Goal: Task Accomplishment & Management: Complete application form

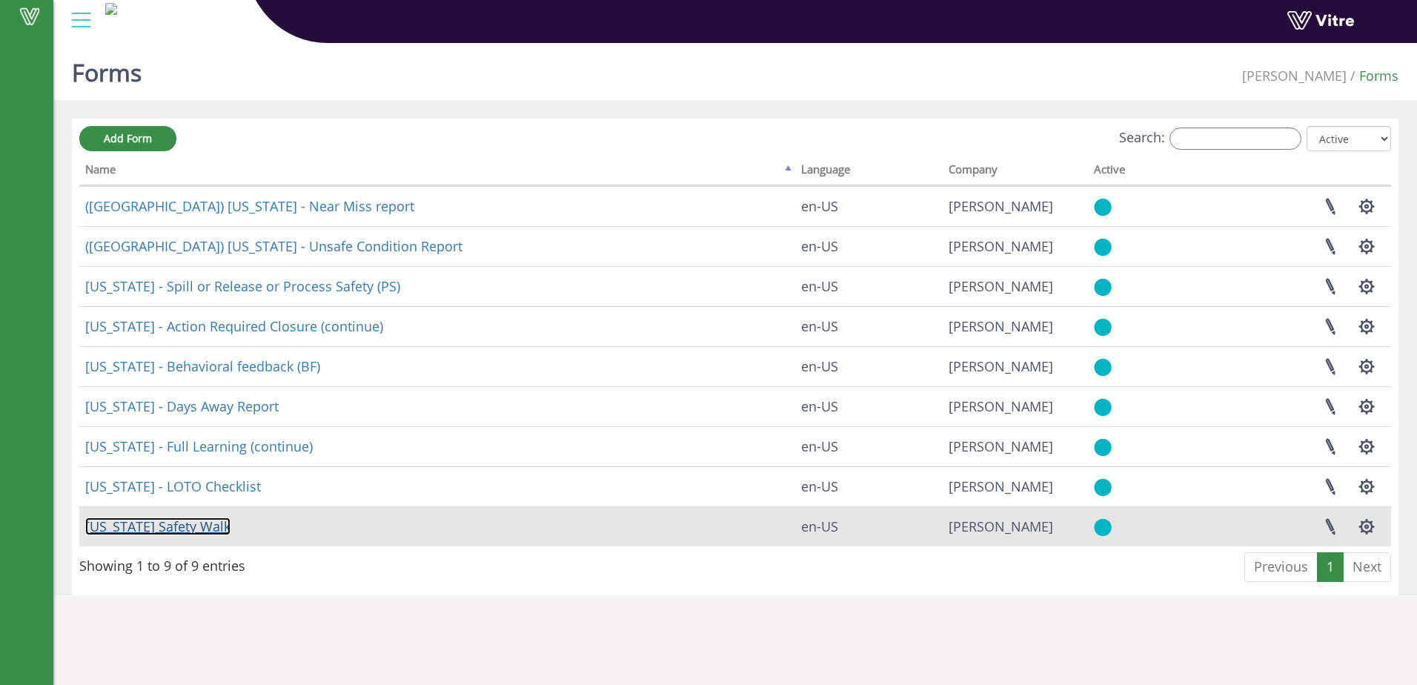
click at [176, 526] on link "[US_STATE] Safety Walk" at bounding box center [157, 526] width 145 height 18
click at [176, 528] on link "[US_STATE] Safety Walk" at bounding box center [157, 526] width 145 height 18
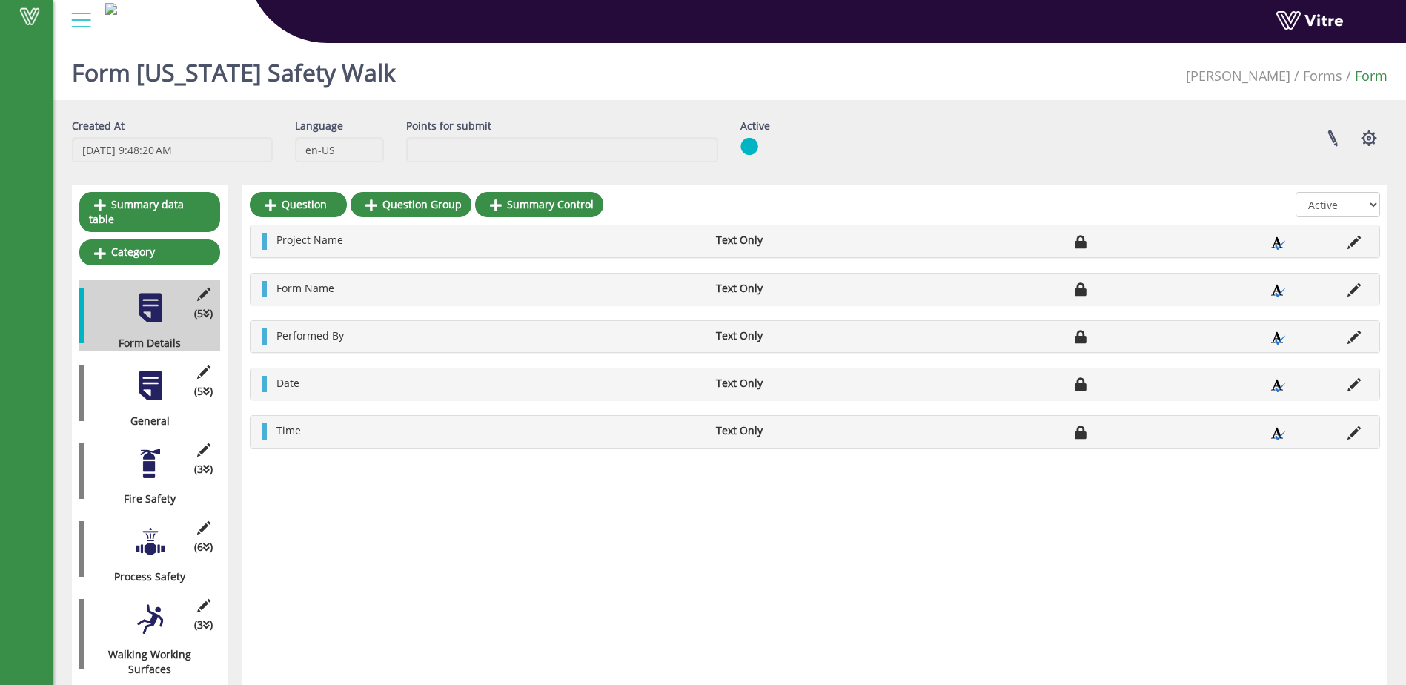
scroll to position [74, 0]
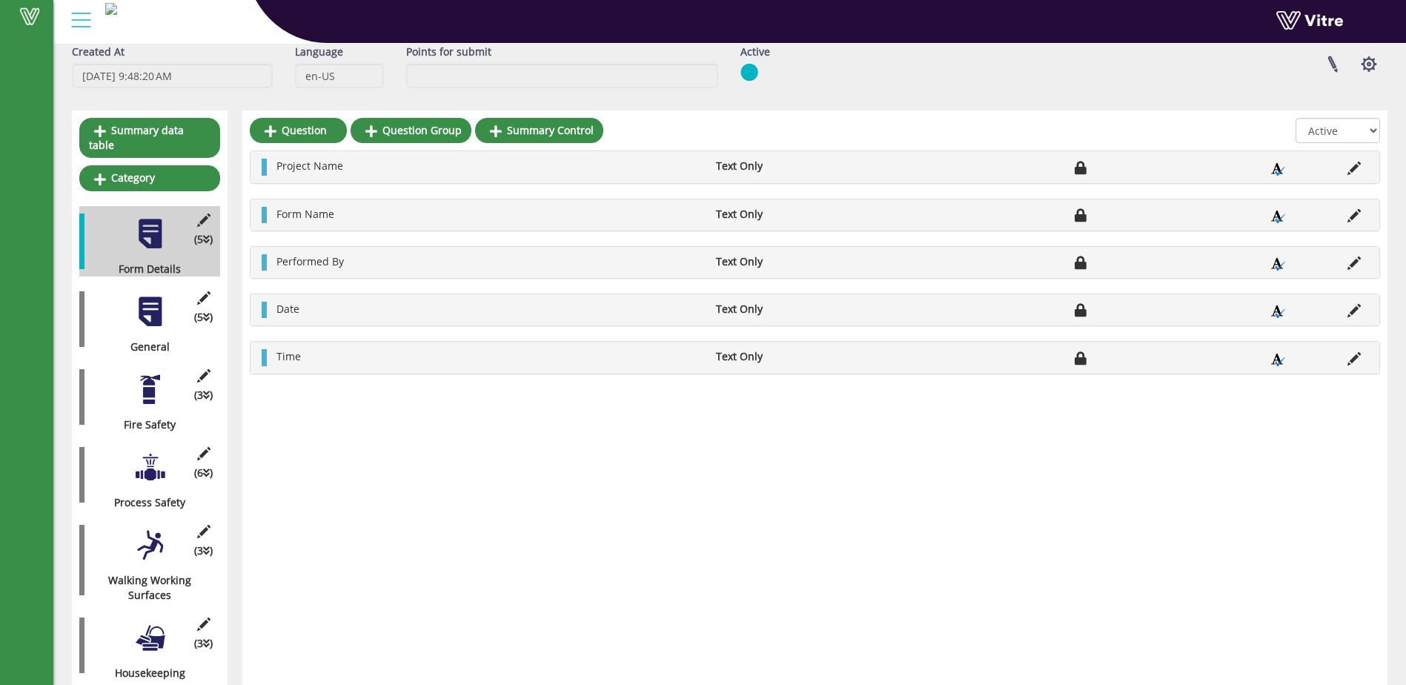
click at [159, 296] on div at bounding box center [149, 311] width 33 height 33
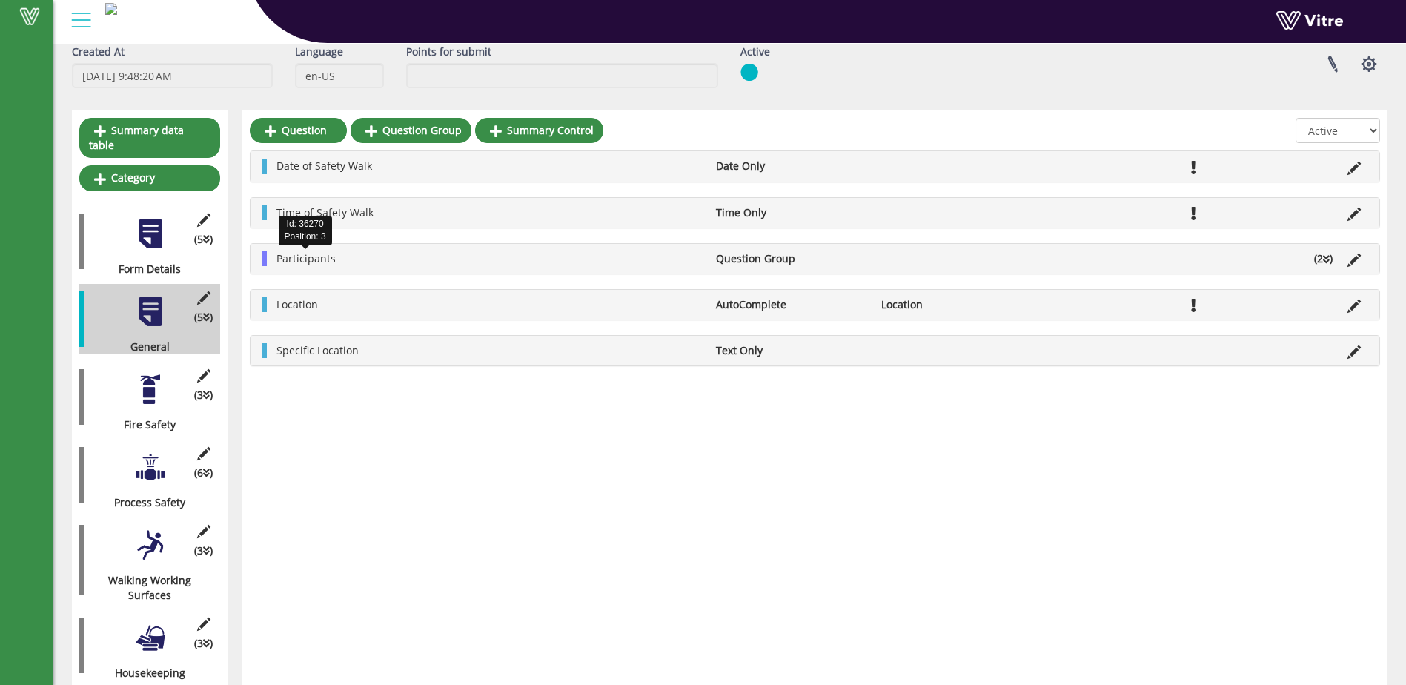
click at [321, 262] on span "Participants" at bounding box center [305, 258] width 59 height 14
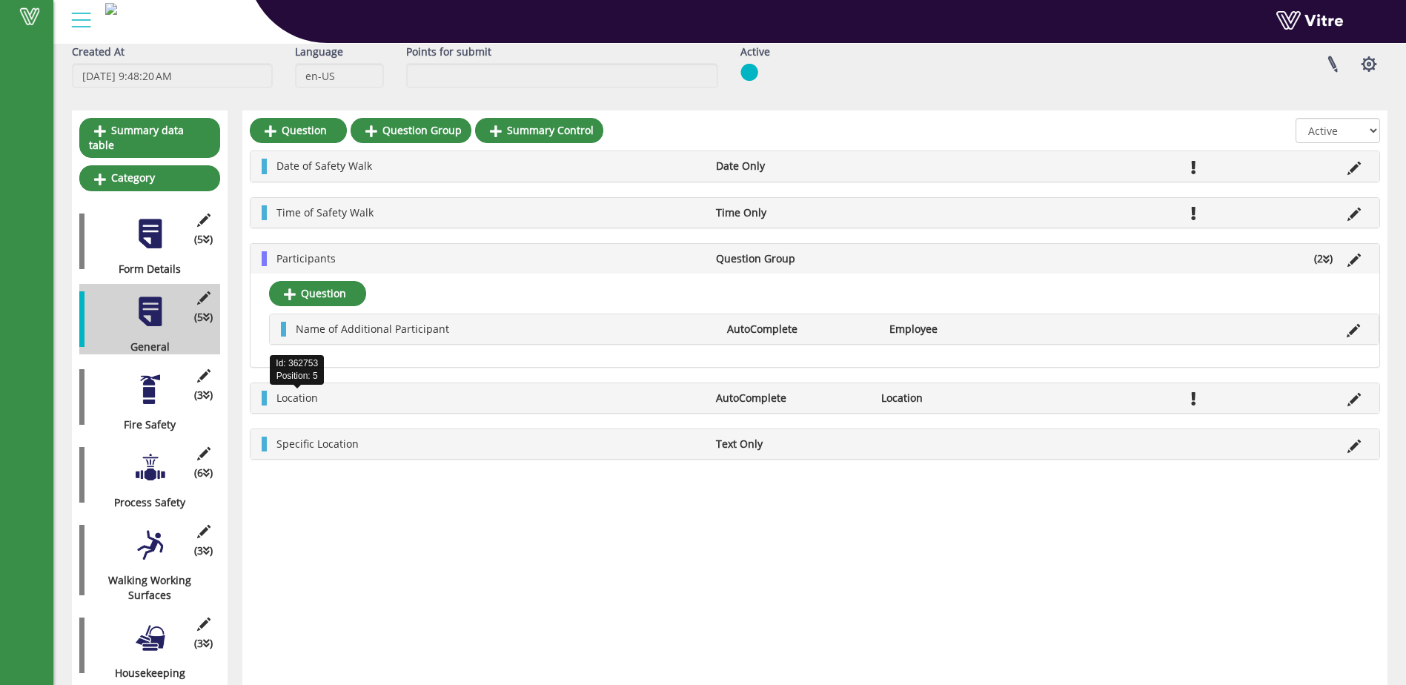
click at [293, 398] on span "Location" at bounding box center [297, 398] width 42 height 14
click at [296, 393] on span "Location" at bounding box center [297, 398] width 42 height 14
click at [320, 257] on span "Participants" at bounding box center [305, 258] width 59 height 14
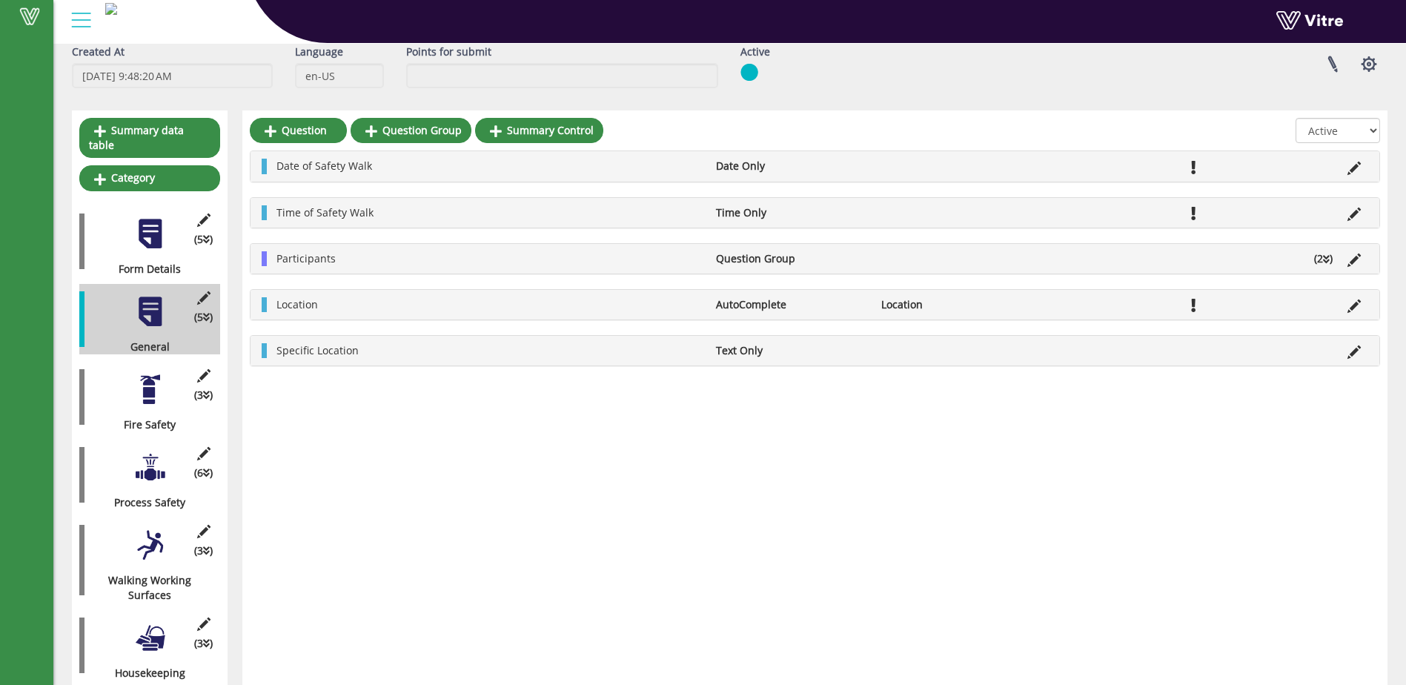
click at [149, 379] on div at bounding box center [149, 389] width 33 height 33
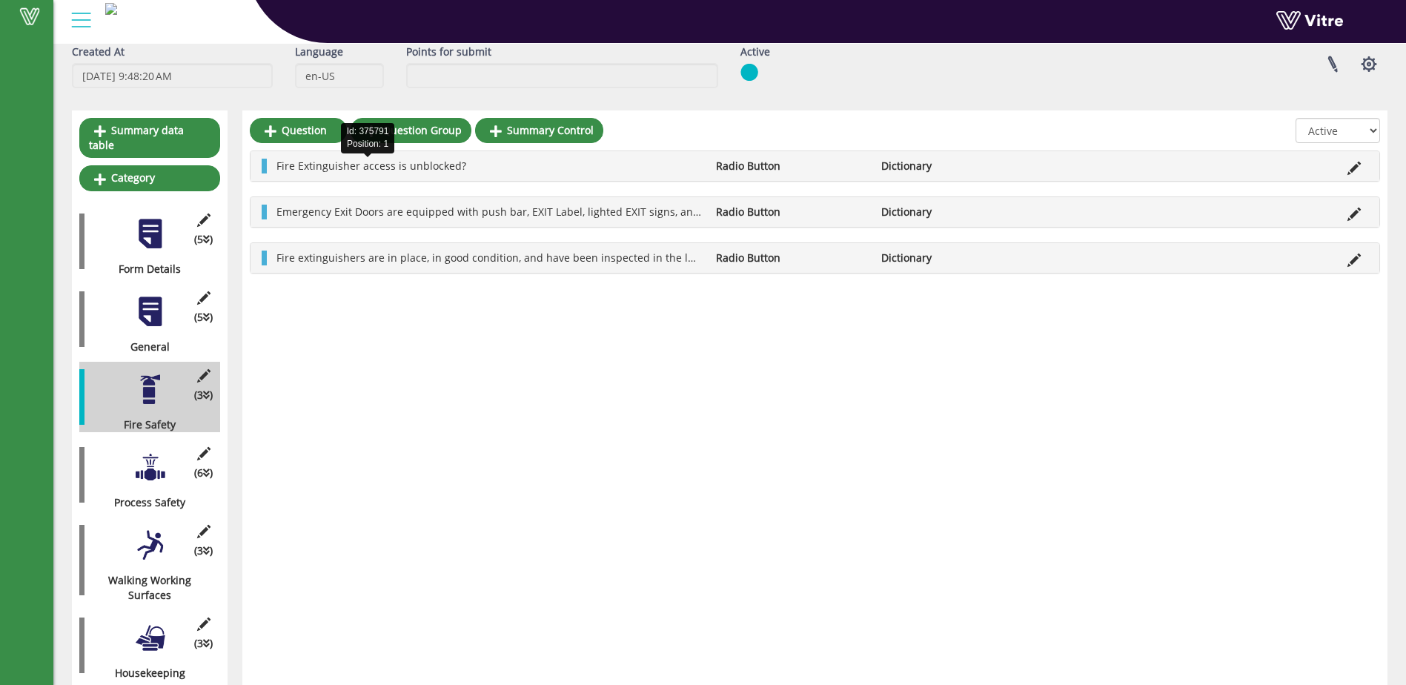
click at [339, 165] on span "Fire Extinguisher access is unblocked?" at bounding box center [371, 166] width 190 height 14
click at [339, 167] on span "Fire Extinguisher access is unblocked?" at bounding box center [371, 166] width 190 height 14
click at [299, 127] on link "Question" at bounding box center [298, 130] width 97 height 25
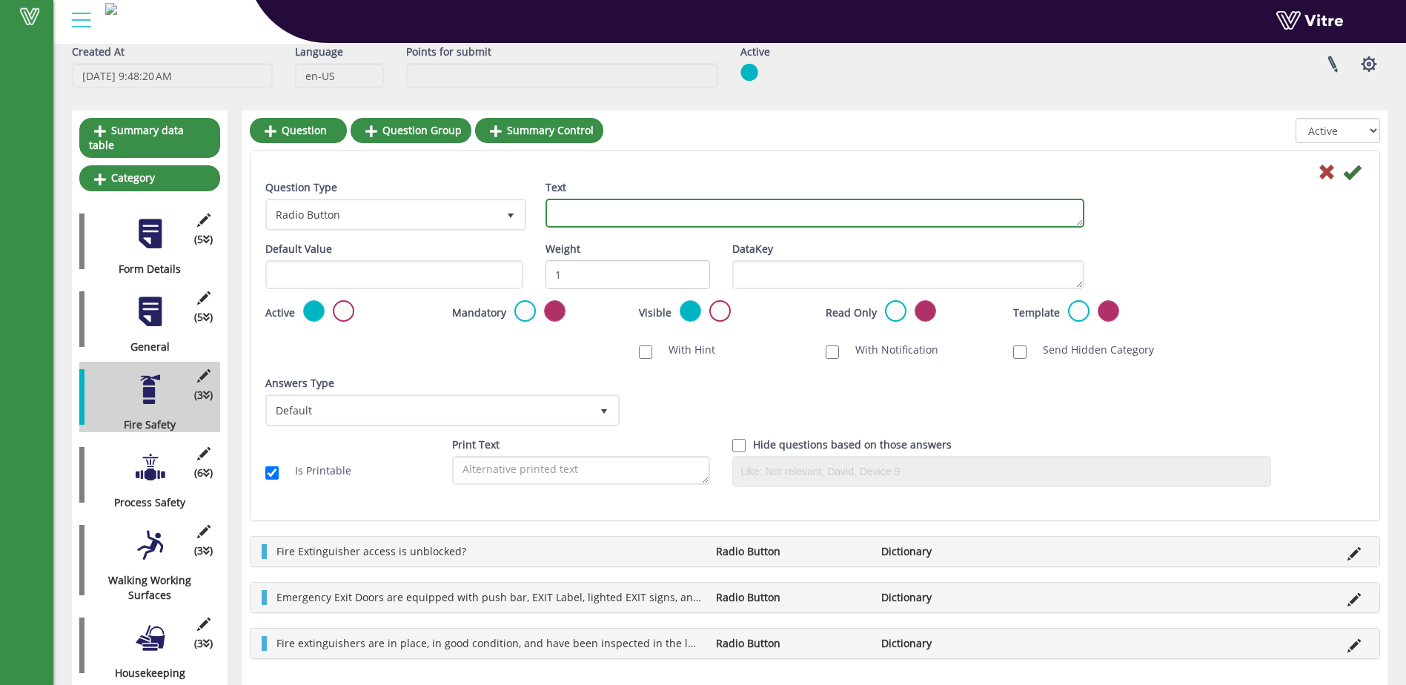
click at [576, 217] on textarea "Text" at bounding box center [814, 213] width 539 height 29
click at [812, 213] on textarea "Fire [GEOGRAPHIC_DATA] is operable and undamaged" at bounding box center [814, 213] width 539 height 29
type textarea "Fire [GEOGRAPHIC_DATA] is operable and undamaged?"
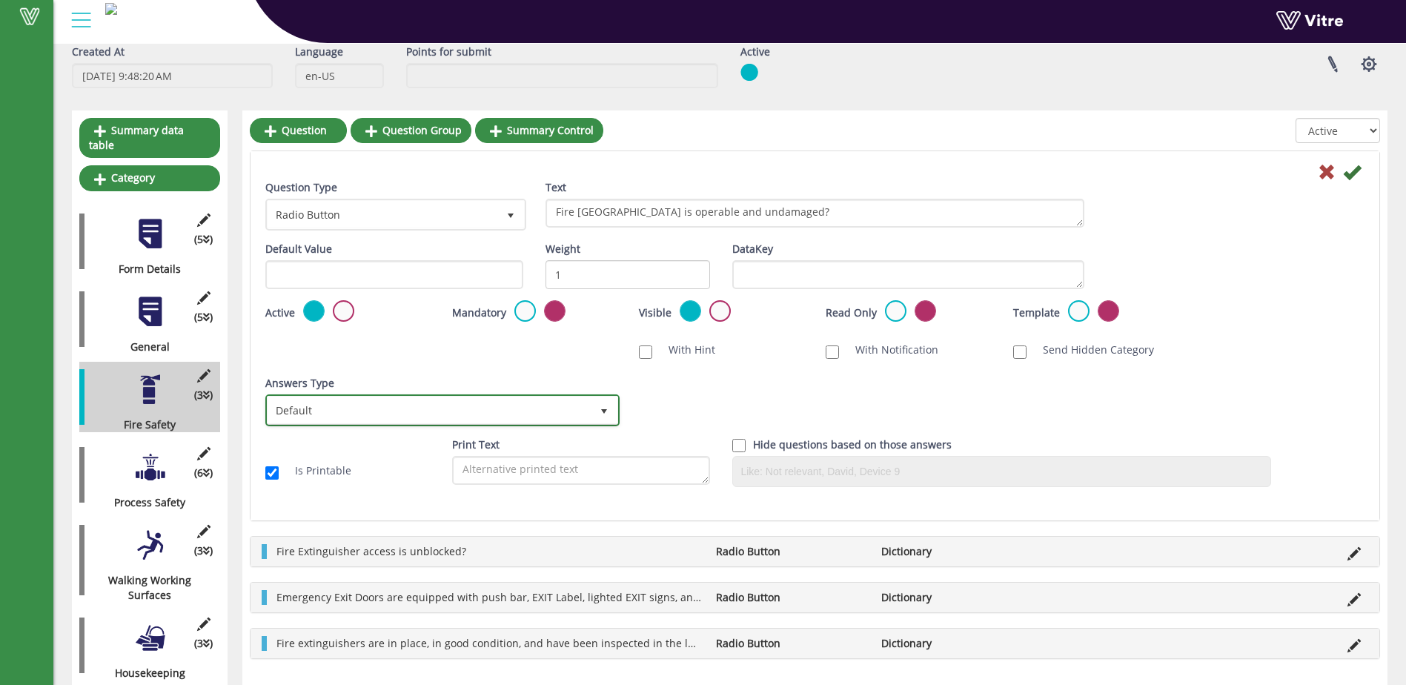
click at [605, 410] on span "select" at bounding box center [604, 411] width 12 height 12
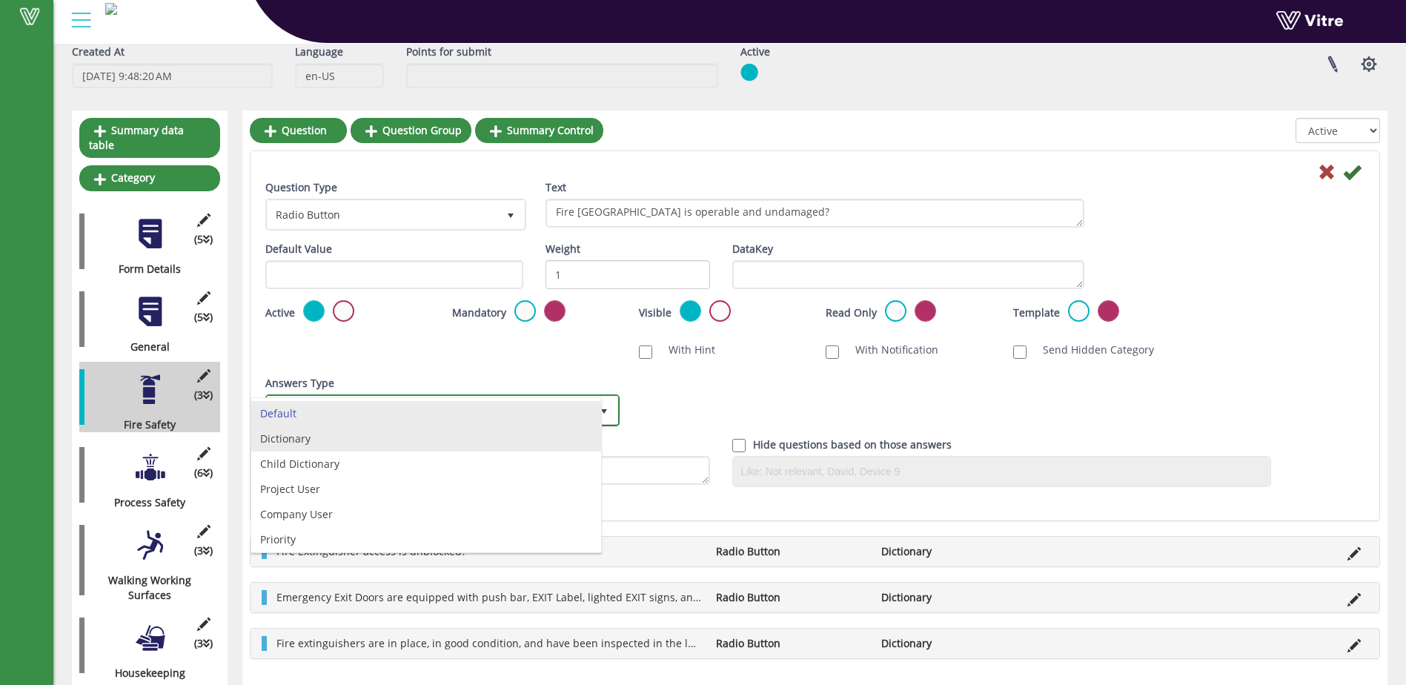
click at [565, 439] on li "Dictionary" at bounding box center [426, 438] width 350 height 25
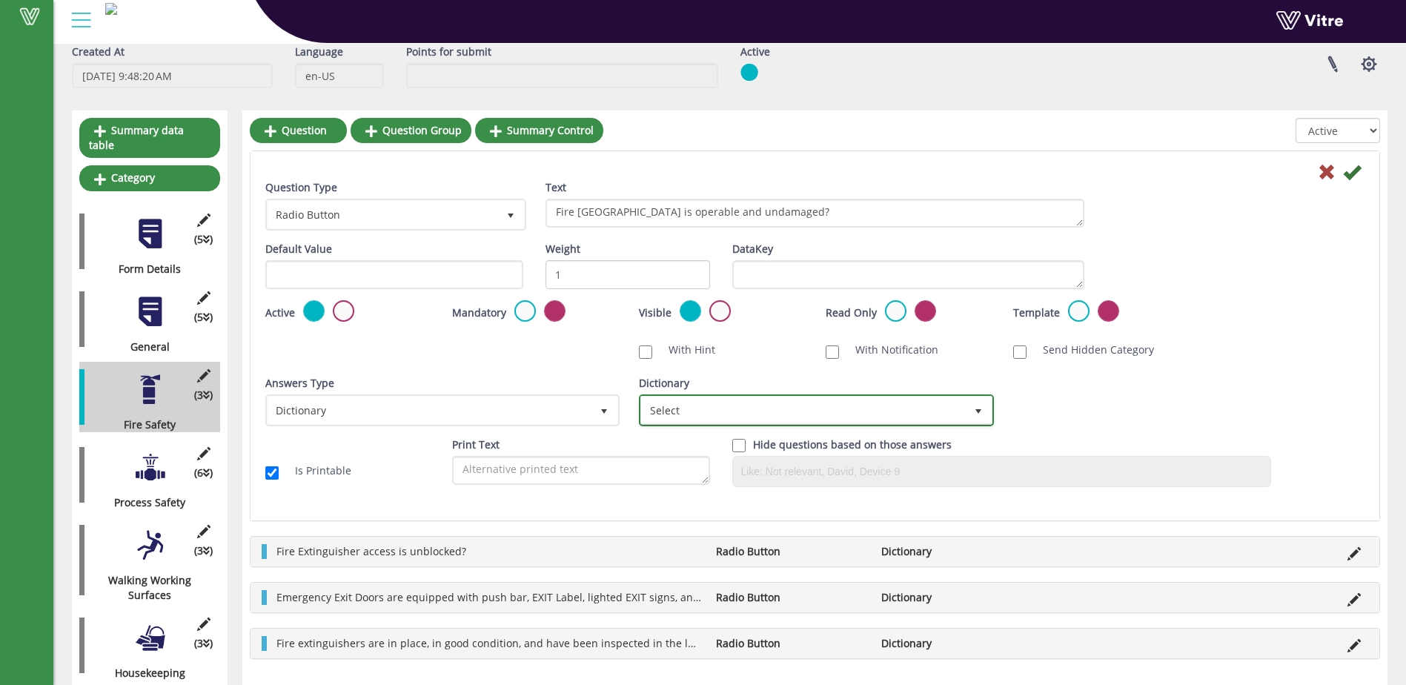
click at [976, 405] on span "select" at bounding box center [978, 411] width 12 height 12
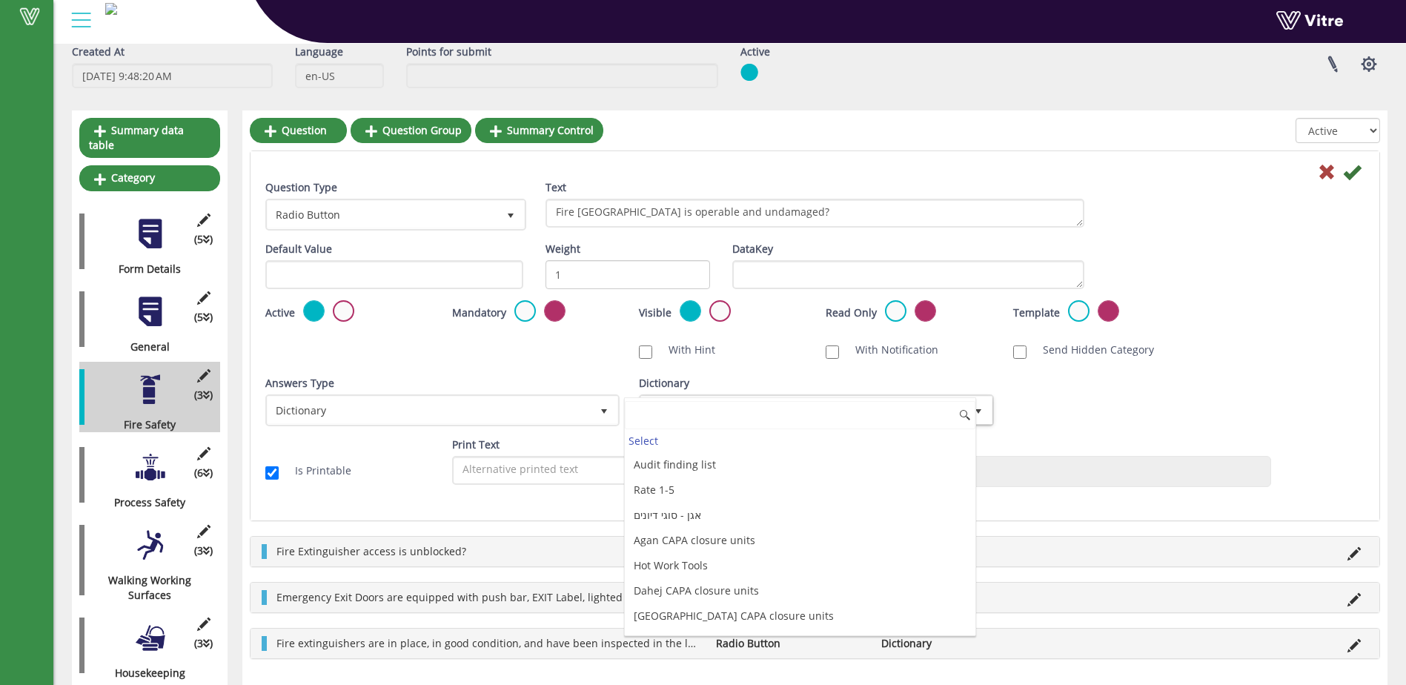
scroll to position [4001, 0]
click at [843, 621] on li "Yes\No\NA with comment" at bounding box center [800, 619] width 350 height 25
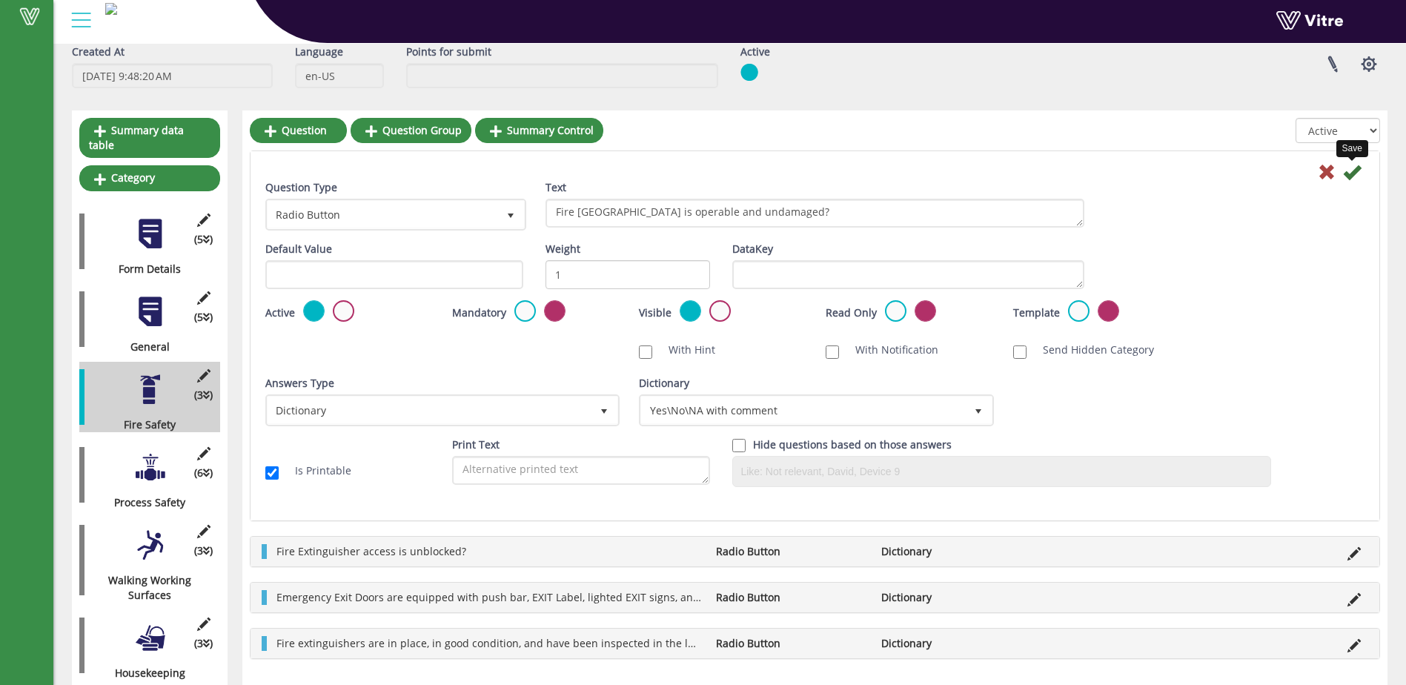
click at [1352, 173] on icon at bounding box center [1352, 172] width 18 height 18
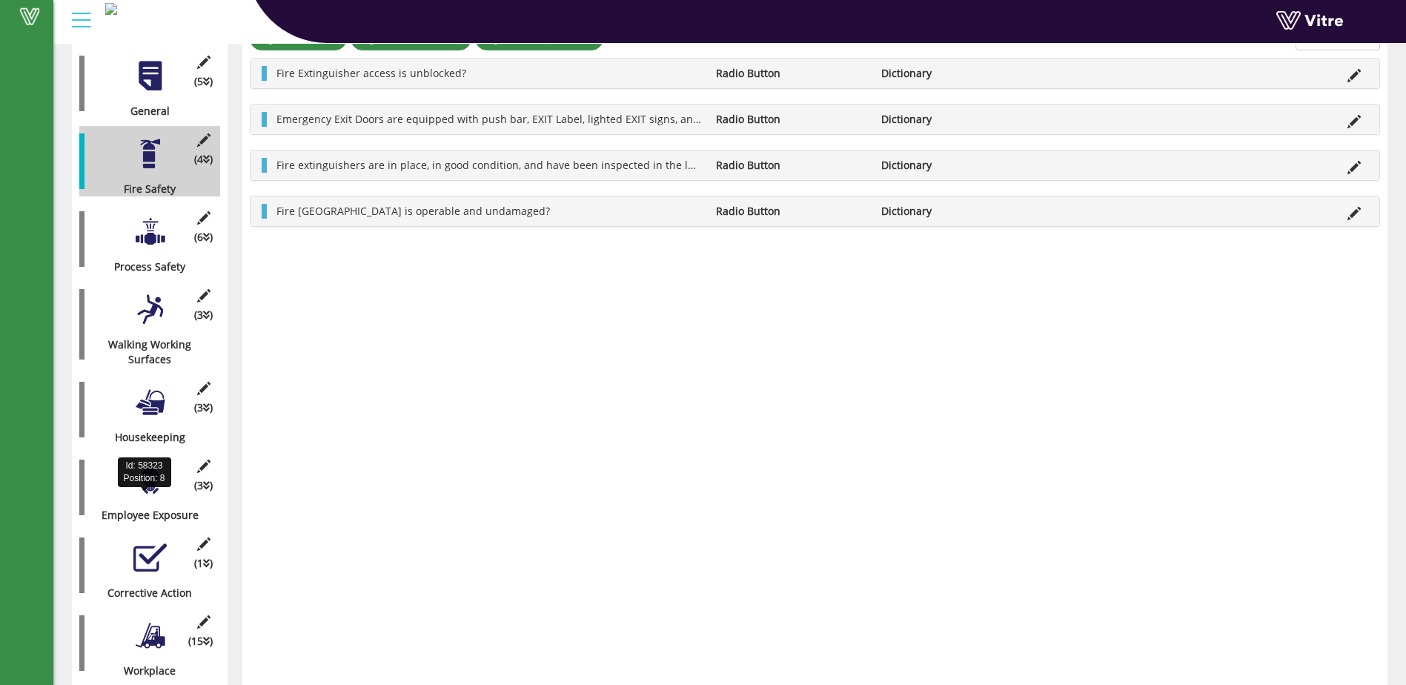
scroll to position [251, 0]
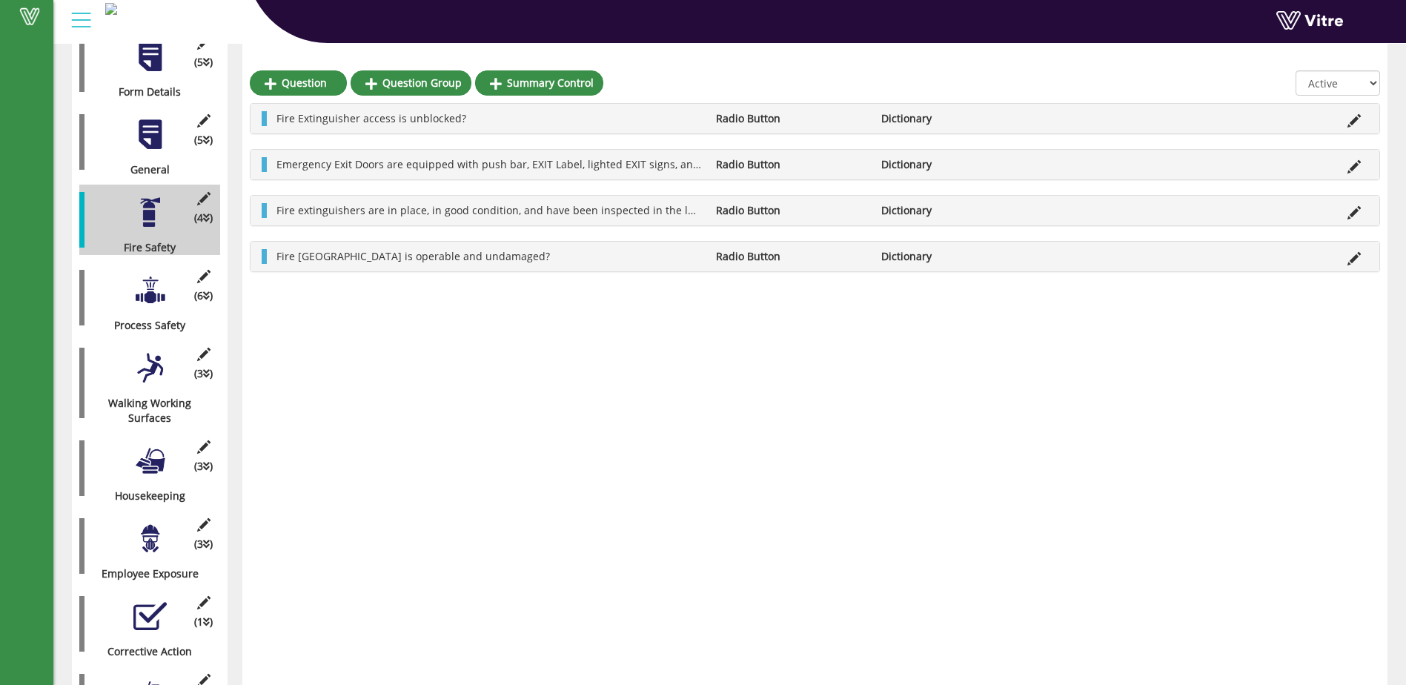
click at [150, 285] on div at bounding box center [149, 289] width 33 height 33
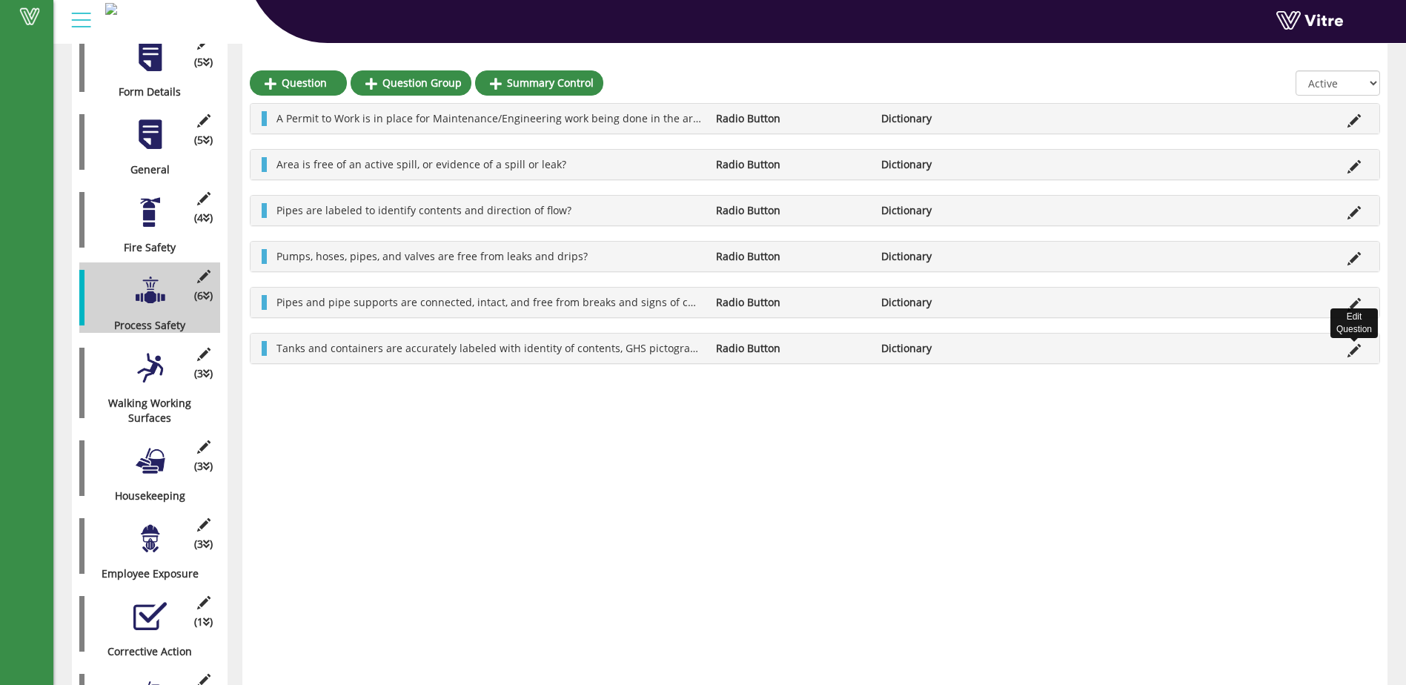
click at [1356, 348] on icon at bounding box center [1353, 350] width 13 height 13
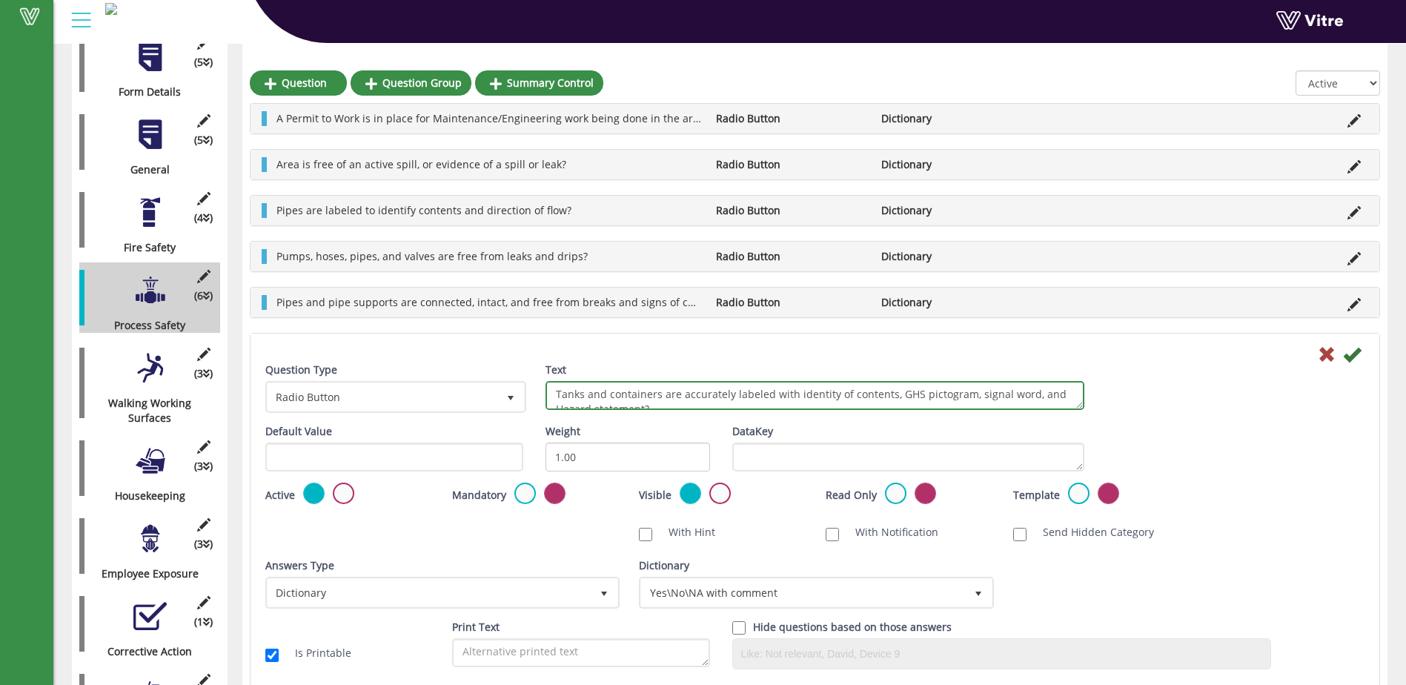
scroll to position [13, 0]
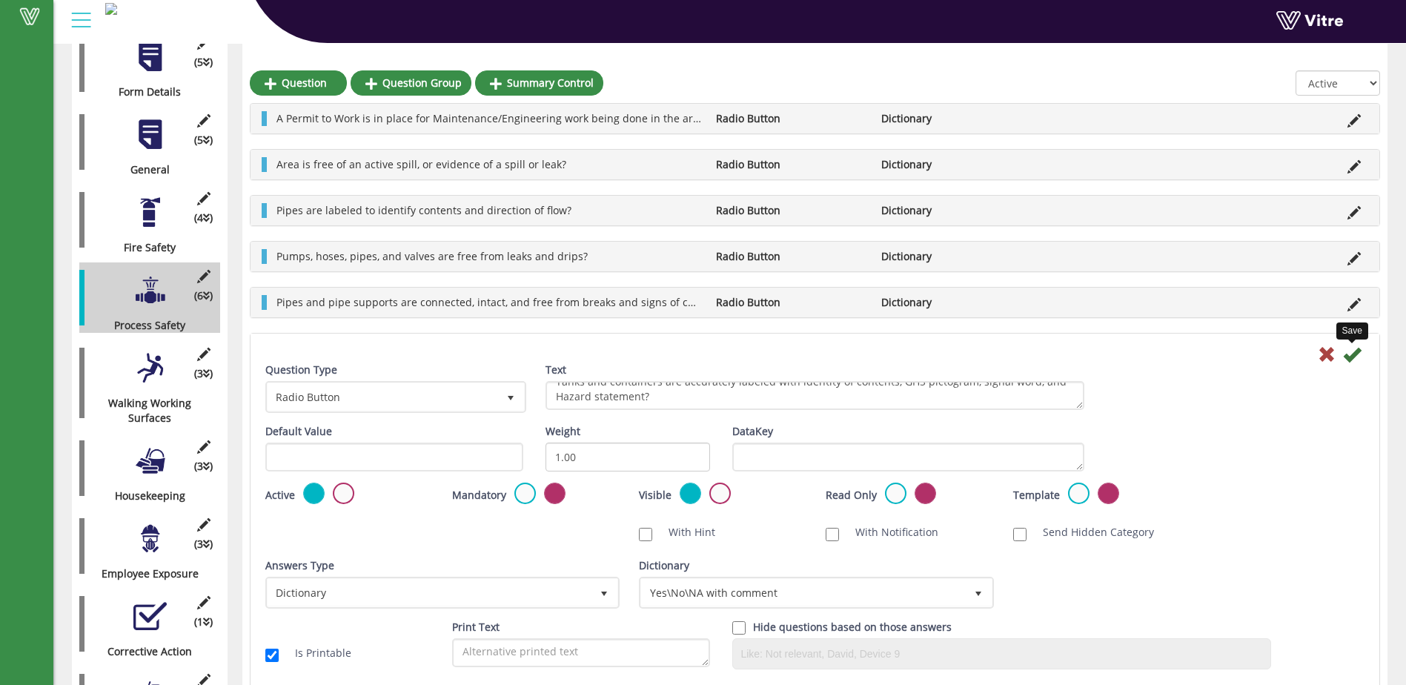
click at [1350, 356] on icon at bounding box center [1352, 354] width 18 height 18
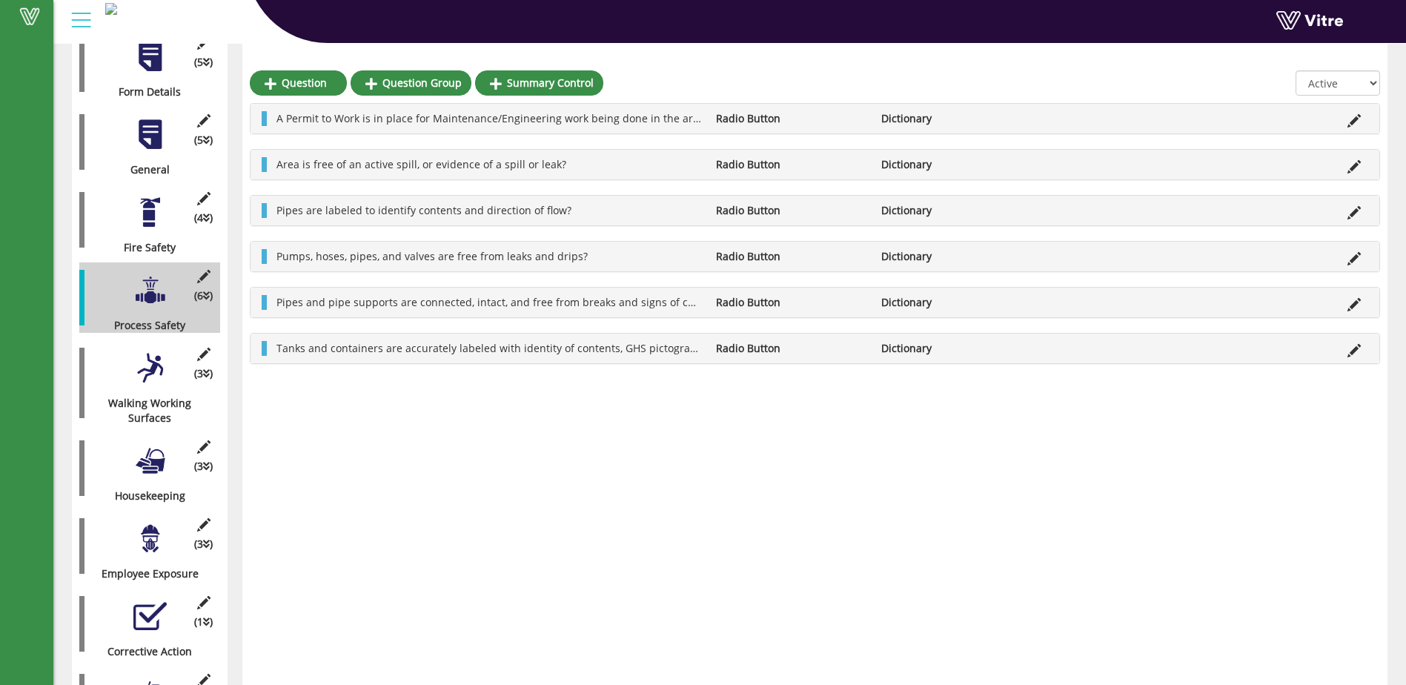
click at [144, 366] on div at bounding box center [149, 367] width 33 height 33
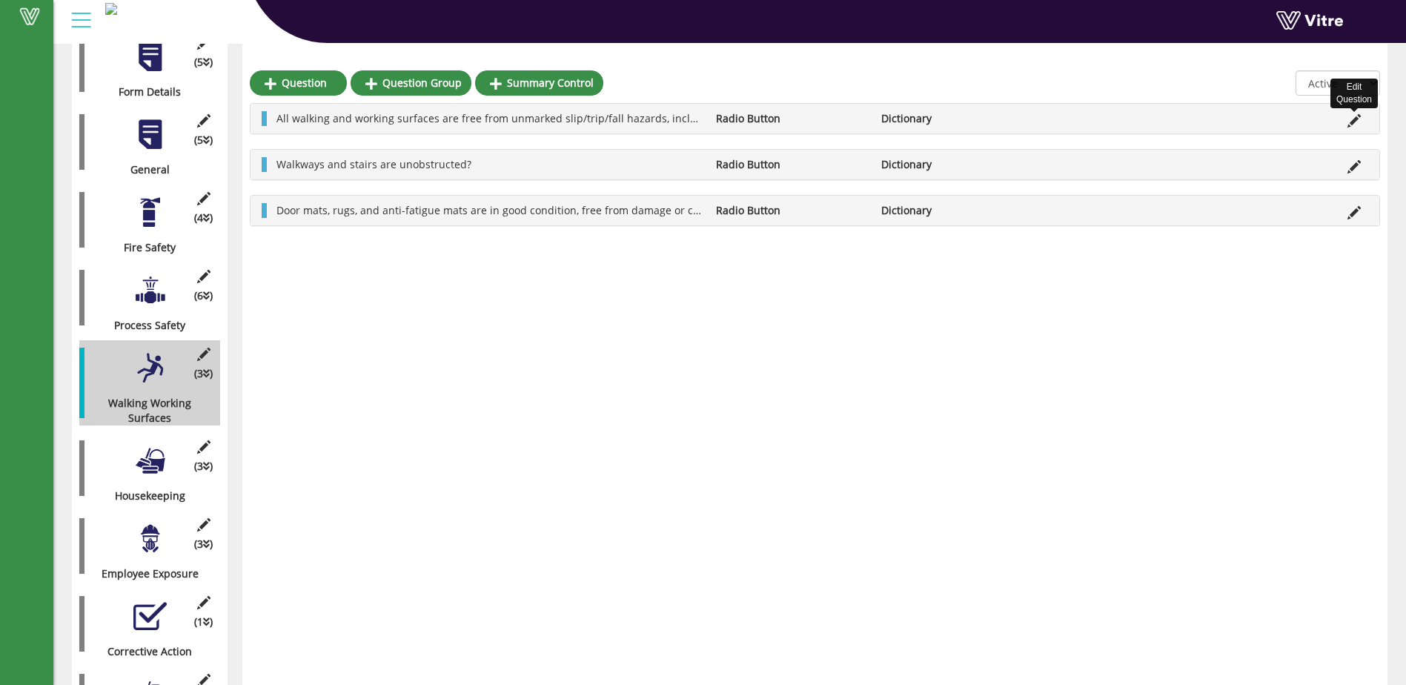
click at [1358, 121] on icon at bounding box center [1353, 120] width 13 height 13
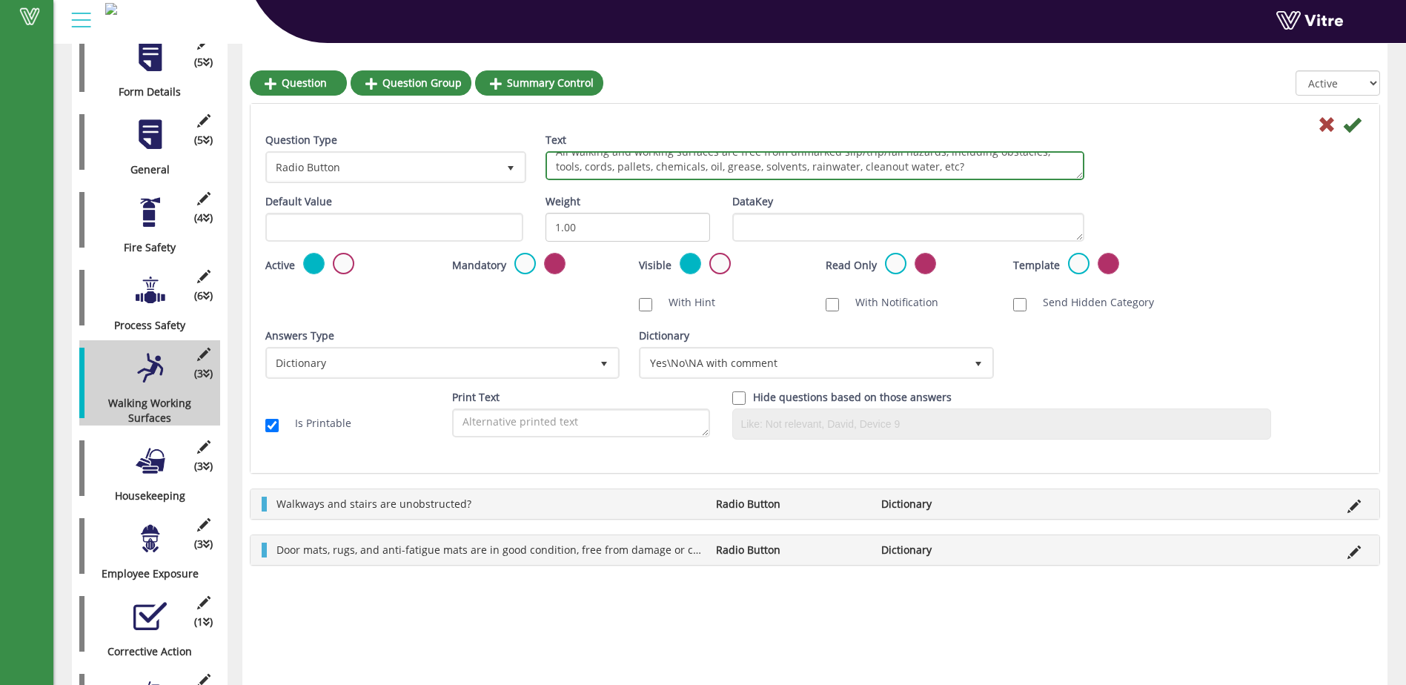
scroll to position [0, 0]
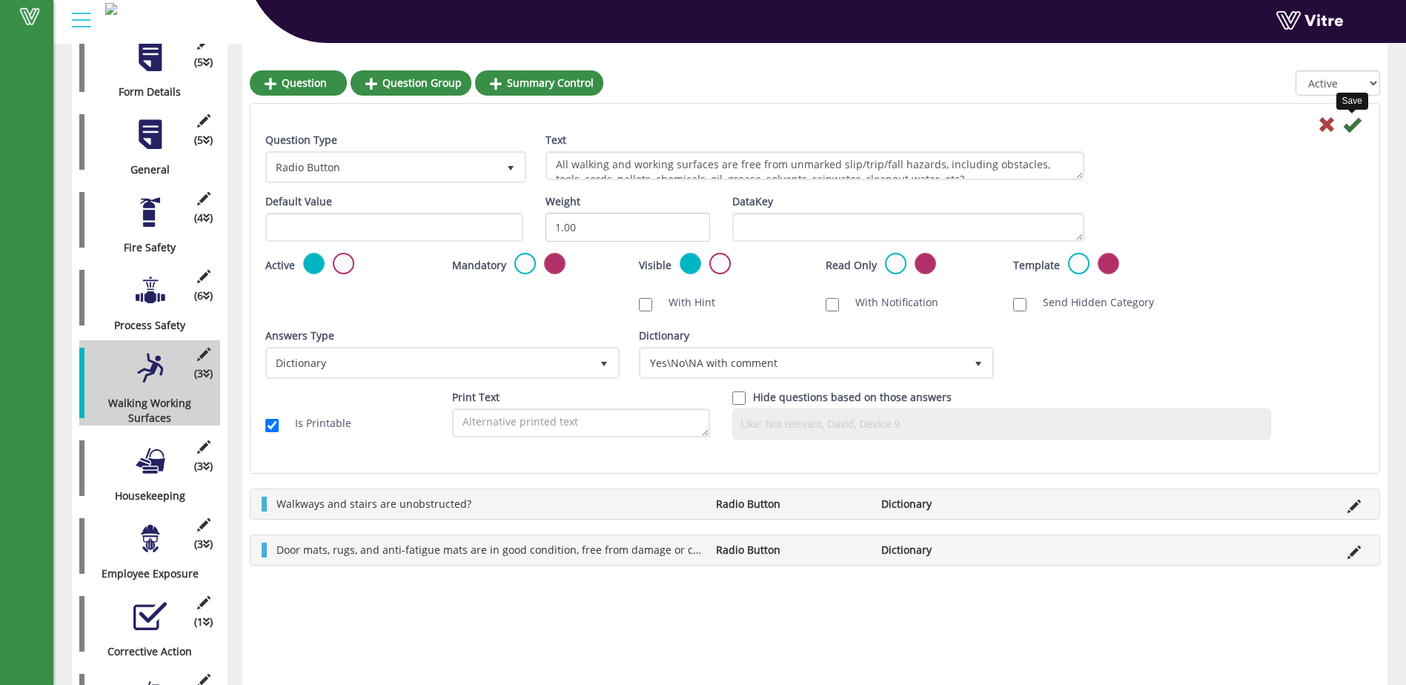
click at [1351, 126] on icon at bounding box center [1352, 125] width 18 height 18
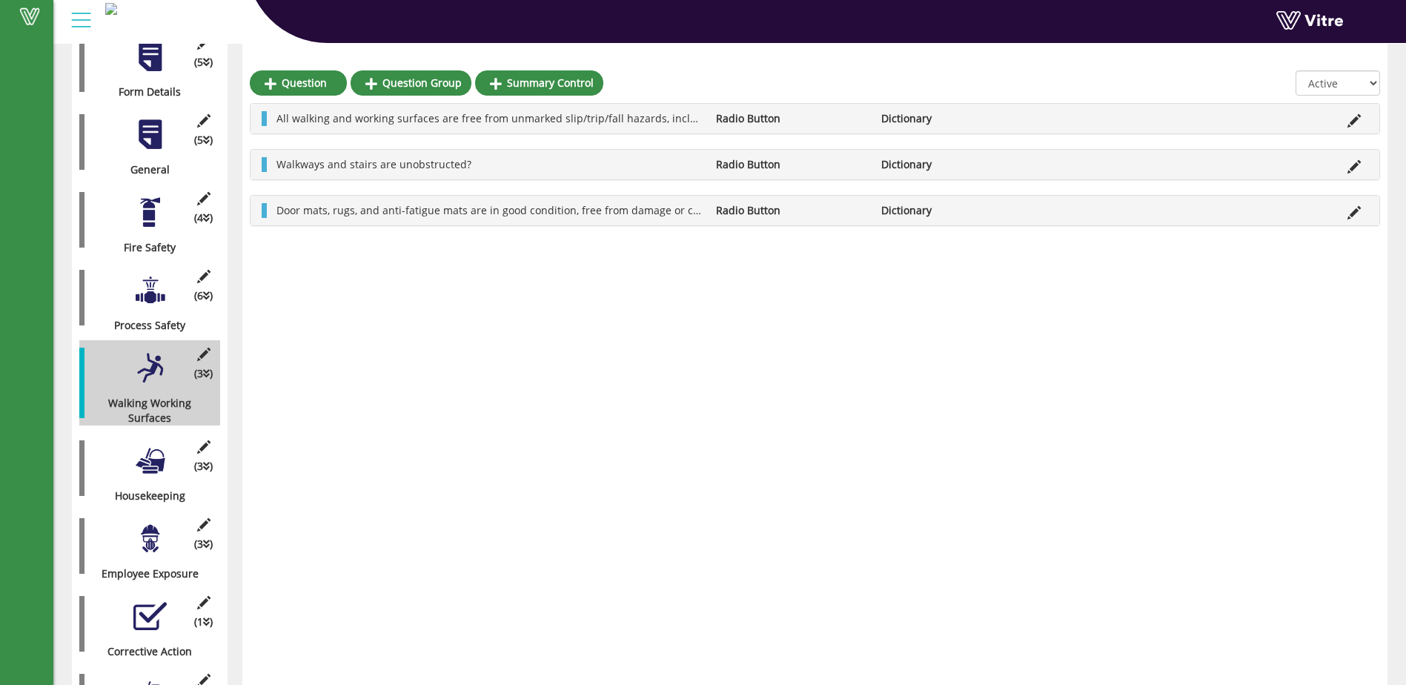
click at [157, 451] on div at bounding box center [149, 460] width 33 height 33
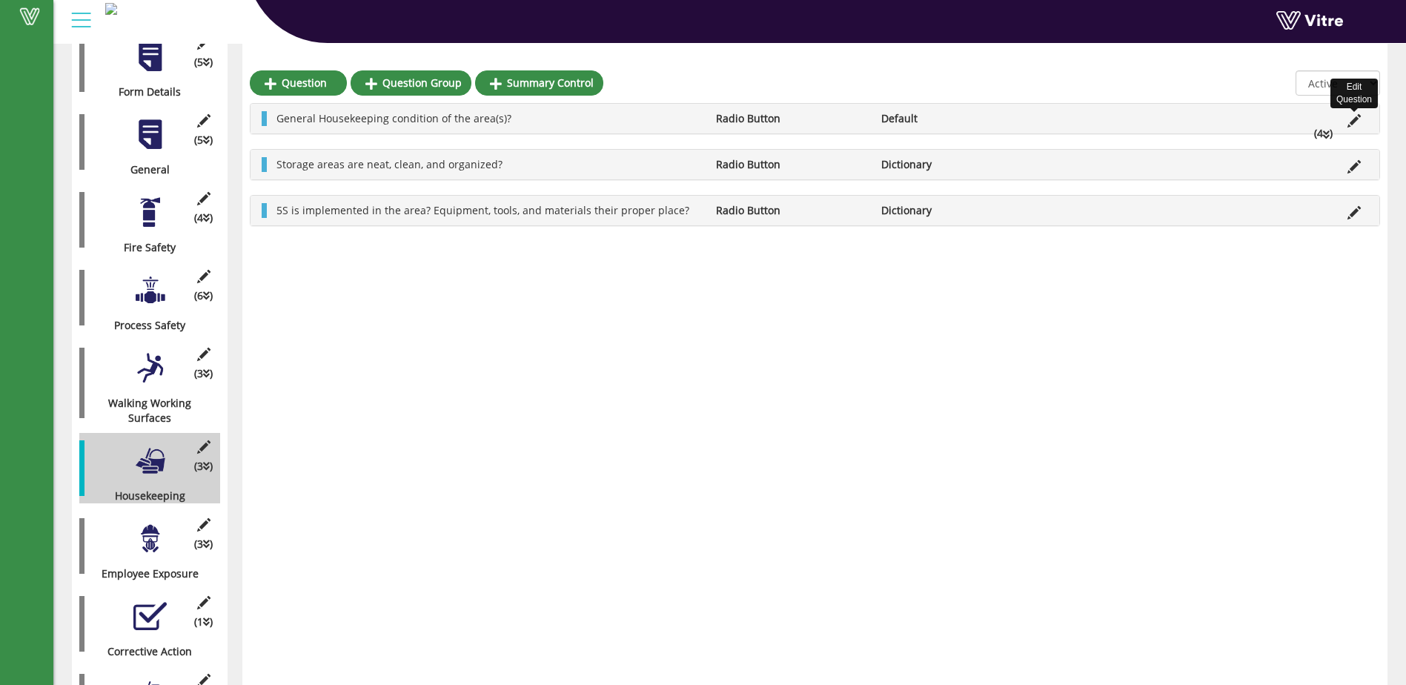
click at [1356, 117] on icon at bounding box center [1353, 120] width 13 height 13
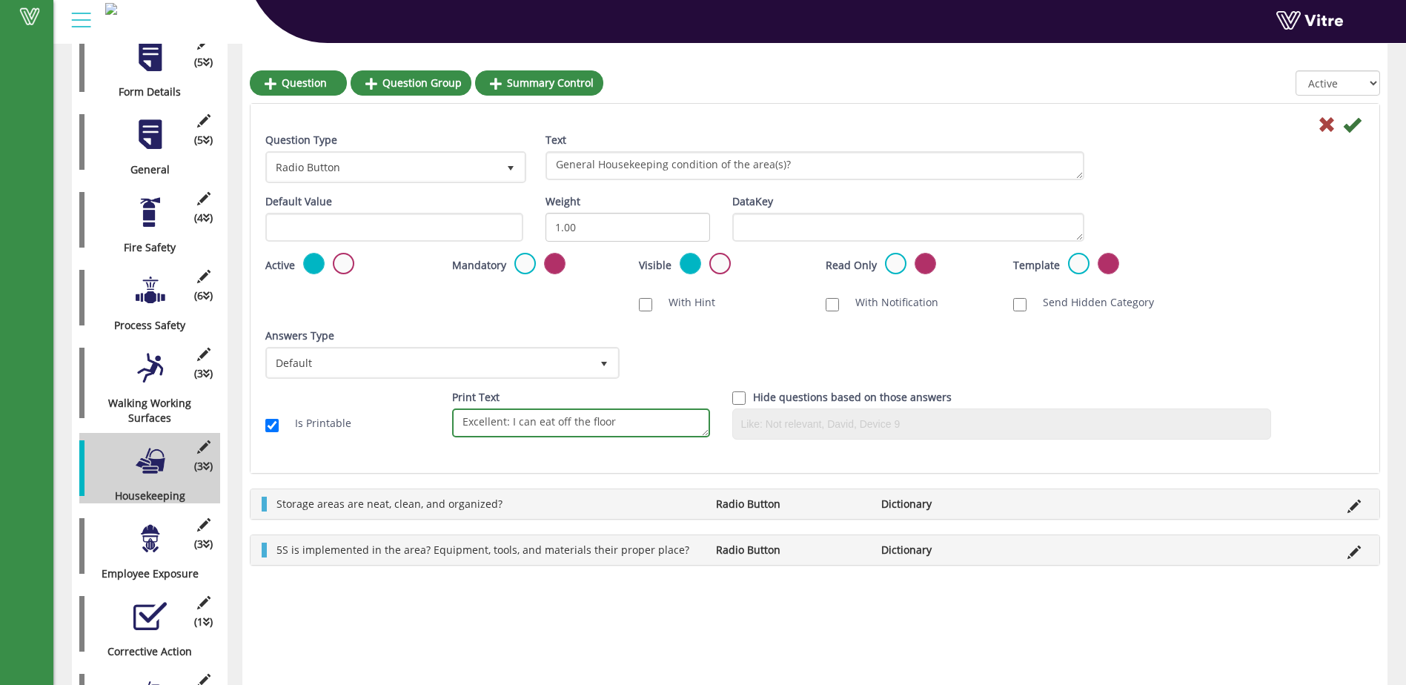
click at [631, 425] on textarea "Excellent: I can eat off the floor" at bounding box center [581, 422] width 258 height 29
click at [623, 454] on div "Question Type Radio Button 3 Text General Housekeeping condition of the area(s)…" at bounding box center [814, 288] width 1129 height 369
click at [607, 431] on textarea "Excellent: I can eat off the floor" at bounding box center [581, 422] width 258 height 29
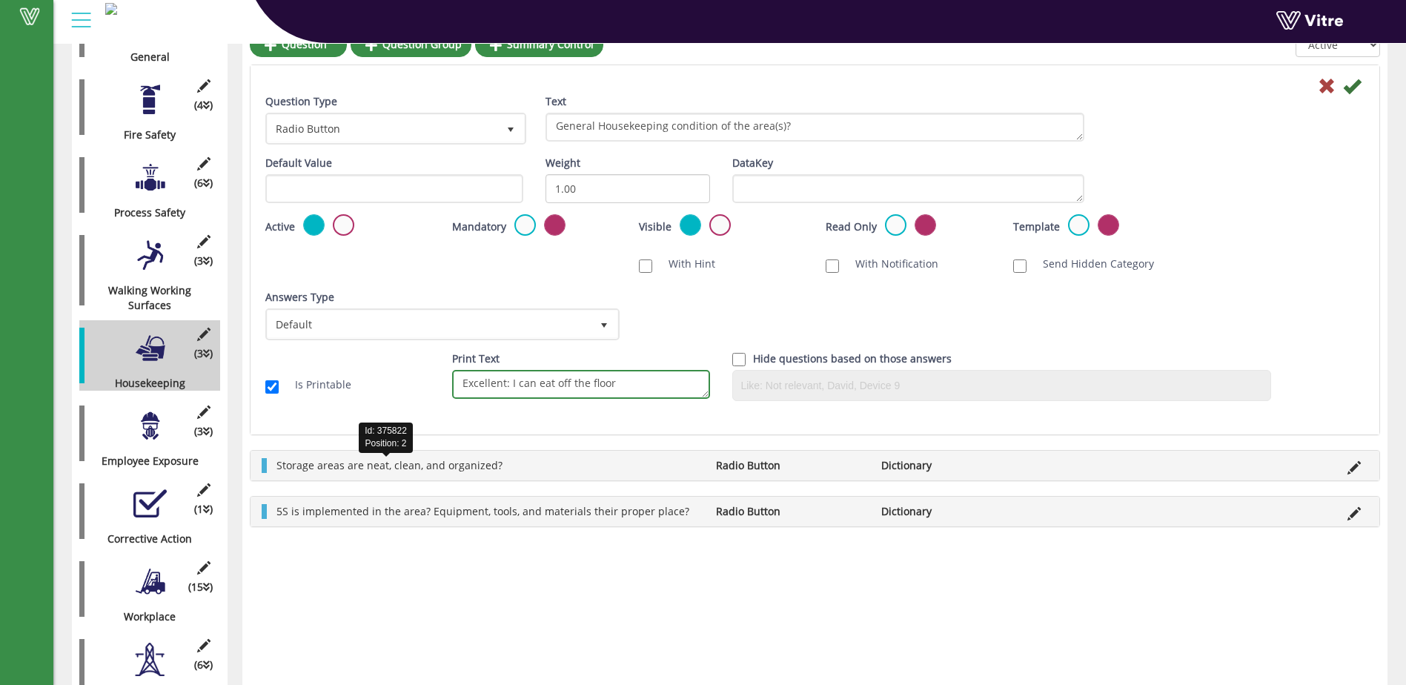
scroll to position [399, 0]
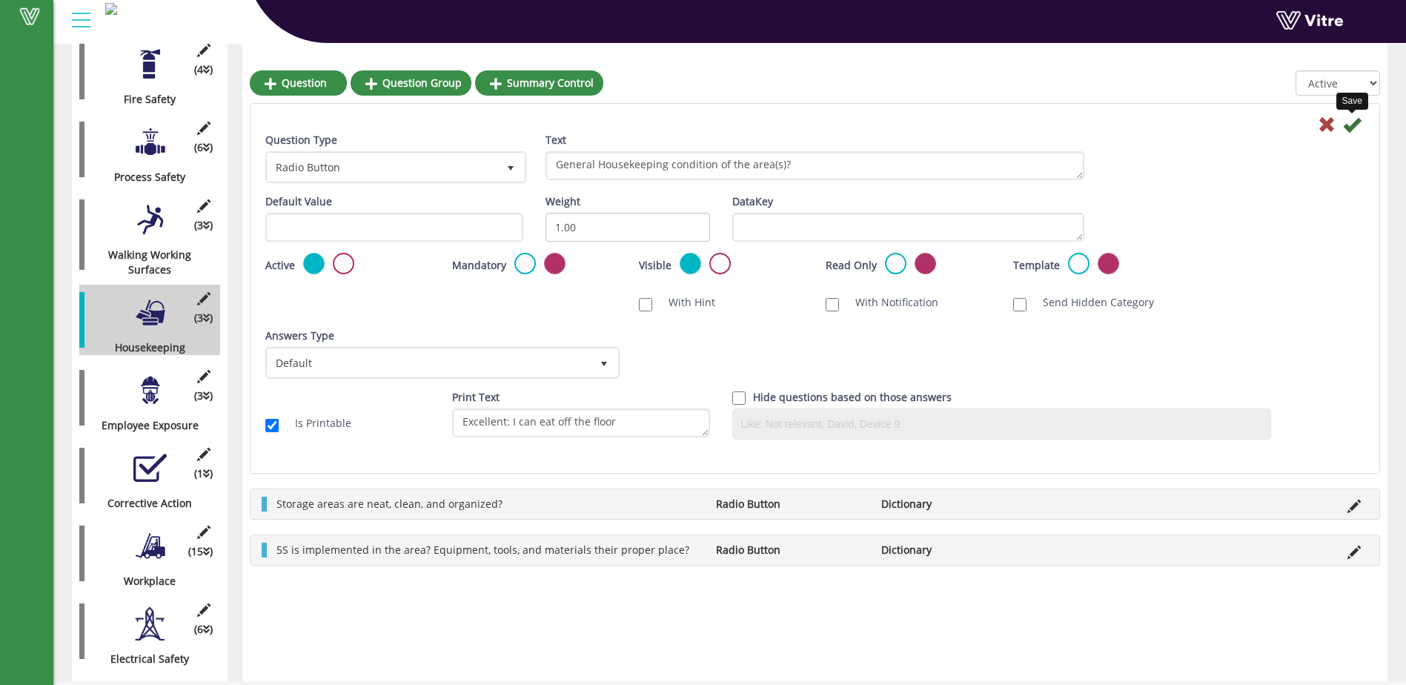
click at [1352, 130] on icon at bounding box center [1352, 125] width 18 height 18
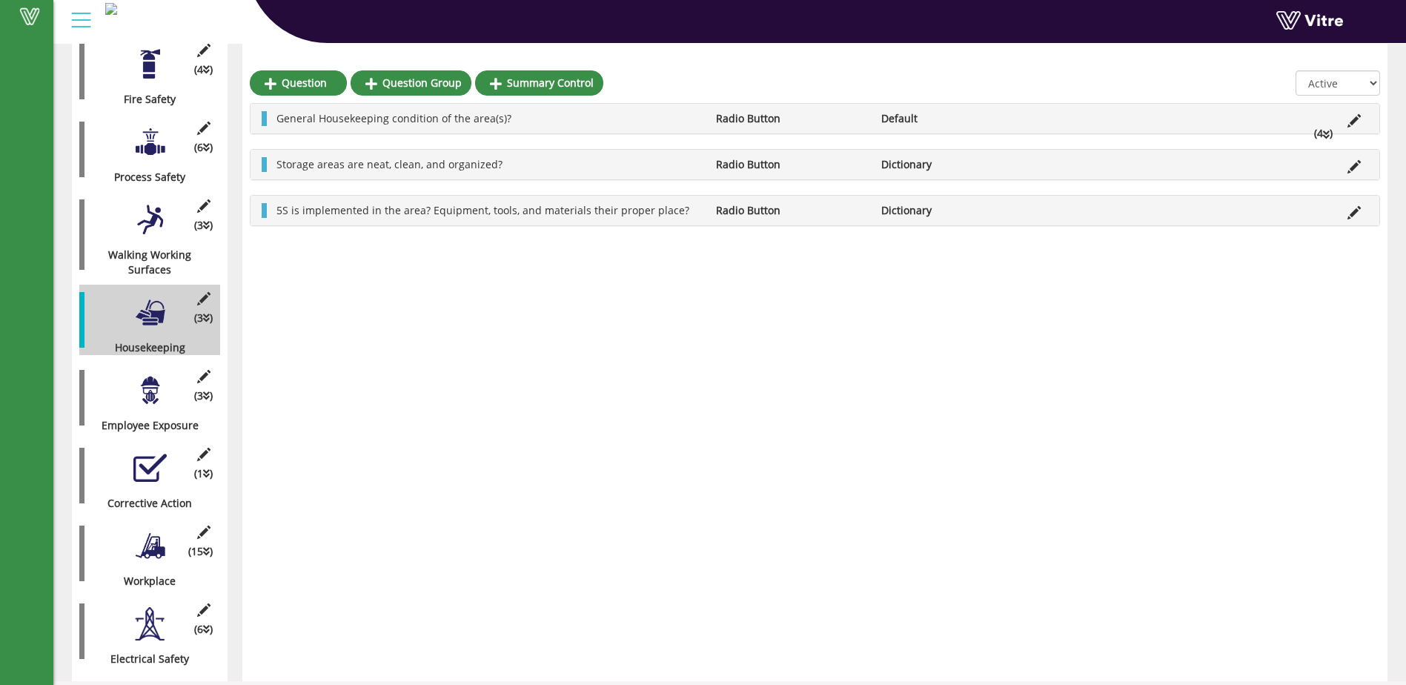
click at [151, 379] on div at bounding box center [149, 390] width 33 height 33
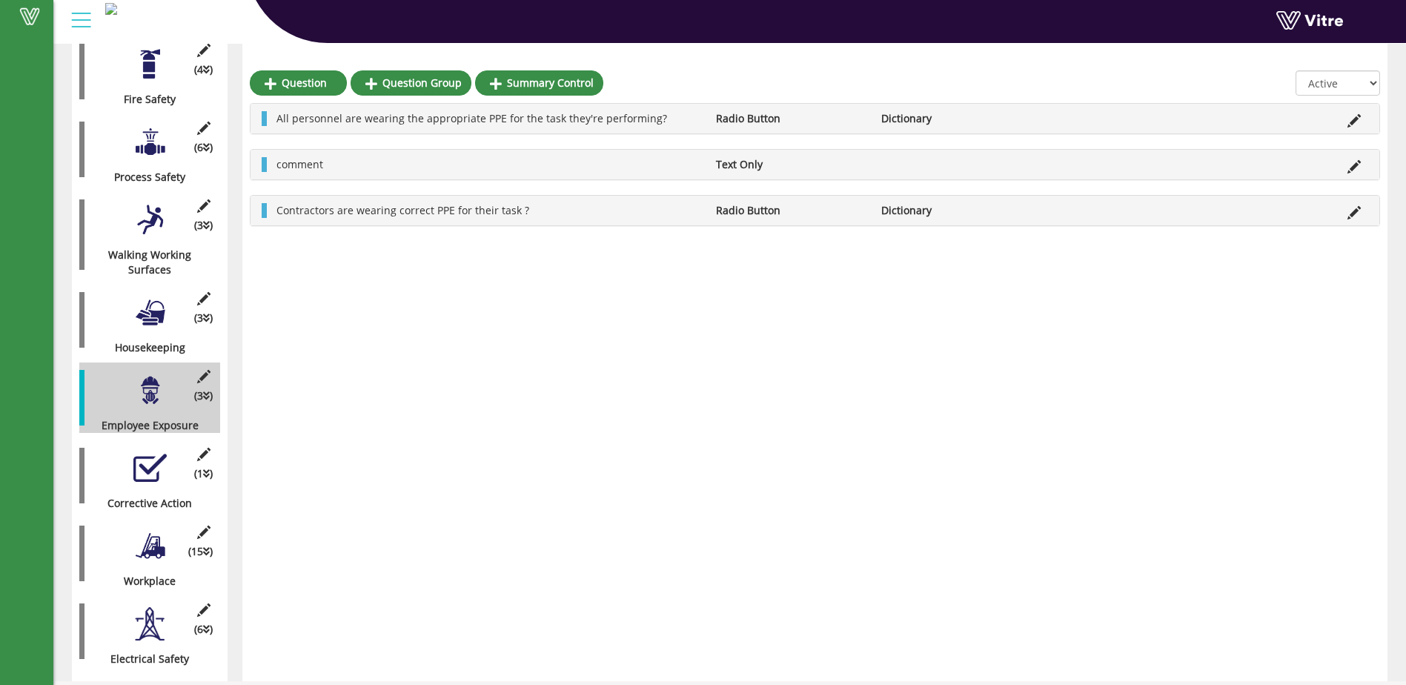
click at [151, 529] on div at bounding box center [149, 545] width 33 height 33
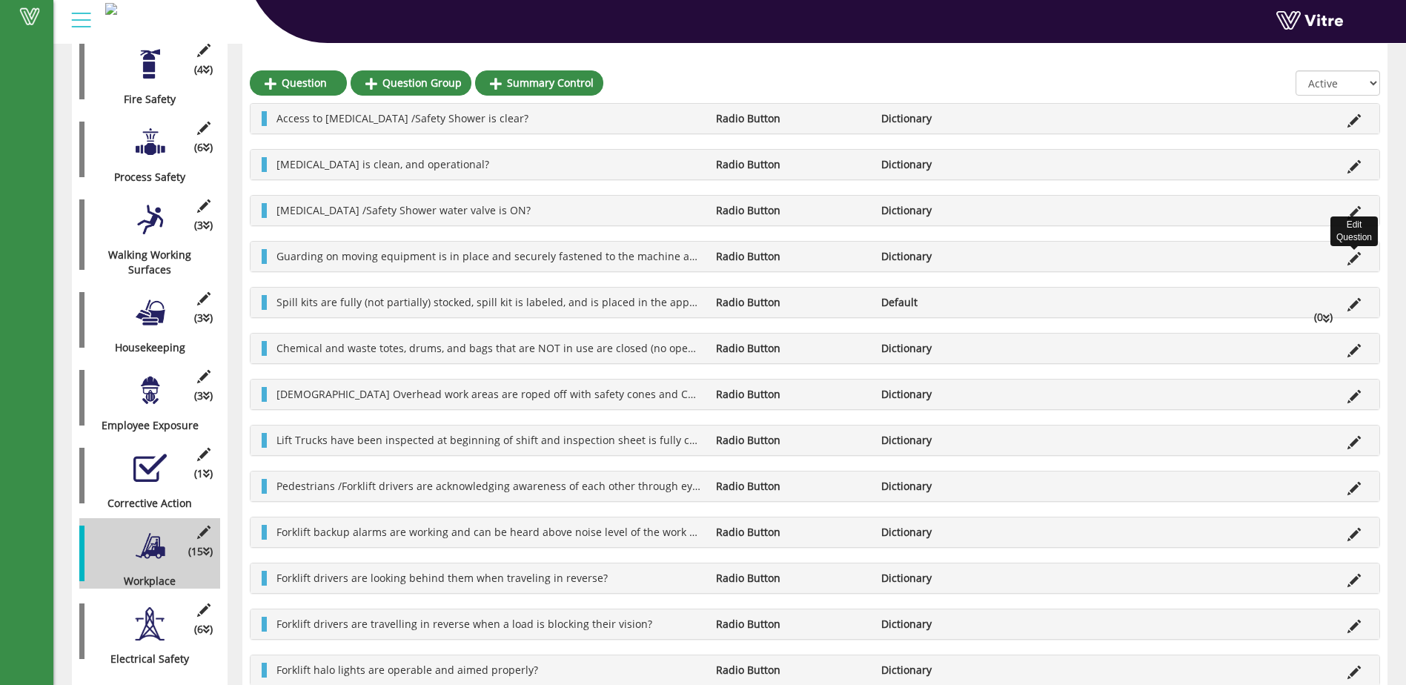
click at [1352, 256] on icon at bounding box center [1353, 258] width 13 height 13
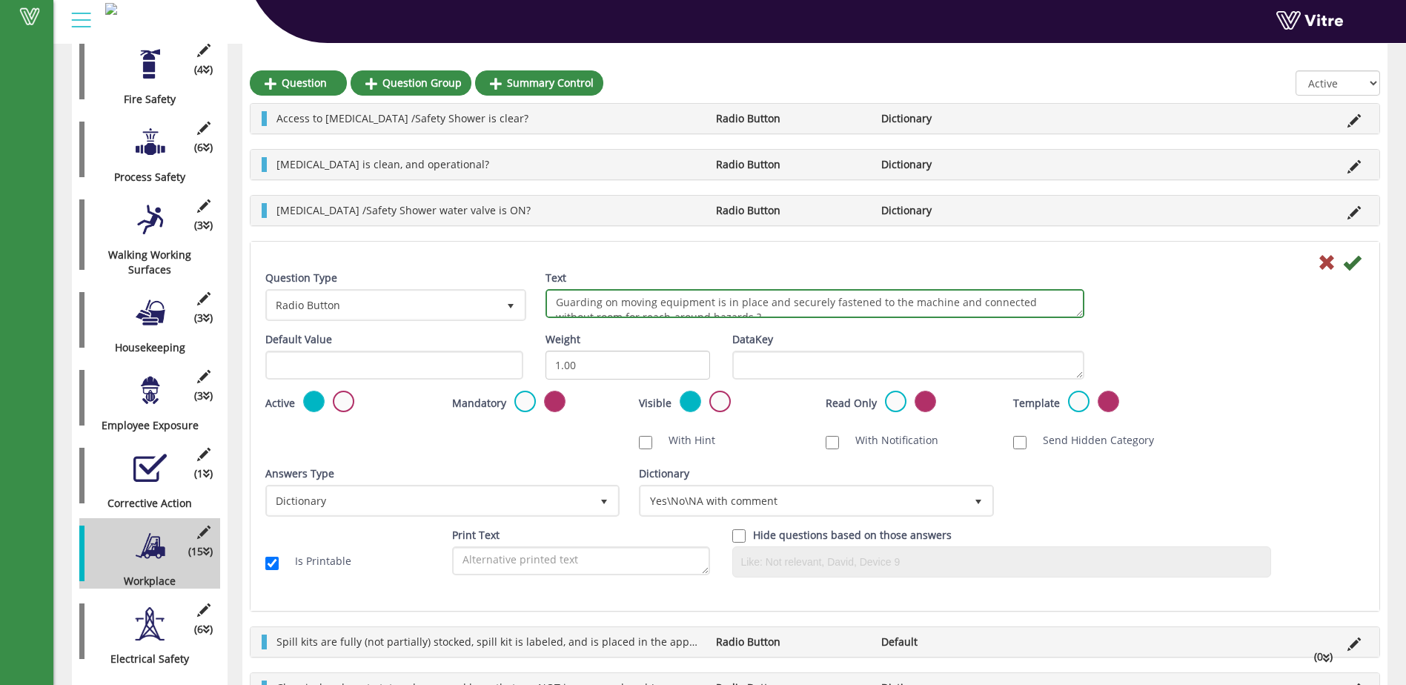
scroll to position [13, 0]
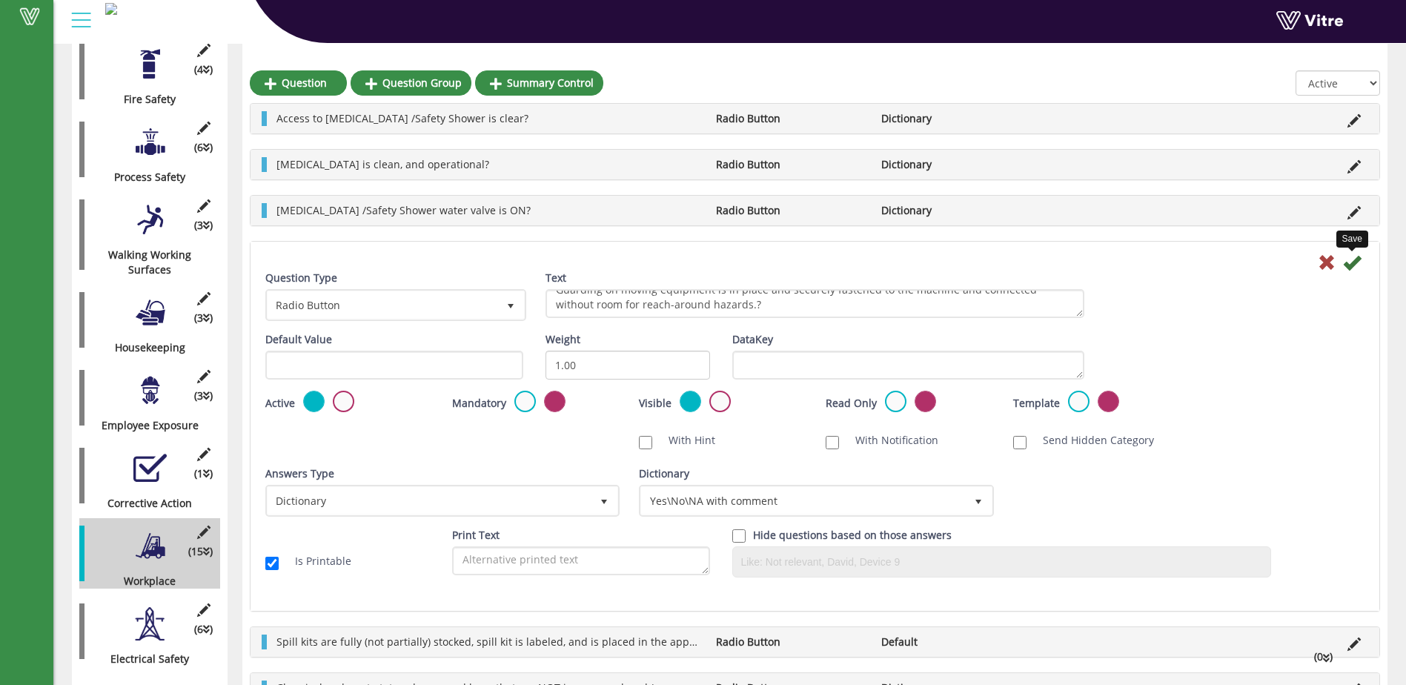
click at [1353, 260] on icon at bounding box center [1352, 262] width 18 height 18
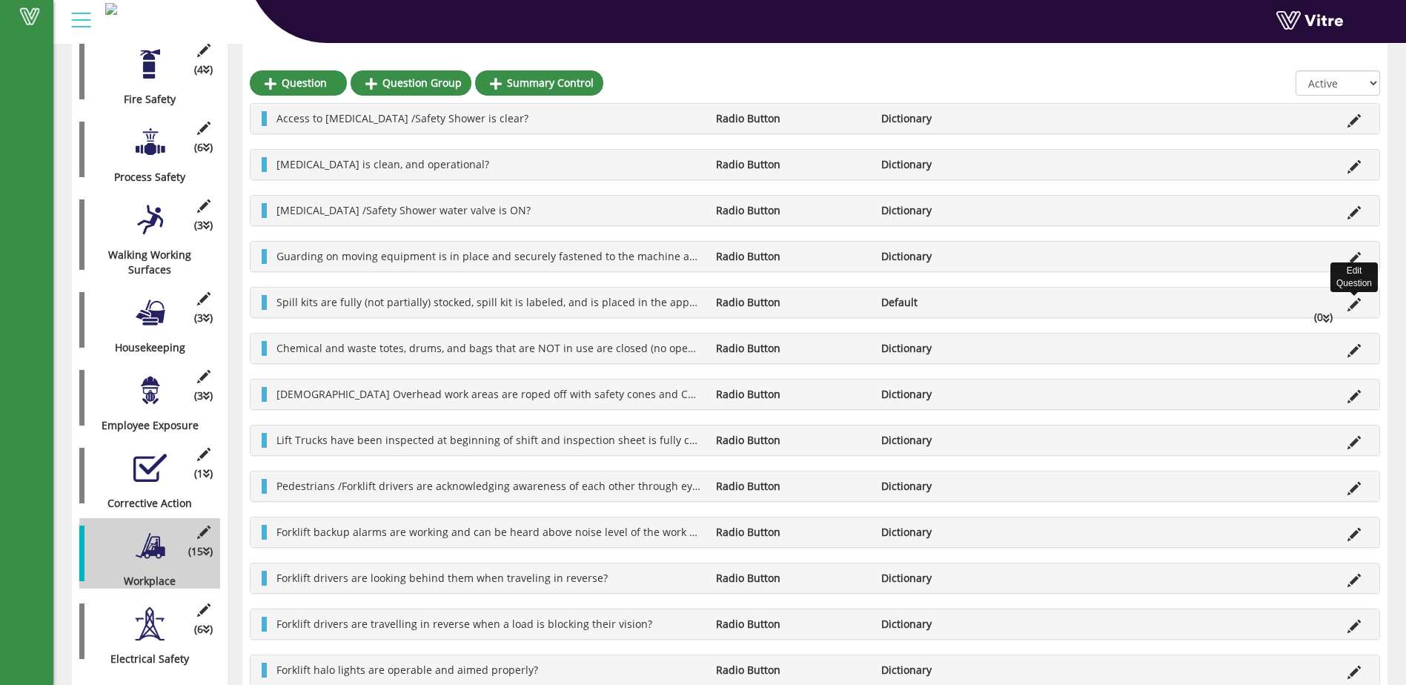
click at [1349, 304] on icon at bounding box center [1353, 304] width 13 height 13
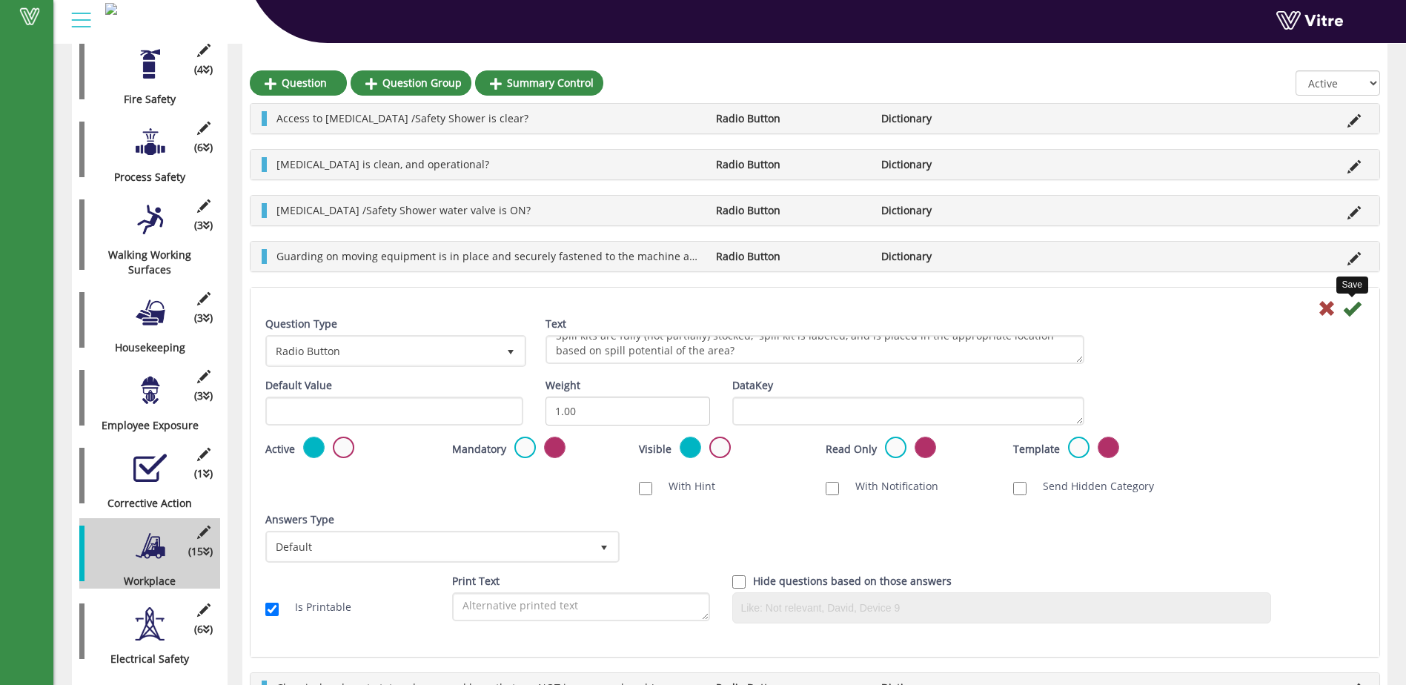
click at [1353, 303] on icon at bounding box center [1352, 308] width 18 height 18
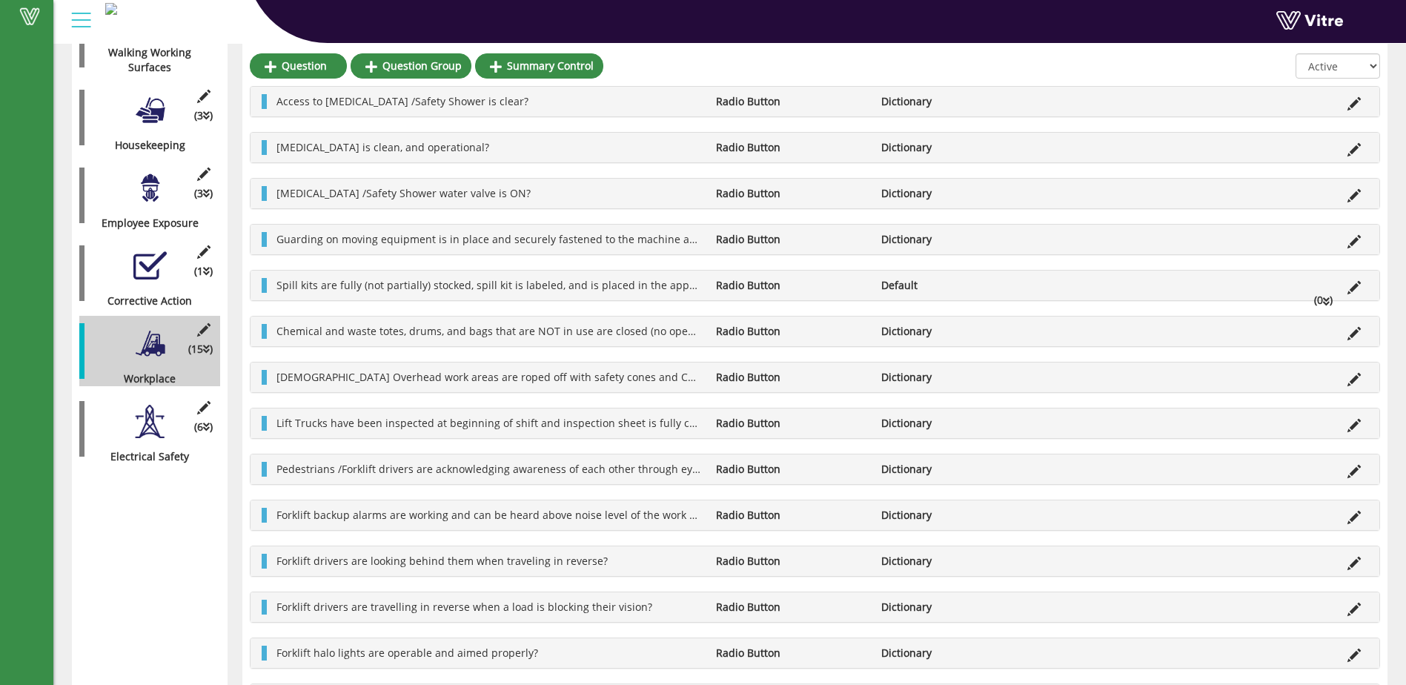
scroll to position [575, 0]
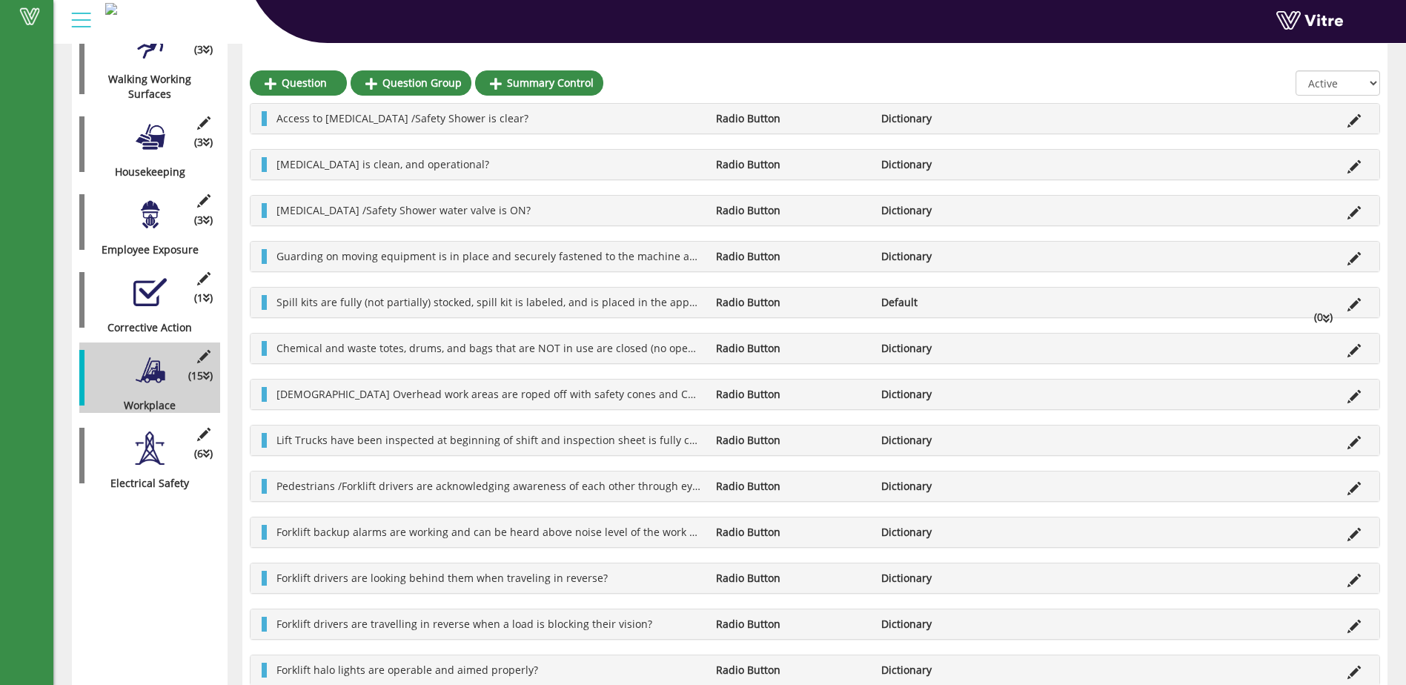
click at [143, 439] on div at bounding box center [149, 447] width 33 height 33
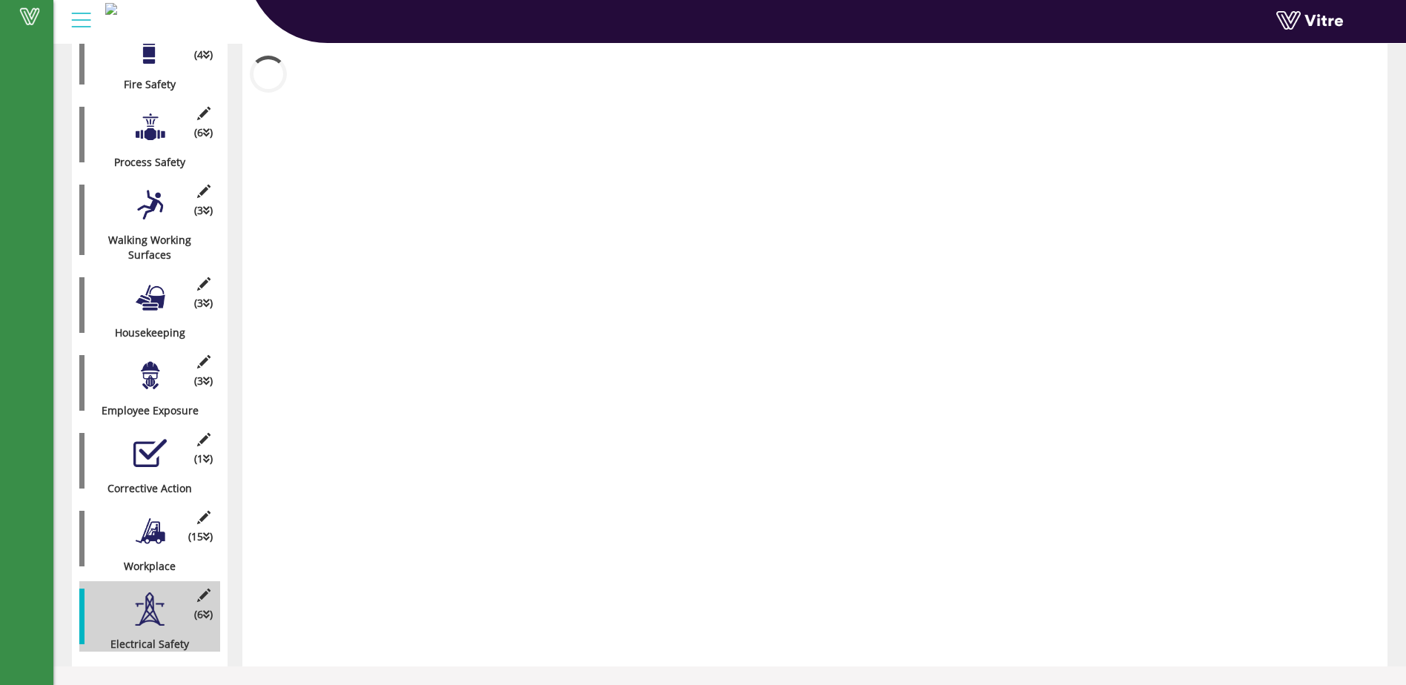
scroll to position [399, 0]
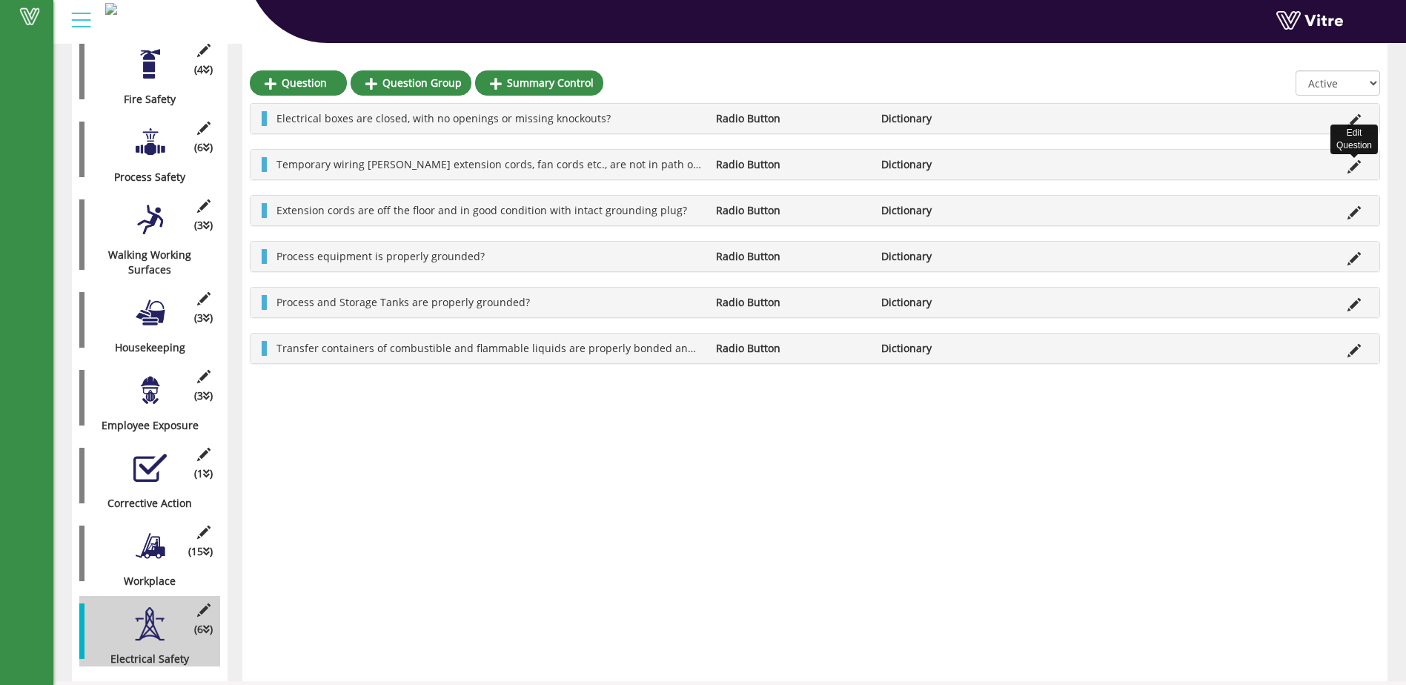
click at [1357, 165] on icon at bounding box center [1353, 166] width 13 height 13
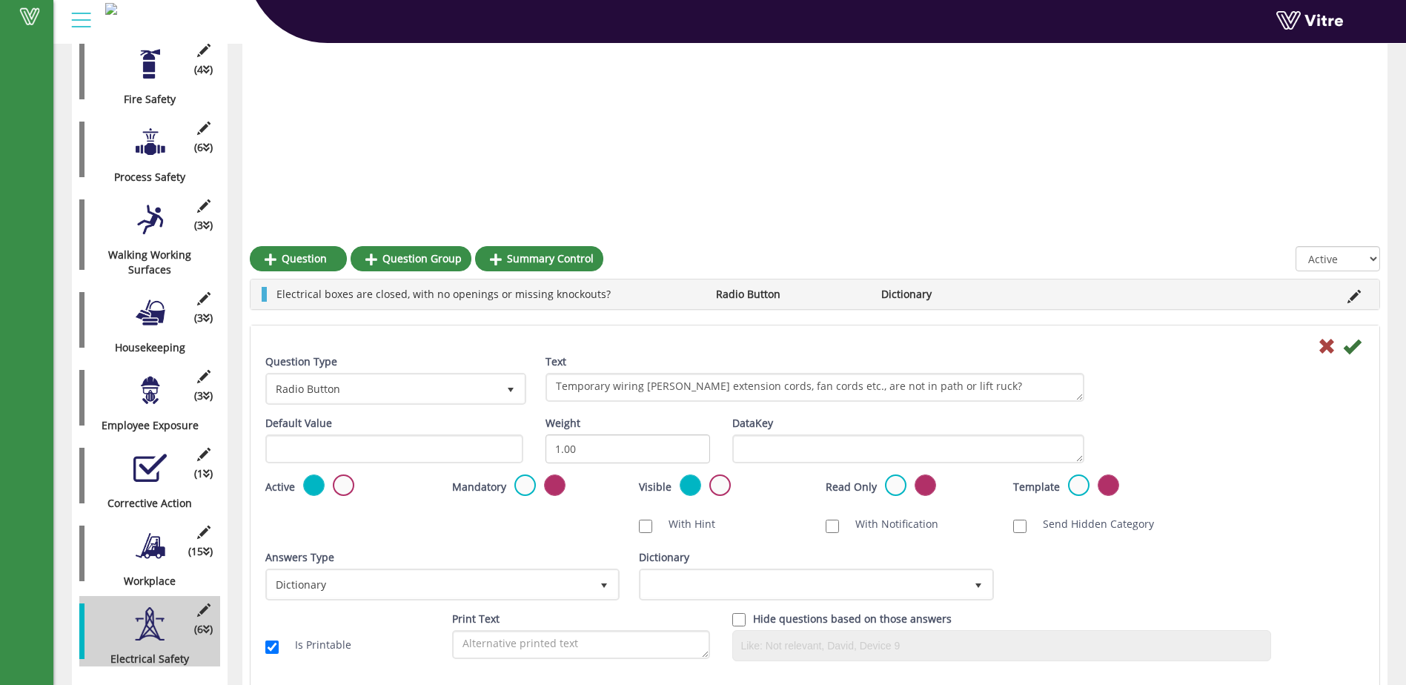
scroll to position [575, 0]
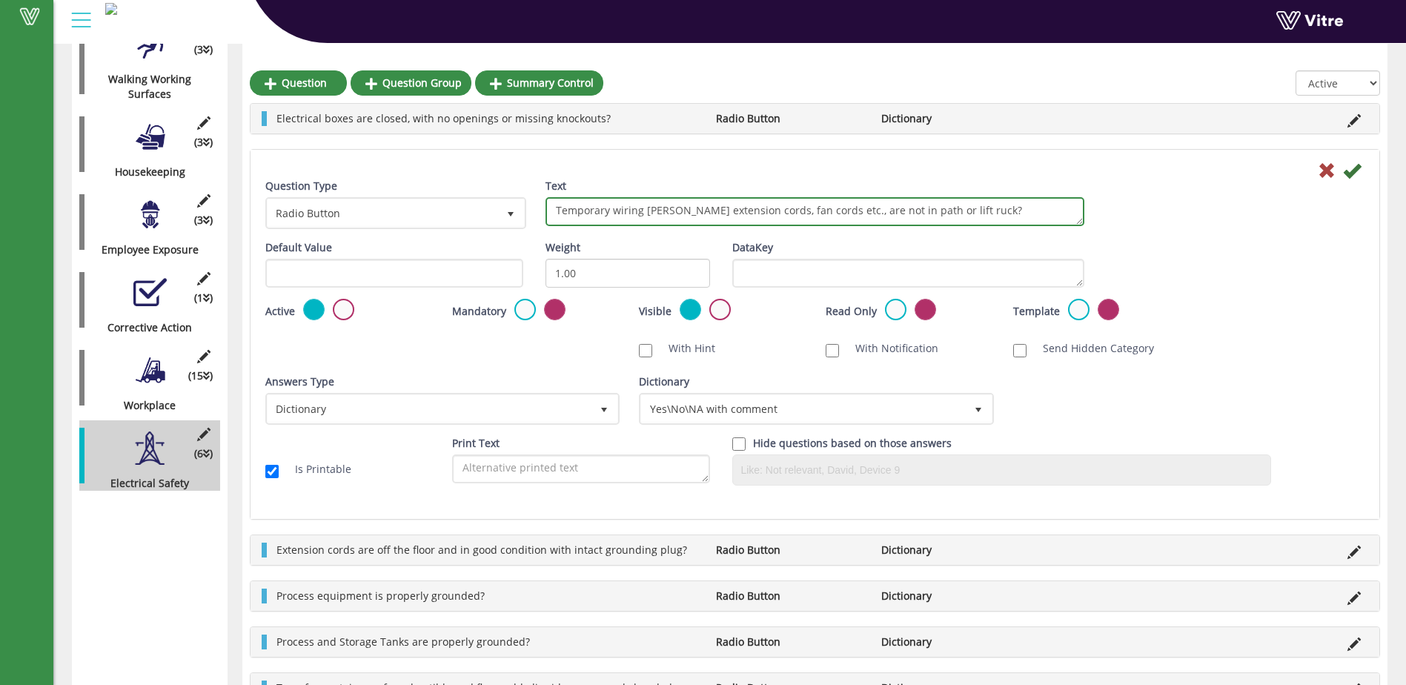
drag, startPoint x: 876, startPoint y: 210, endPoint x: 867, endPoint y: 209, distance: 8.9
click at [867, 209] on textarea "Temporary wiring [PERSON_NAME] extension cords, fan cords etc., are not in path…" at bounding box center [814, 211] width 539 height 29
drag, startPoint x: 860, startPoint y: 209, endPoint x: 880, endPoint y: 215, distance: 20.2
click at [877, 210] on textarea "Temporary wiring [PERSON_NAME] extension cords, fan cords etc., are not in path…" at bounding box center [814, 211] width 539 height 29
click at [934, 210] on textarea "Temporary wiring [PERSON_NAME] extension cords, fan cords etc., are not in path…" at bounding box center [814, 211] width 539 height 29
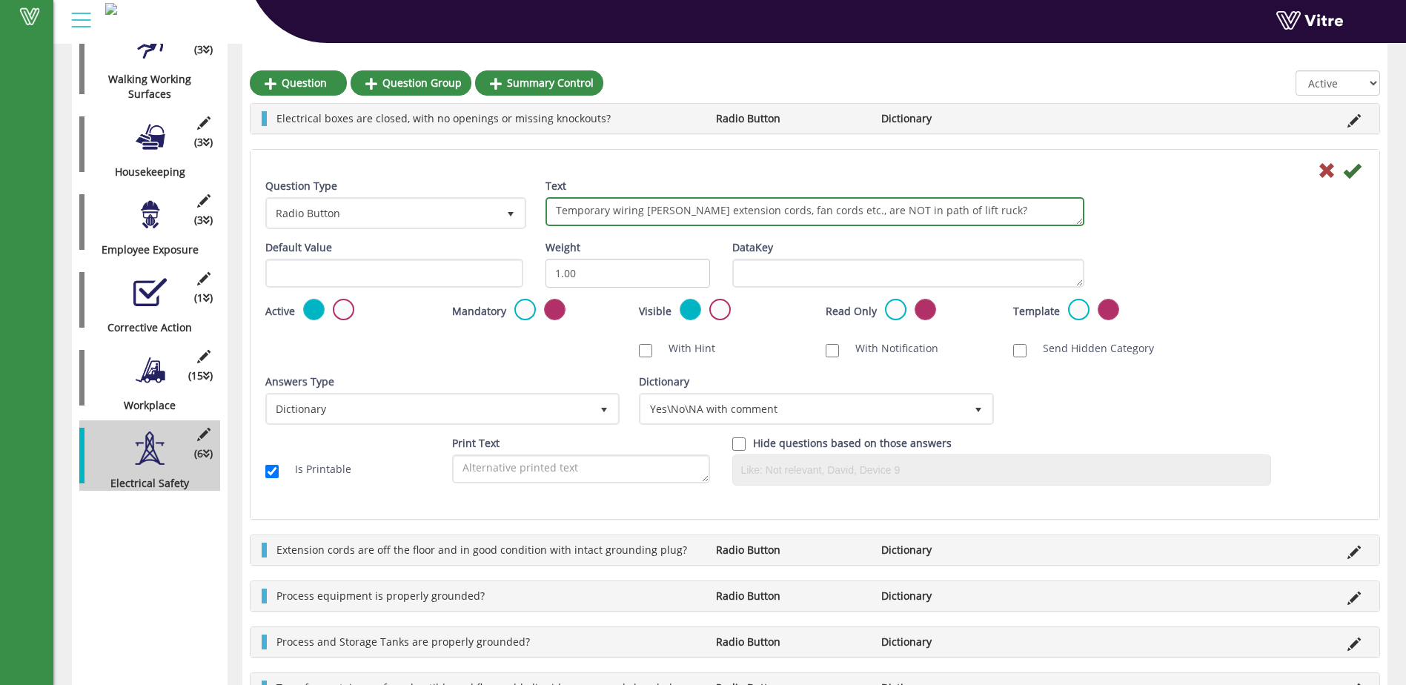
click at [951, 210] on textarea "Temporary wiring [PERSON_NAME] extension cords, fan cords etc., are not in path…" at bounding box center [814, 211] width 539 height 29
click at [948, 212] on textarea "Temporary wiring [PERSON_NAME] extension cords, fan cords etc., are not in path…" at bounding box center [814, 211] width 539 height 29
click at [975, 211] on textarea "Temporary wiring [PERSON_NAME] extension cords, fan cords etc., are not in path…" at bounding box center [814, 211] width 539 height 29
type textarea "Temporary wiring including extension cords, fan cords etc., are NOT in path of …"
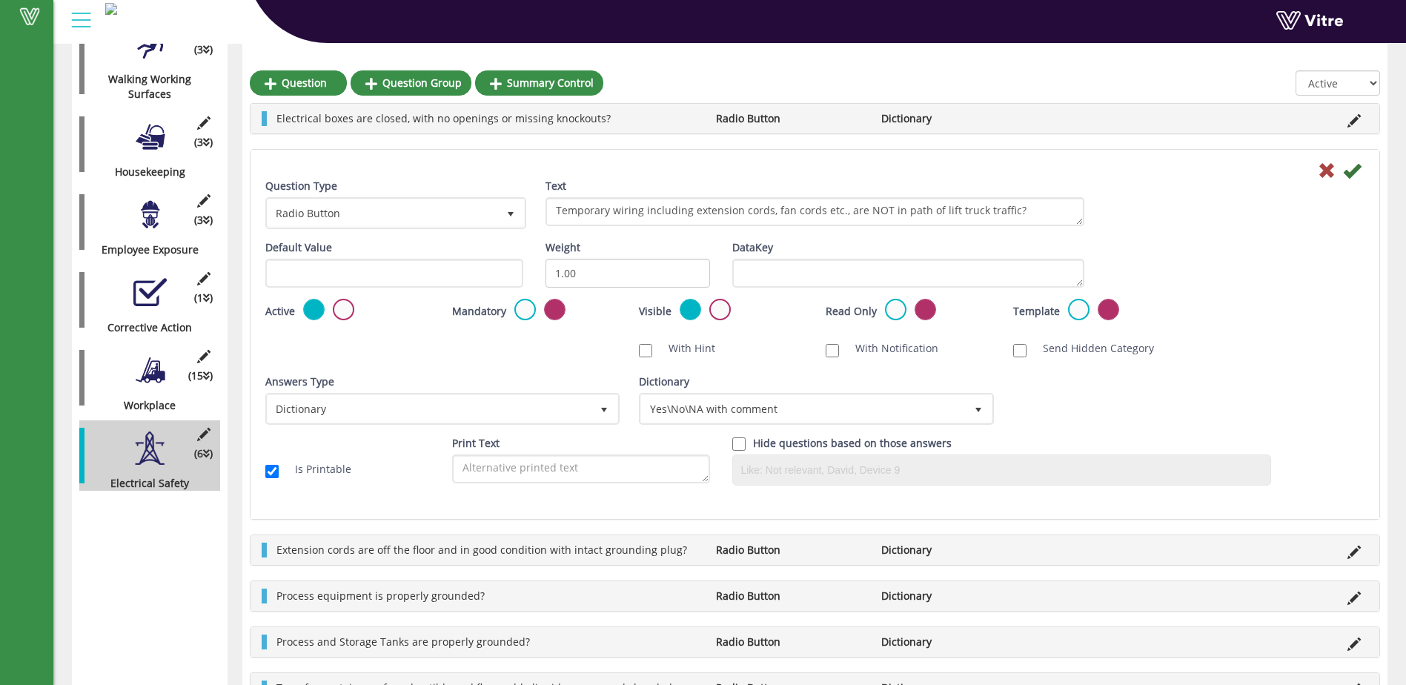
click at [1223, 228] on div "Question Type Radio Button 3 Text Temporary wiring [PERSON_NAME] extension cord…" at bounding box center [814, 210] width 1121 height 62
click at [1353, 170] on icon at bounding box center [1352, 171] width 18 height 18
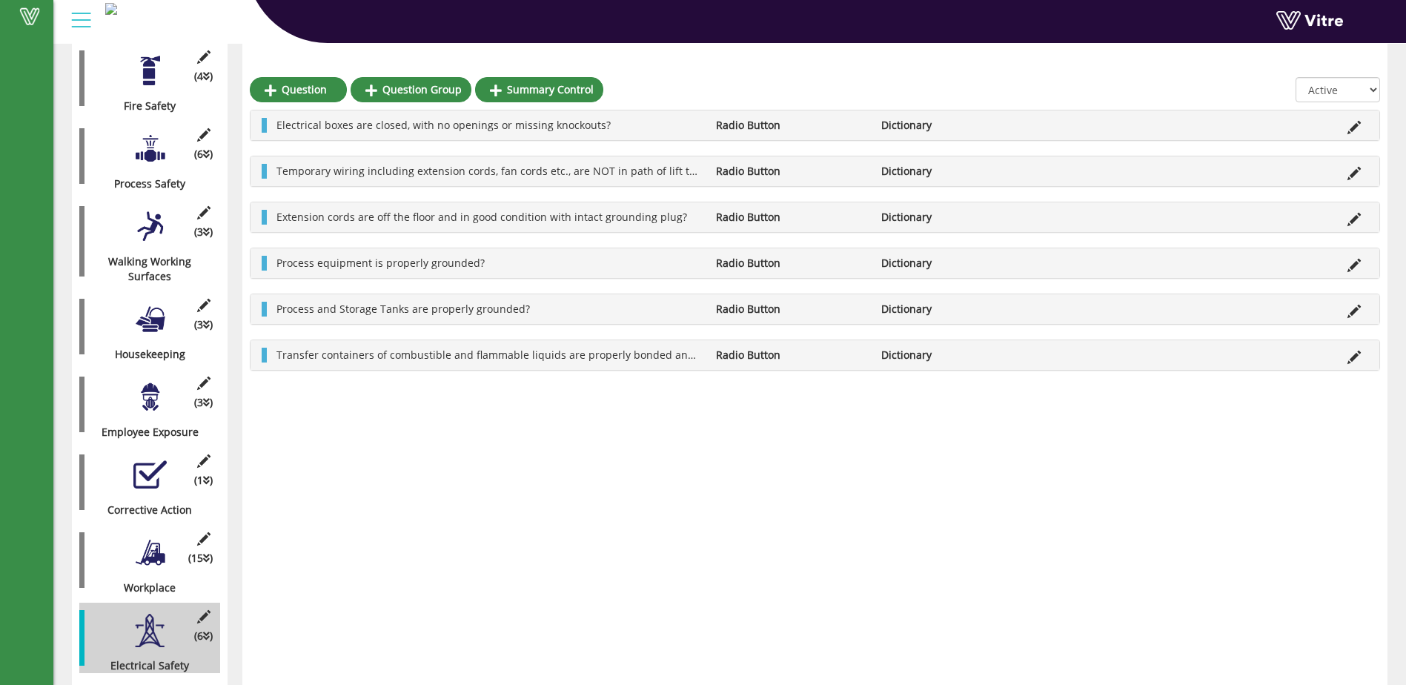
scroll to position [399, 0]
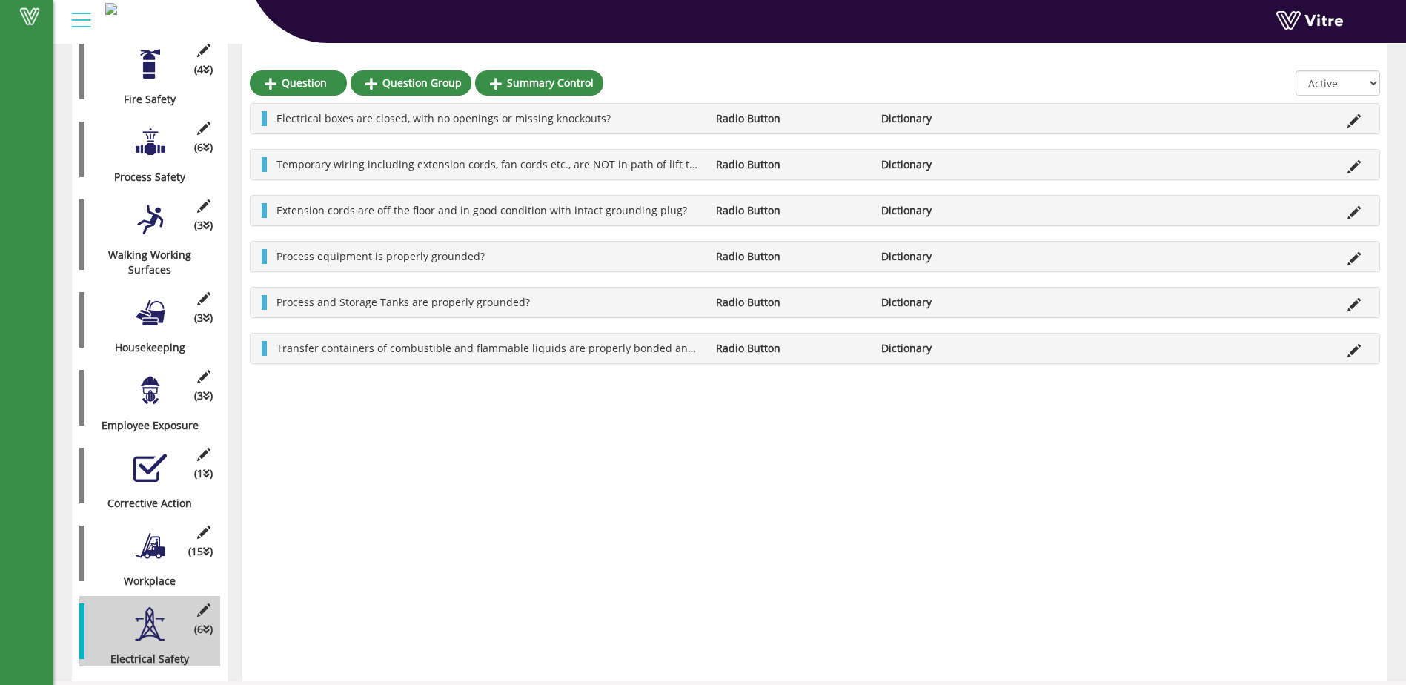
click at [151, 539] on div at bounding box center [149, 545] width 33 height 33
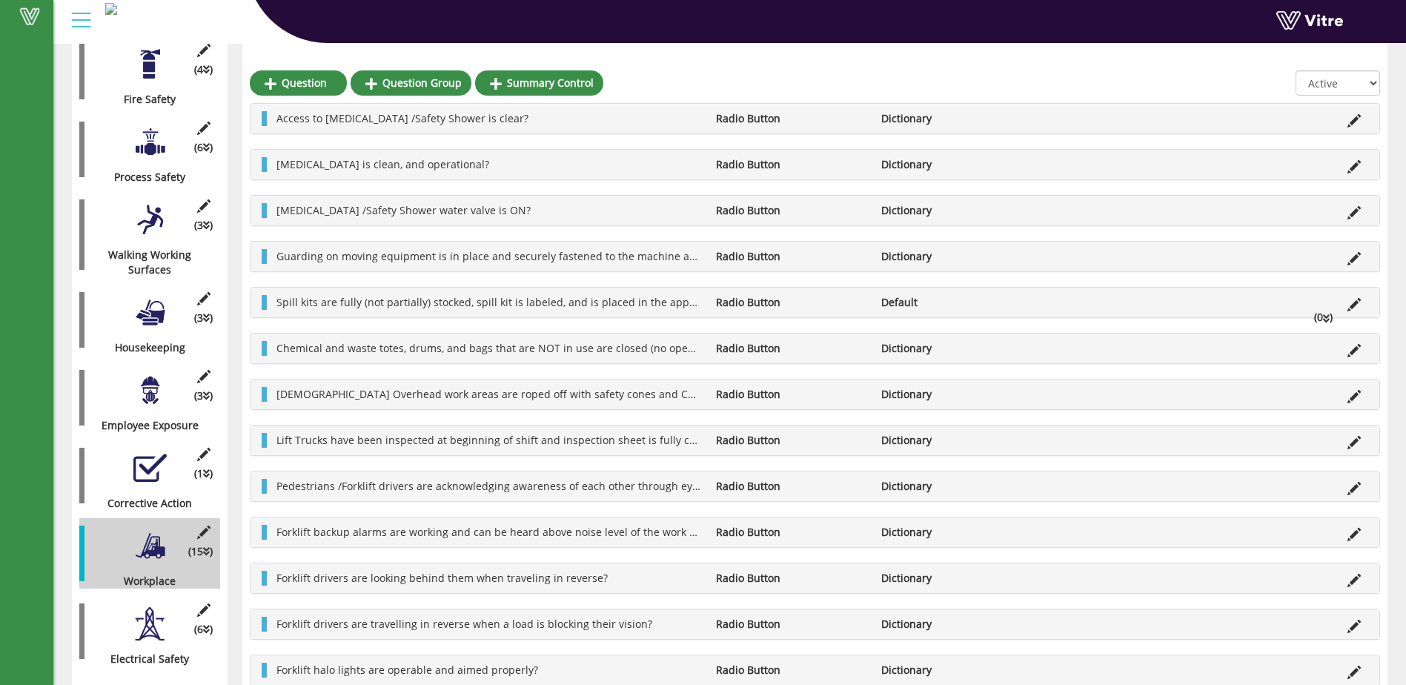
click at [153, 529] on div at bounding box center [149, 545] width 33 height 33
click at [148, 248] on div "Walking Working Surfaces" at bounding box center [144, 263] width 130 height 30
click at [159, 205] on div at bounding box center [149, 219] width 33 height 33
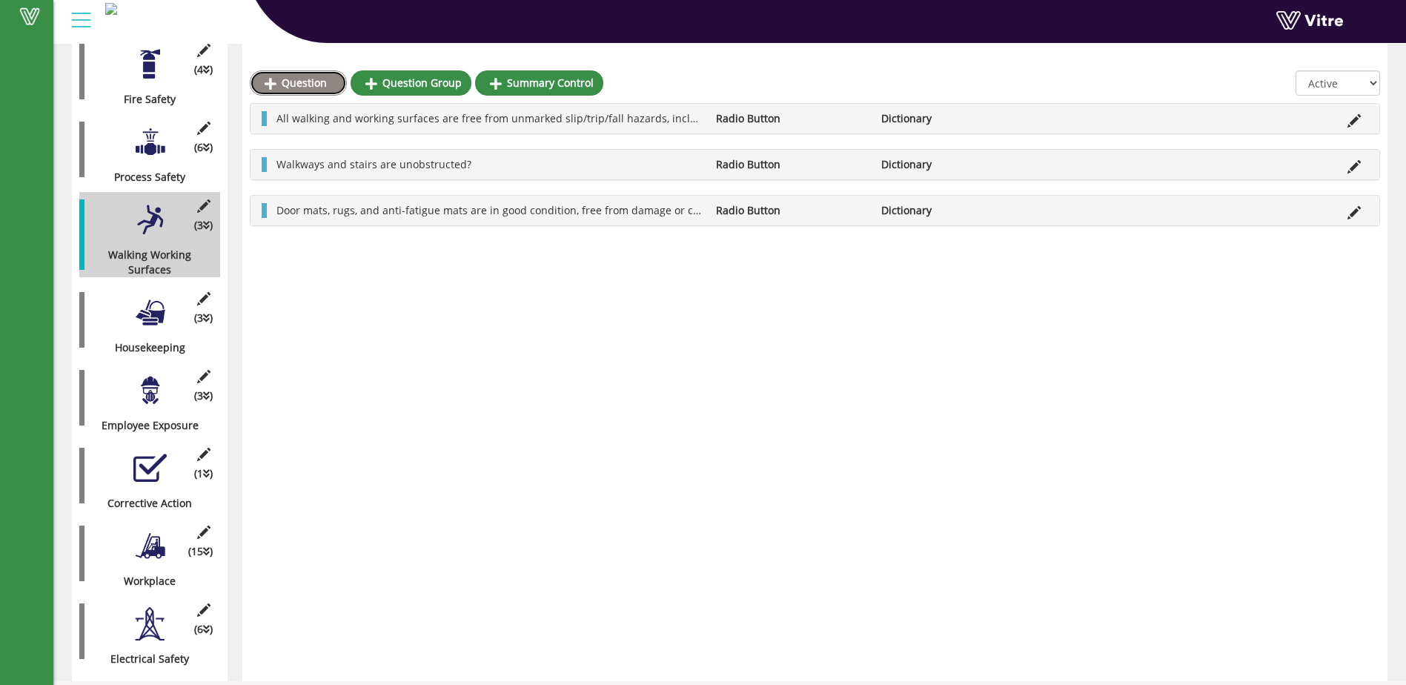
click at [291, 82] on link "Question" at bounding box center [298, 82] width 97 height 25
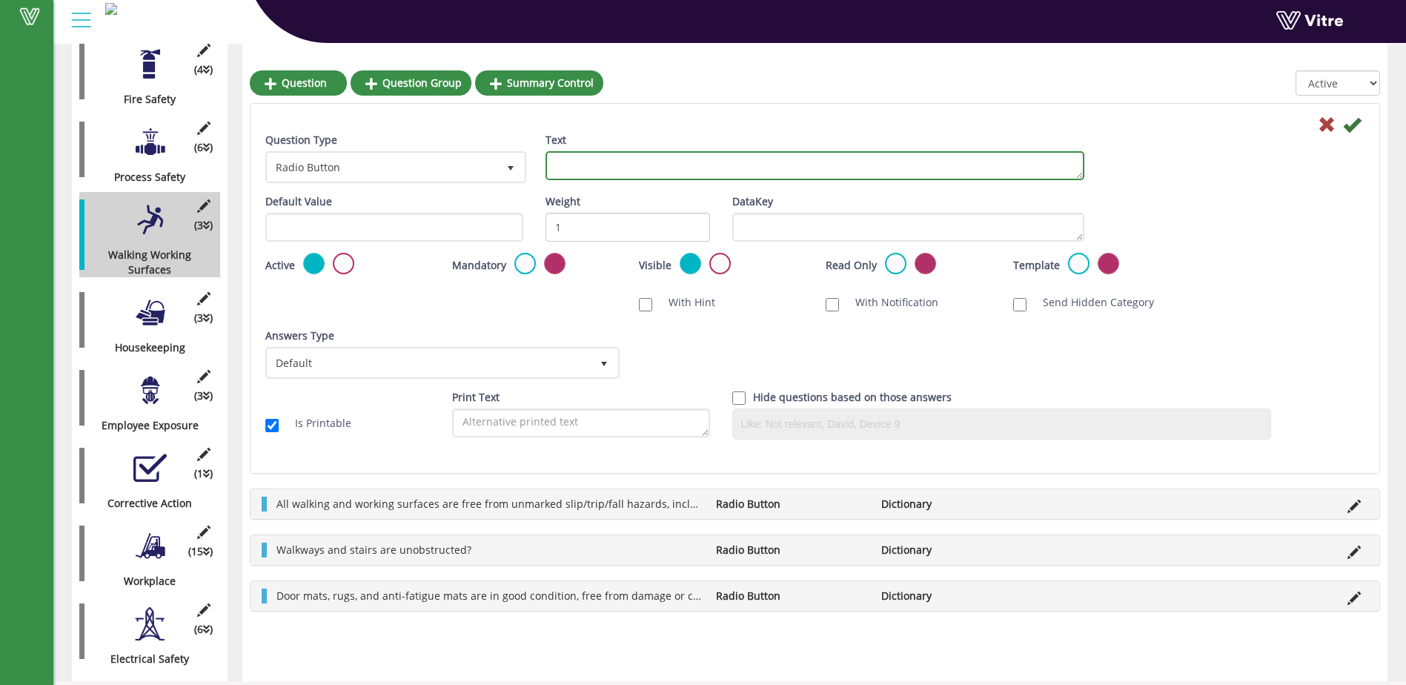
click at [565, 166] on textarea "Text" at bounding box center [814, 165] width 539 height 29
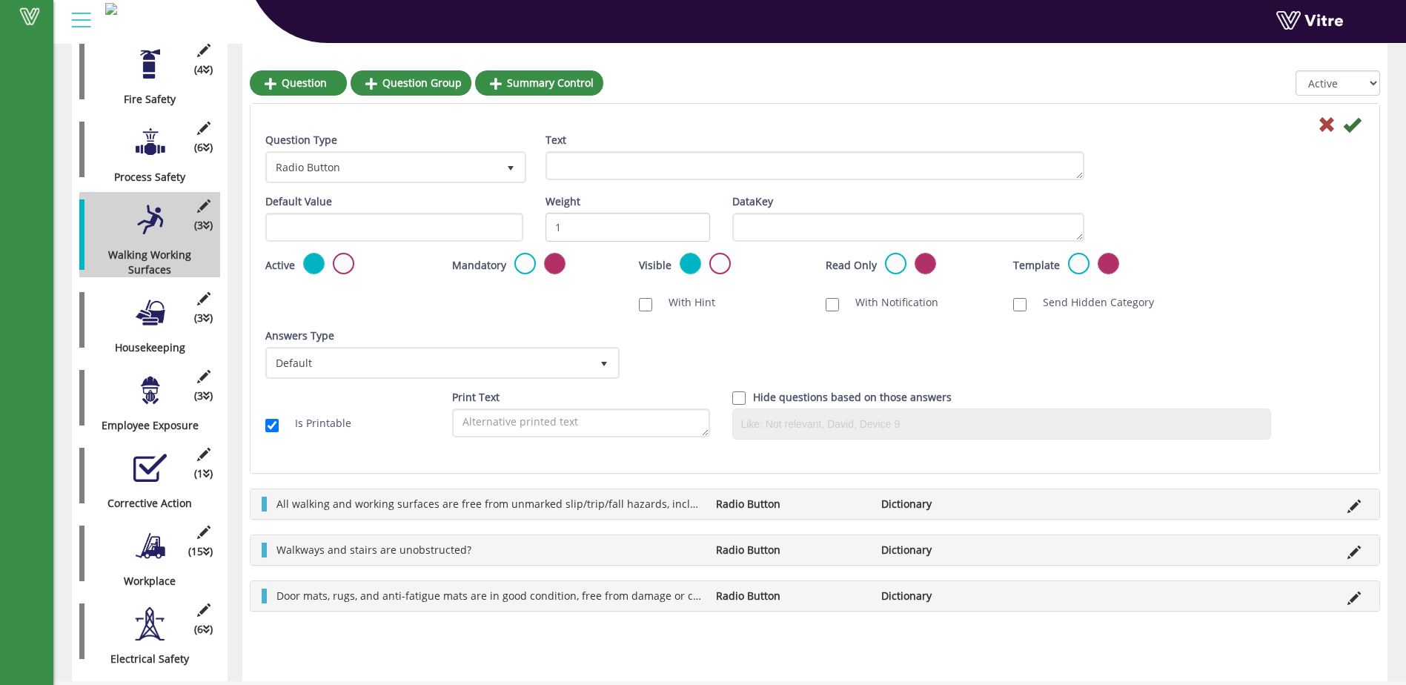
click at [533, 190] on div "Question Type Radio Button 3" at bounding box center [394, 164] width 280 height 62
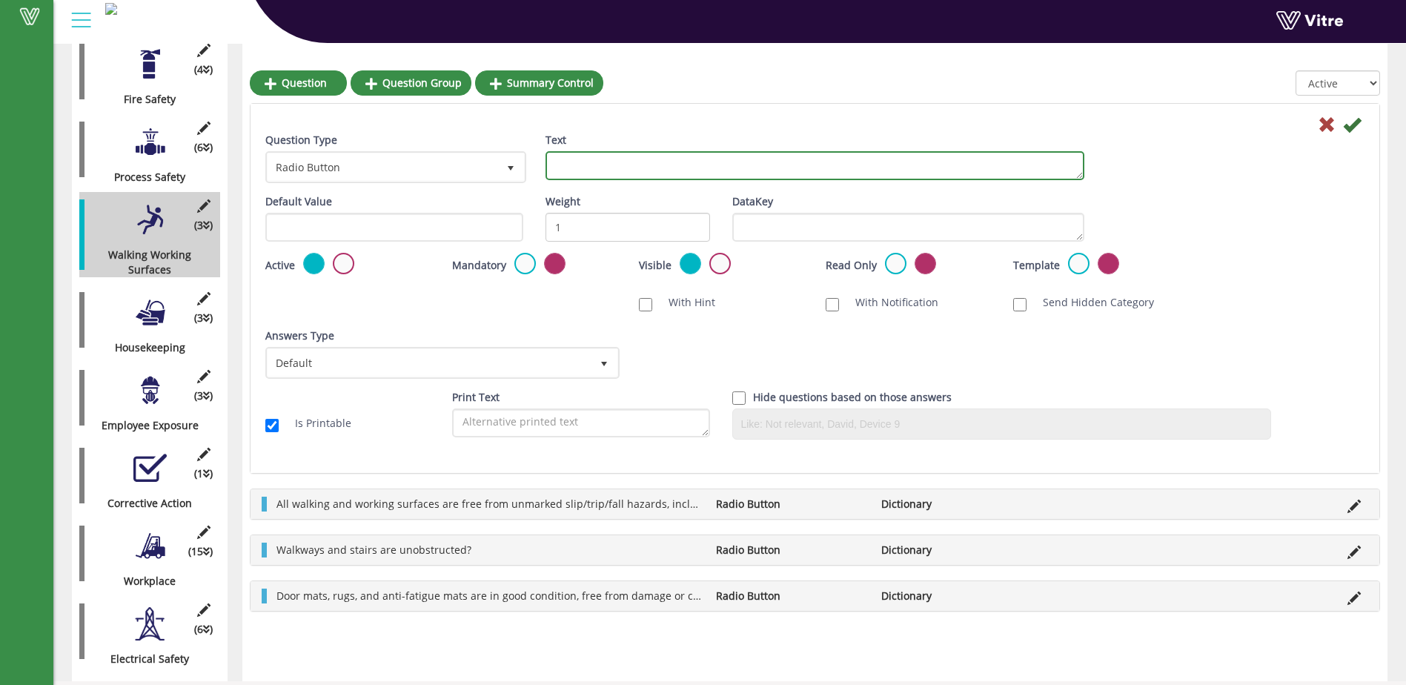
click at [581, 161] on textarea "Text" at bounding box center [814, 165] width 539 height 29
click at [688, 164] on textarea "Process Platform Gates are latched when NOT in use?" at bounding box center [814, 165] width 539 height 29
click at [649, 163] on textarea "Process Platform Gates are closed and latched when NOT in use?" at bounding box center [814, 165] width 539 height 29
click at [603, 166] on textarea "Process Platform gates are closed and latched when NOT in use?" at bounding box center [814, 165] width 539 height 29
type textarea "Process platform gates are closed and latched when NOT in use?"
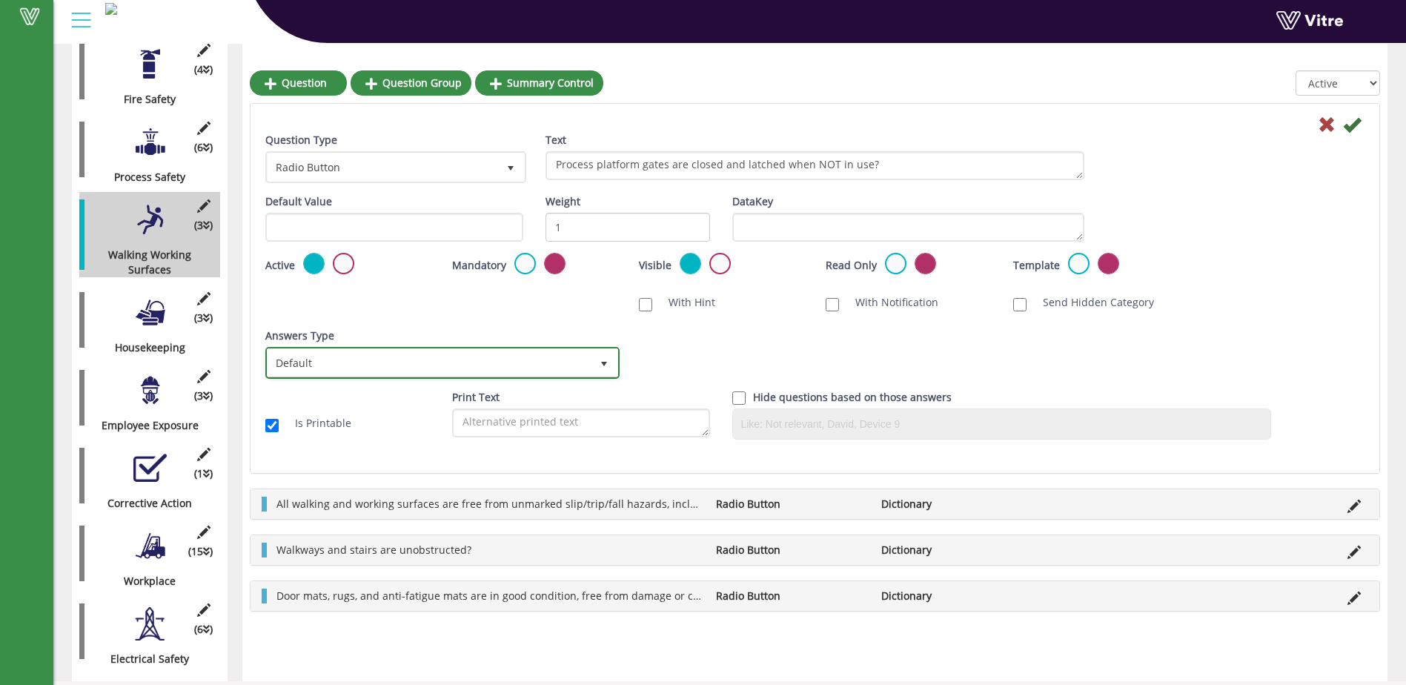
click at [604, 365] on span "select" at bounding box center [604, 364] width 12 height 12
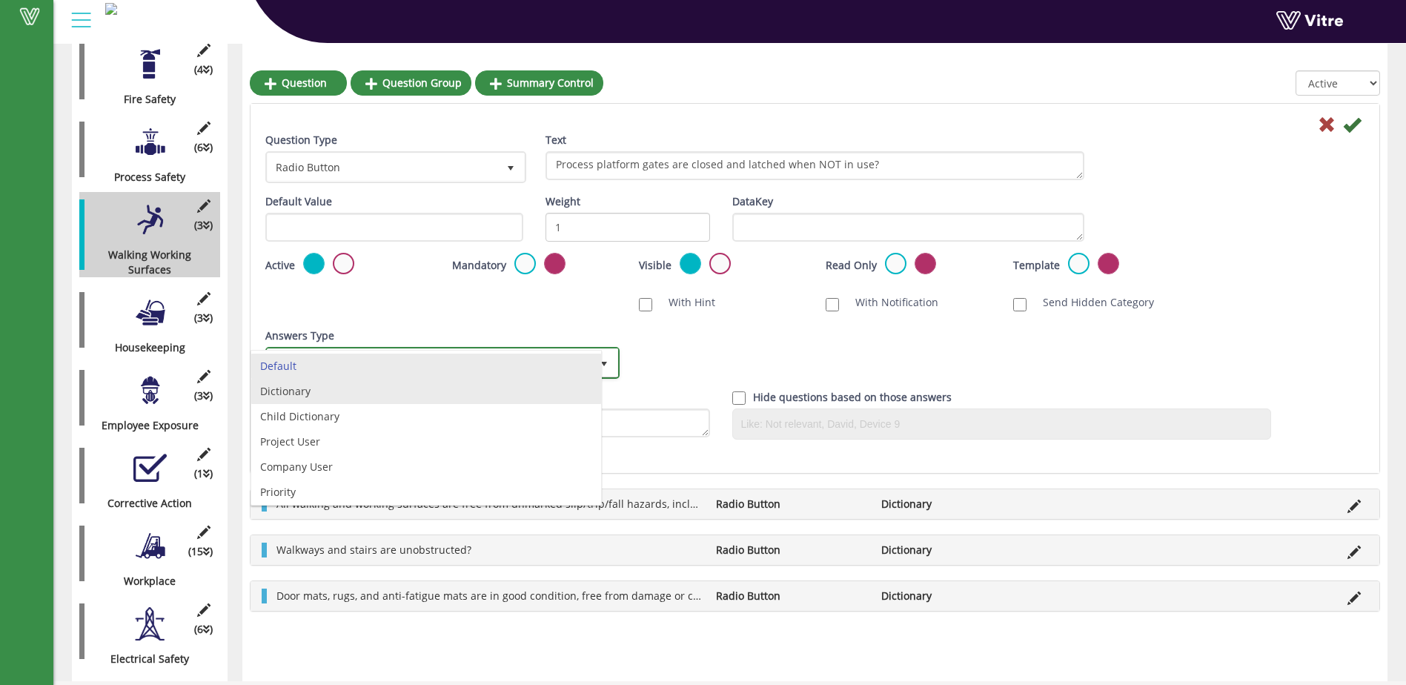
click at [477, 387] on li "Dictionary" at bounding box center [426, 391] width 350 height 25
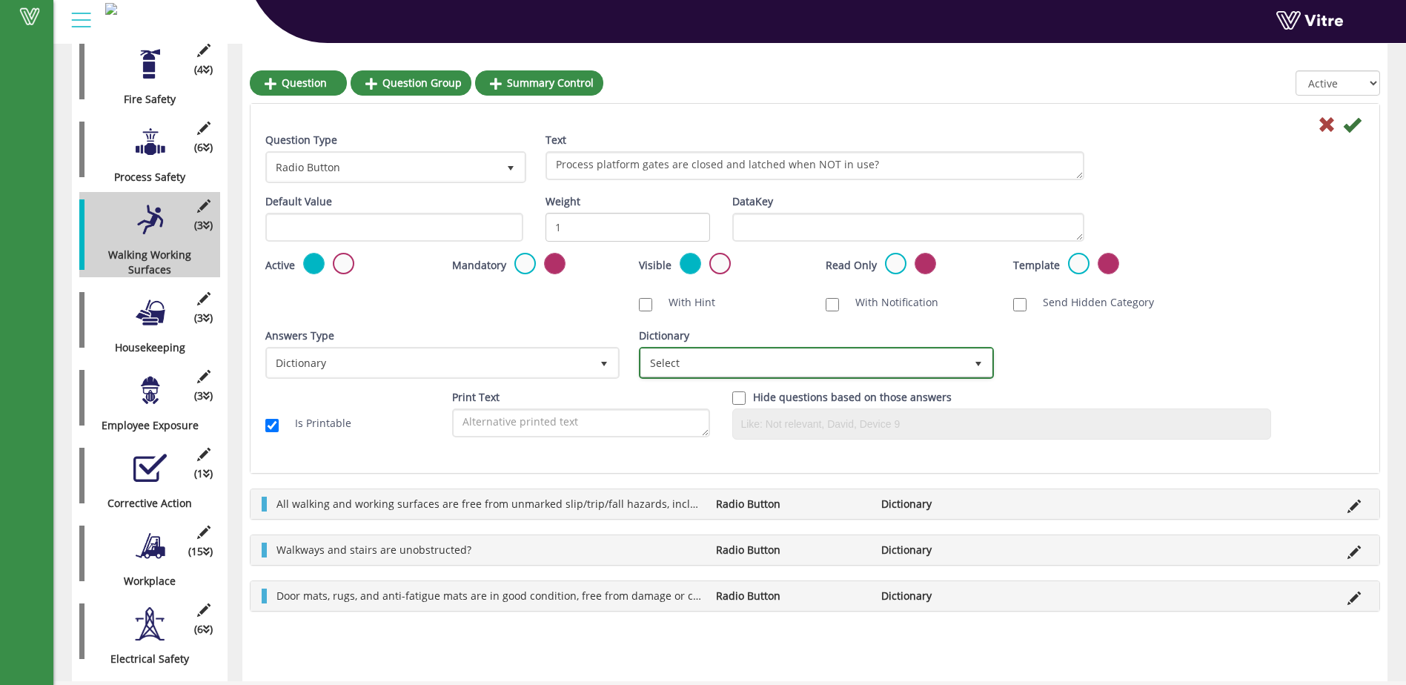
click at [980, 364] on span "select" at bounding box center [978, 364] width 12 height 12
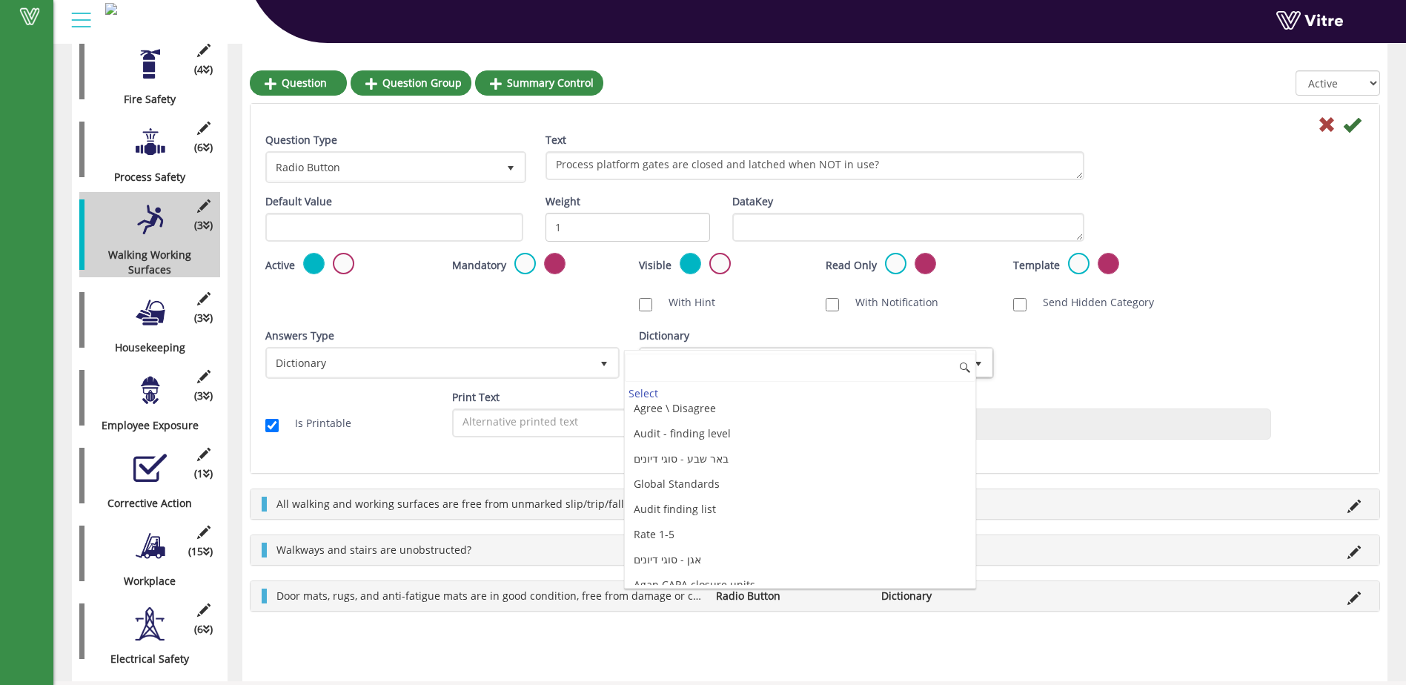
scroll to position [4001, 0]
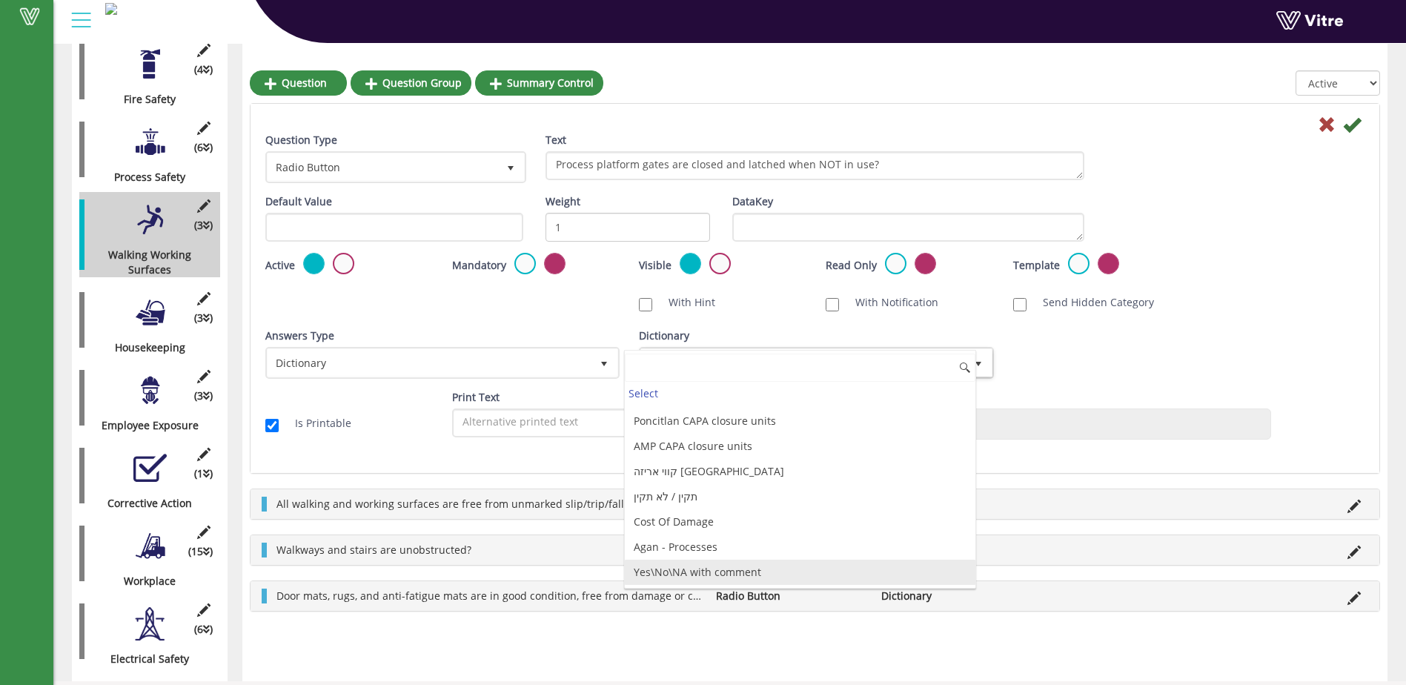
click at [927, 573] on li "Yes\No\NA with comment" at bounding box center [800, 572] width 350 height 25
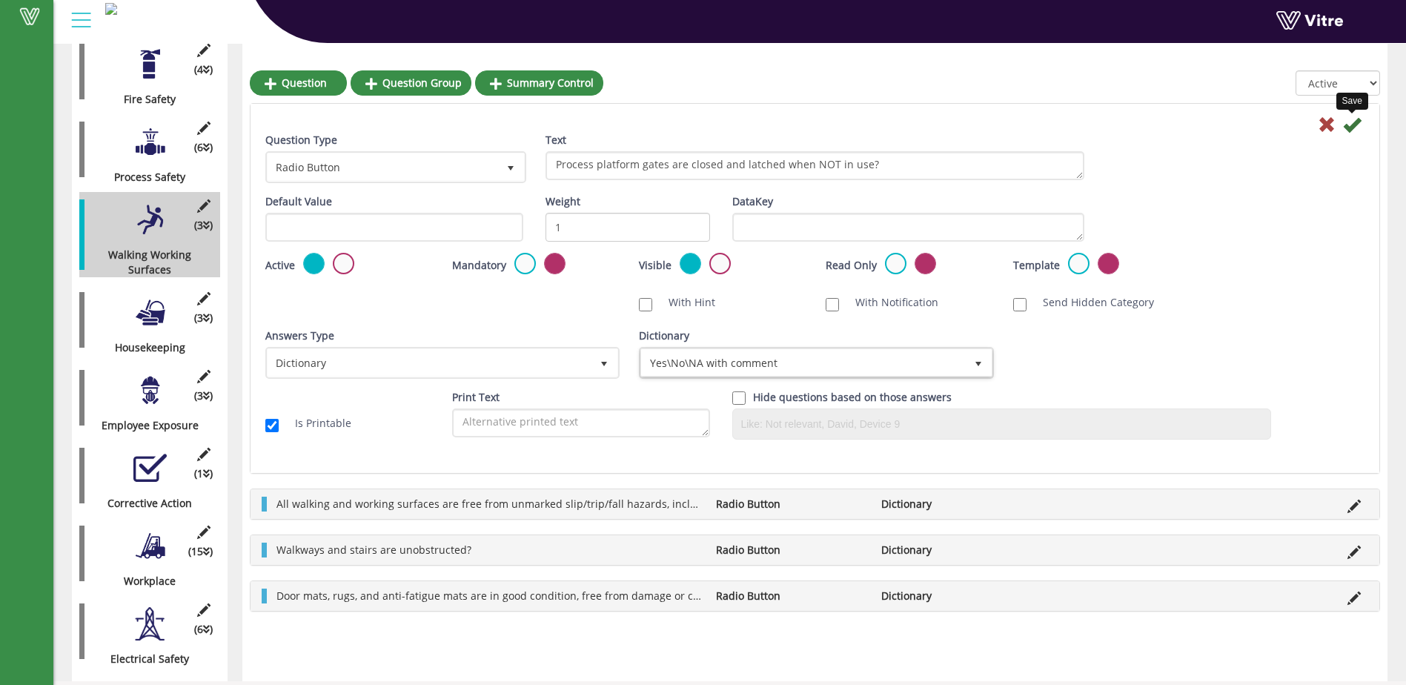
click at [1345, 127] on icon at bounding box center [1352, 125] width 18 height 18
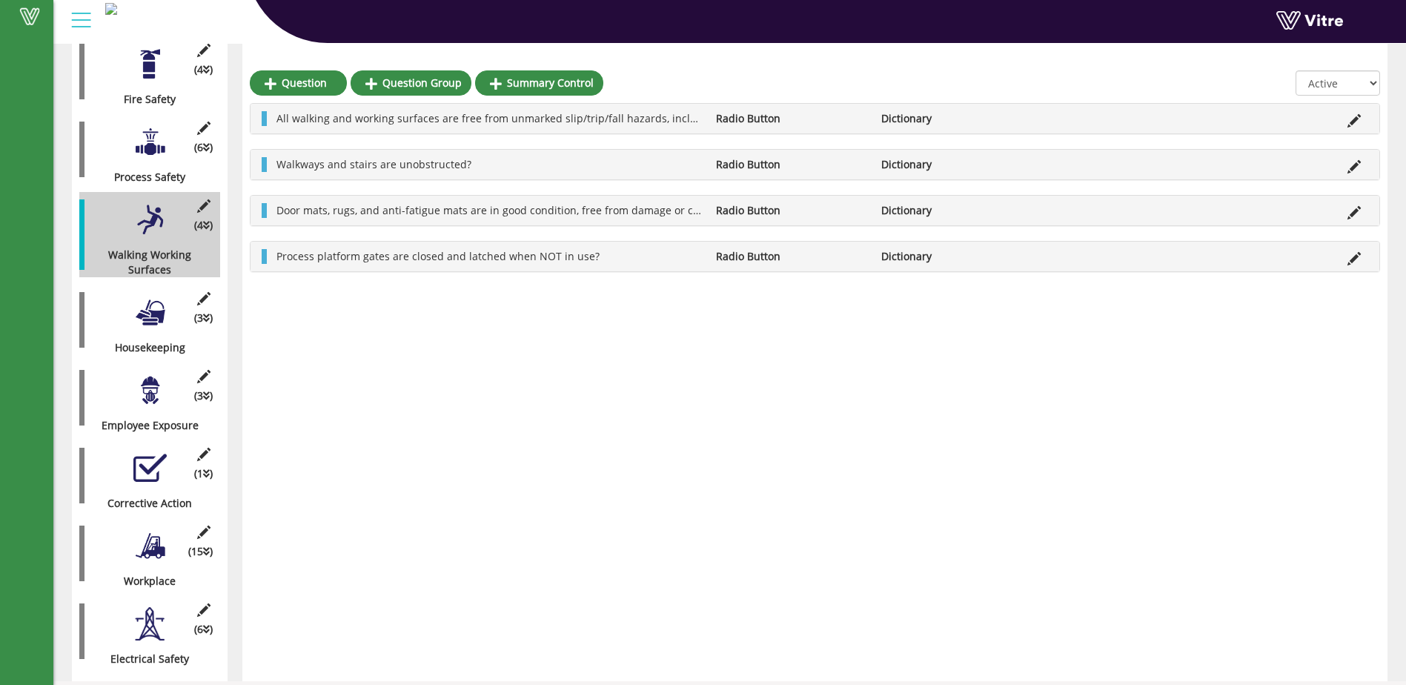
click at [145, 382] on div at bounding box center [149, 390] width 33 height 33
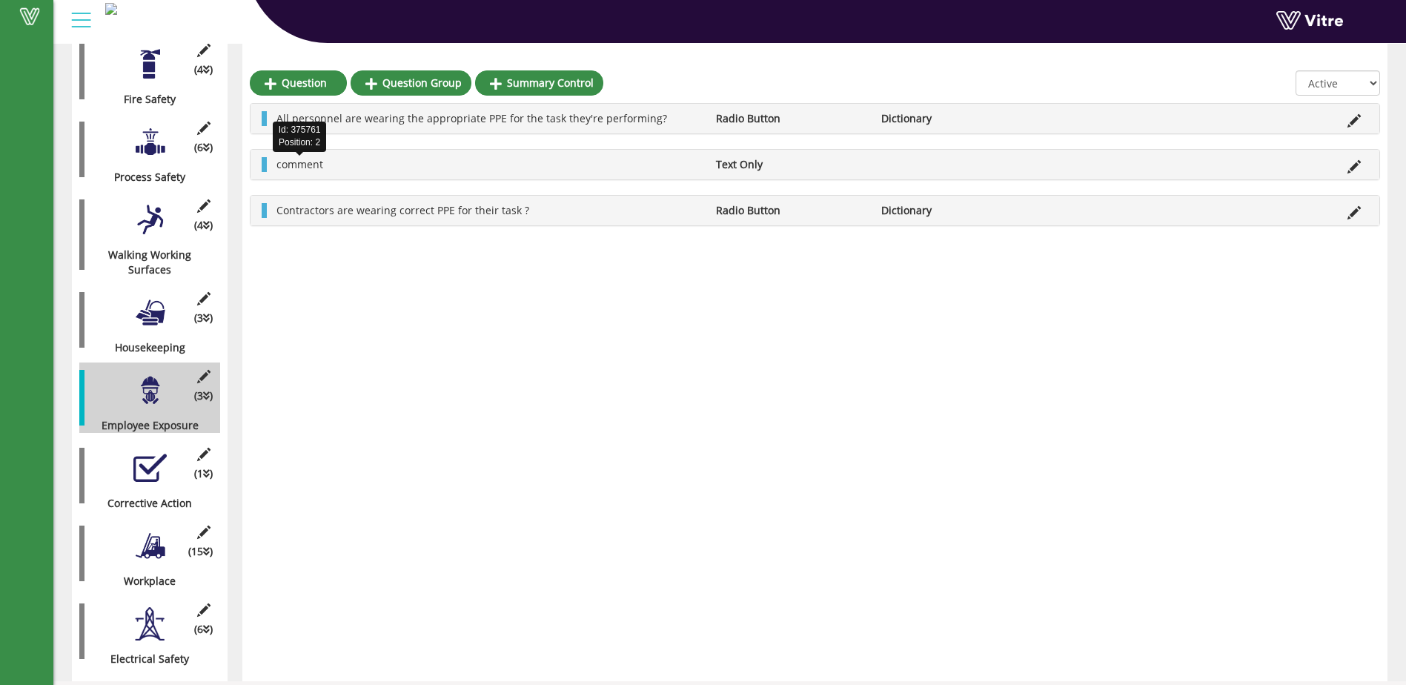
click at [308, 163] on span "comment" at bounding box center [299, 164] width 47 height 14
click at [1354, 120] on icon at bounding box center [1353, 120] width 13 height 13
click at [1355, 125] on icon at bounding box center [1353, 120] width 13 height 13
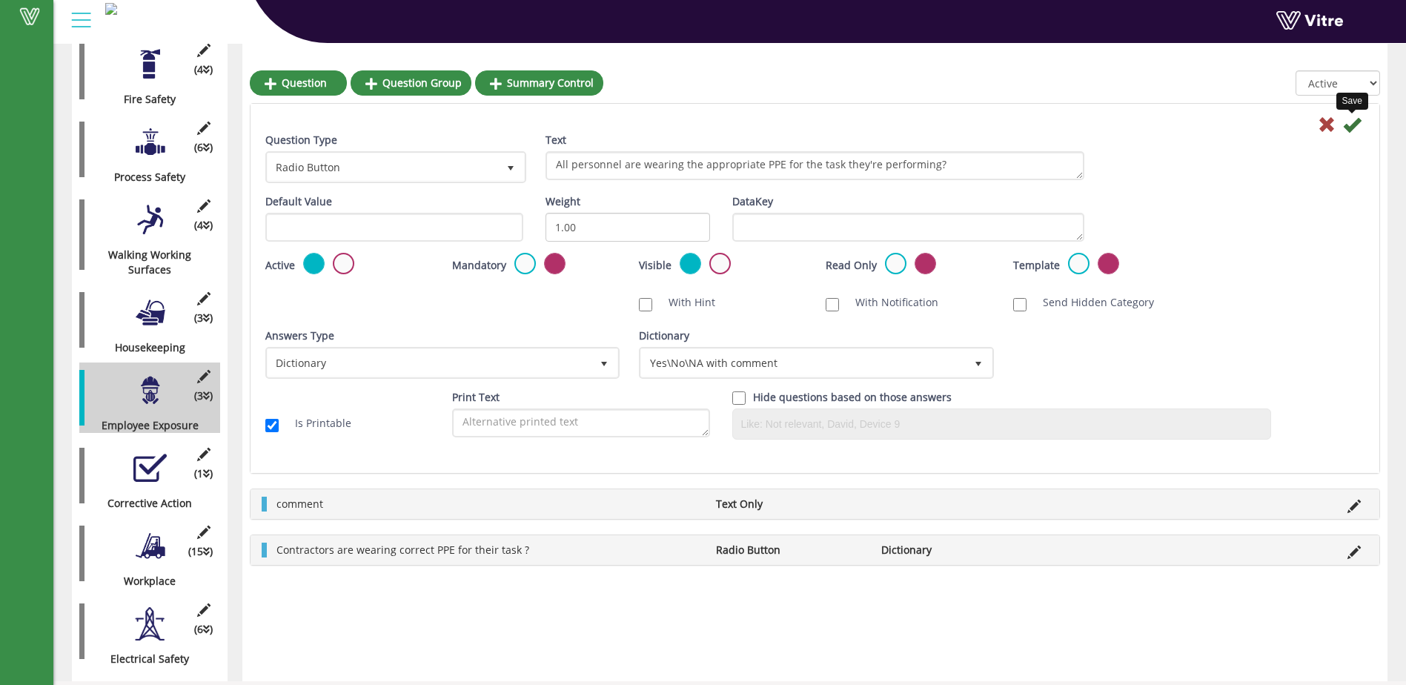
click at [1343, 125] on icon at bounding box center [1352, 125] width 18 height 18
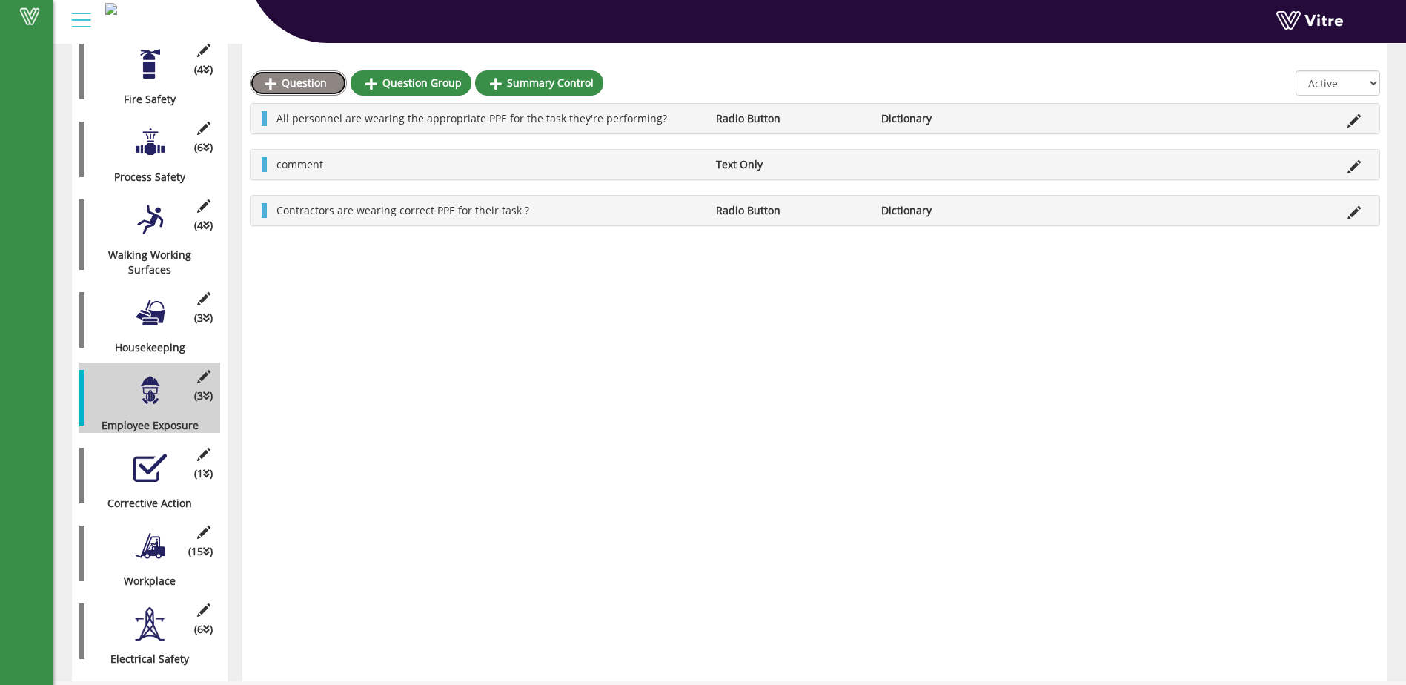
click at [309, 79] on link "Question" at bounding box center [298, 82] width 97 height 25
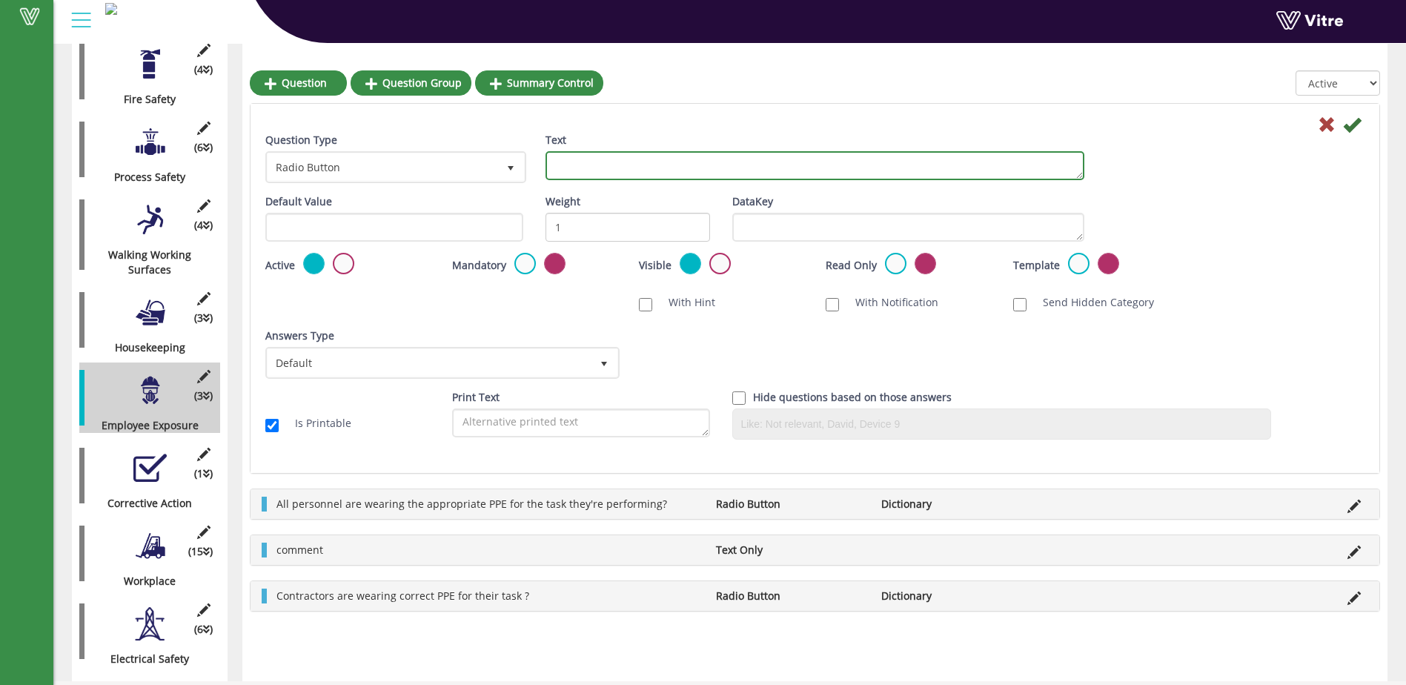
click at [557, 166] on textarea "Text" at bounding box center [814, 165] width 539 height 29
type textarea "Visible PPE Matrix is posted in the area?"
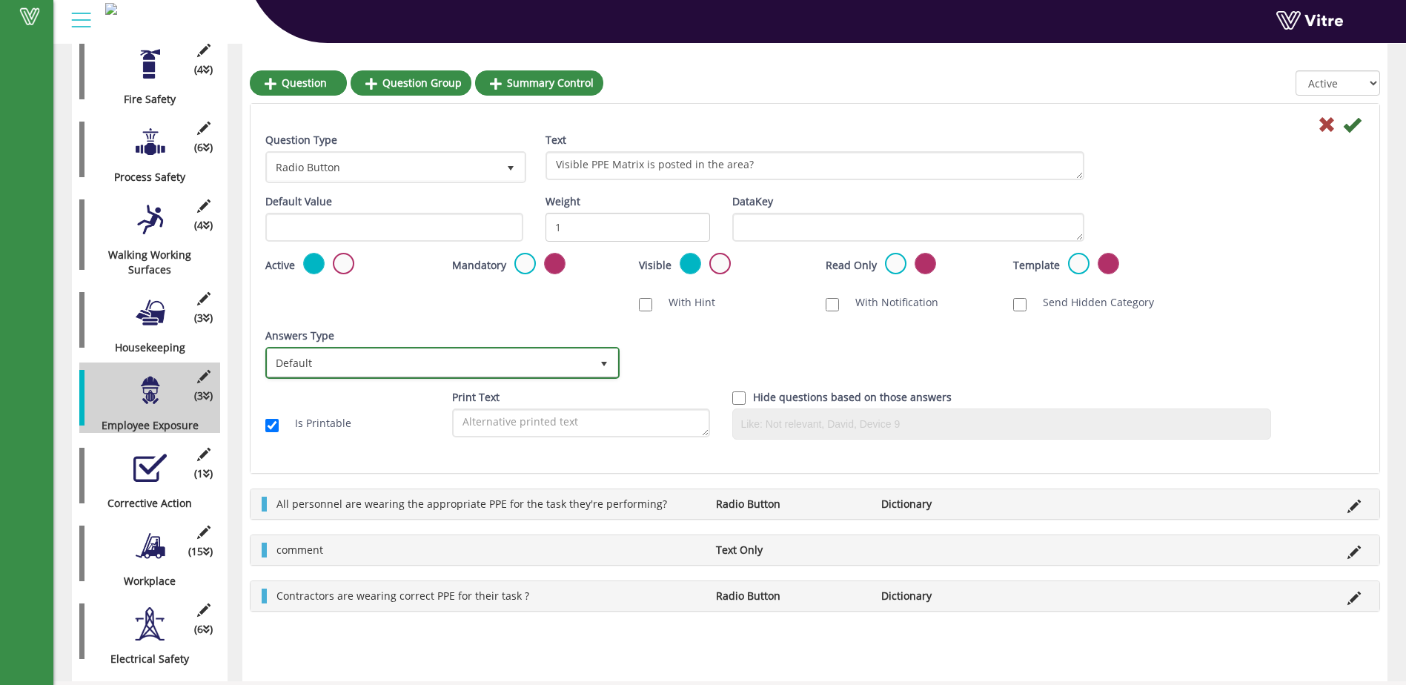
click at [606, 361] on span "select" at bounding box center [604, 364] width 12 height 12
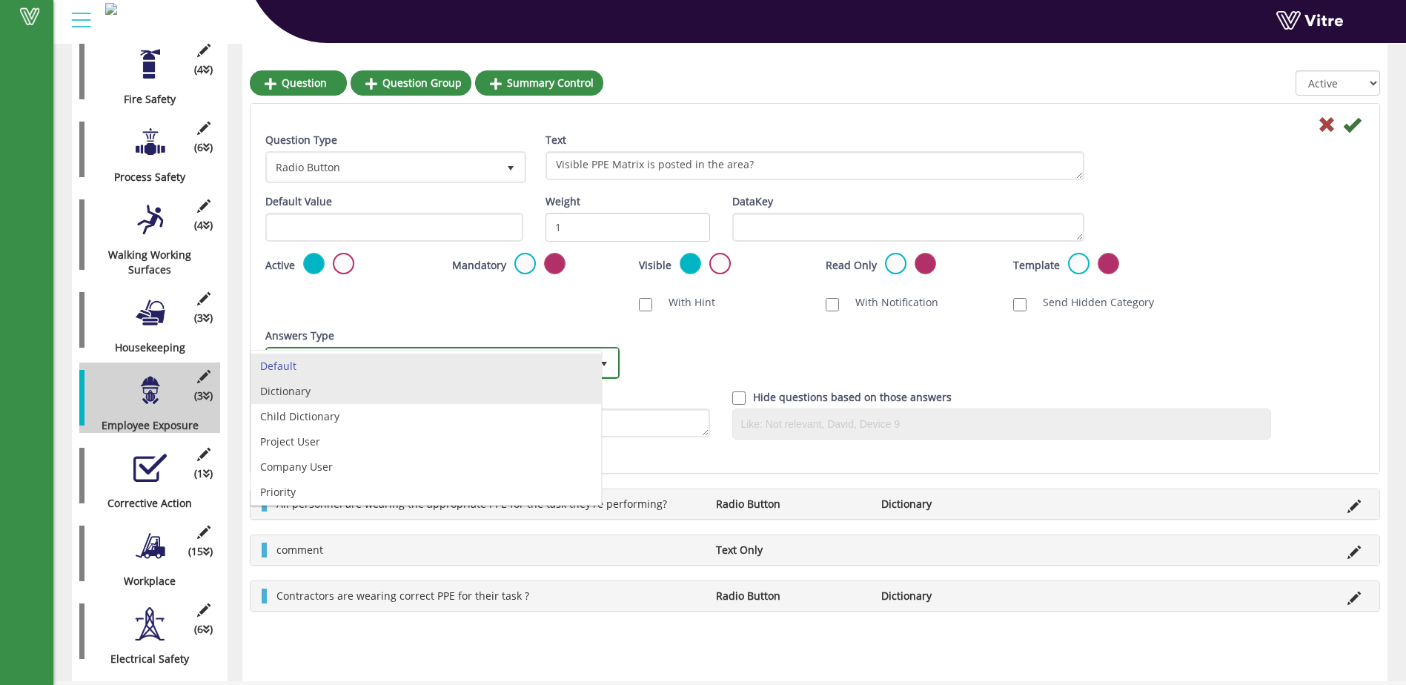
click at [530, 388] on li "Dictionary" at bounding box center [426, 391] width 350 height 25
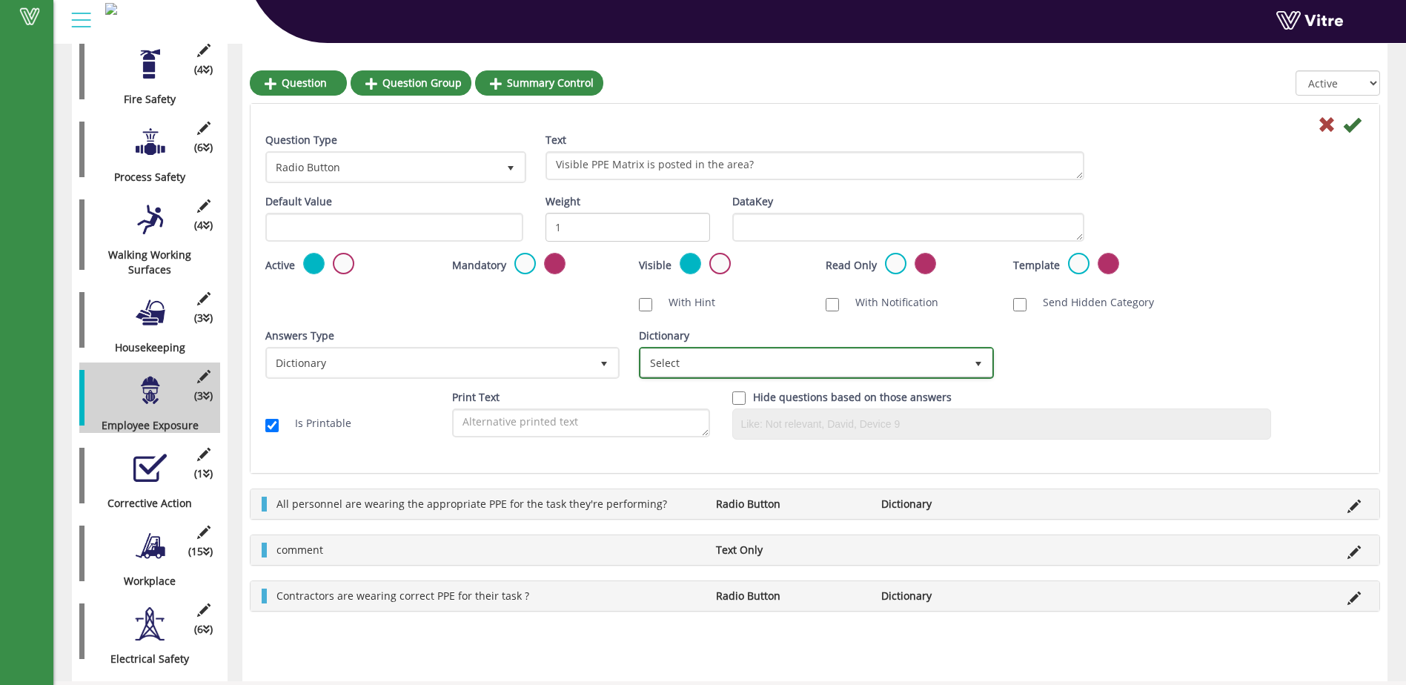
click at [976, 364] on span "select" at bounding box center [978, 364] width 12 height 12
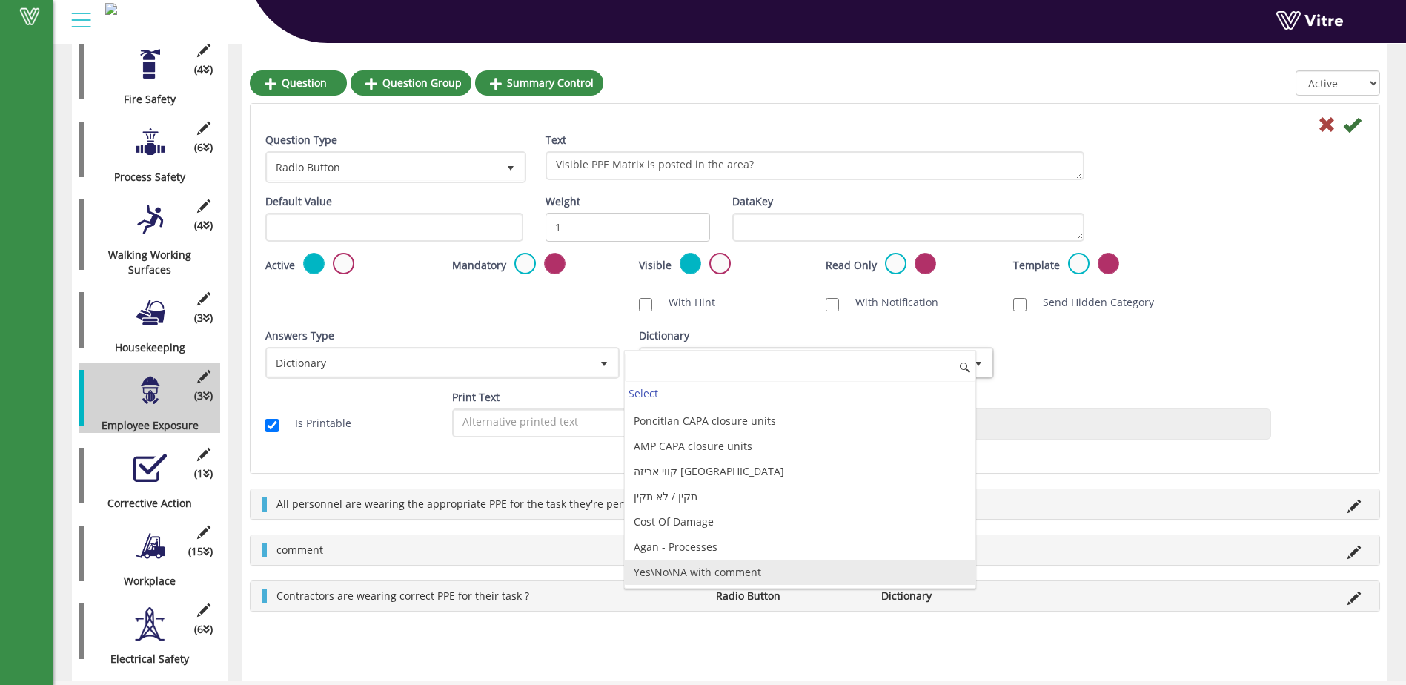
click at [763, 576] on li "Yes\No\NA with comment" at bounding box center [800, 572] width 350 height 25
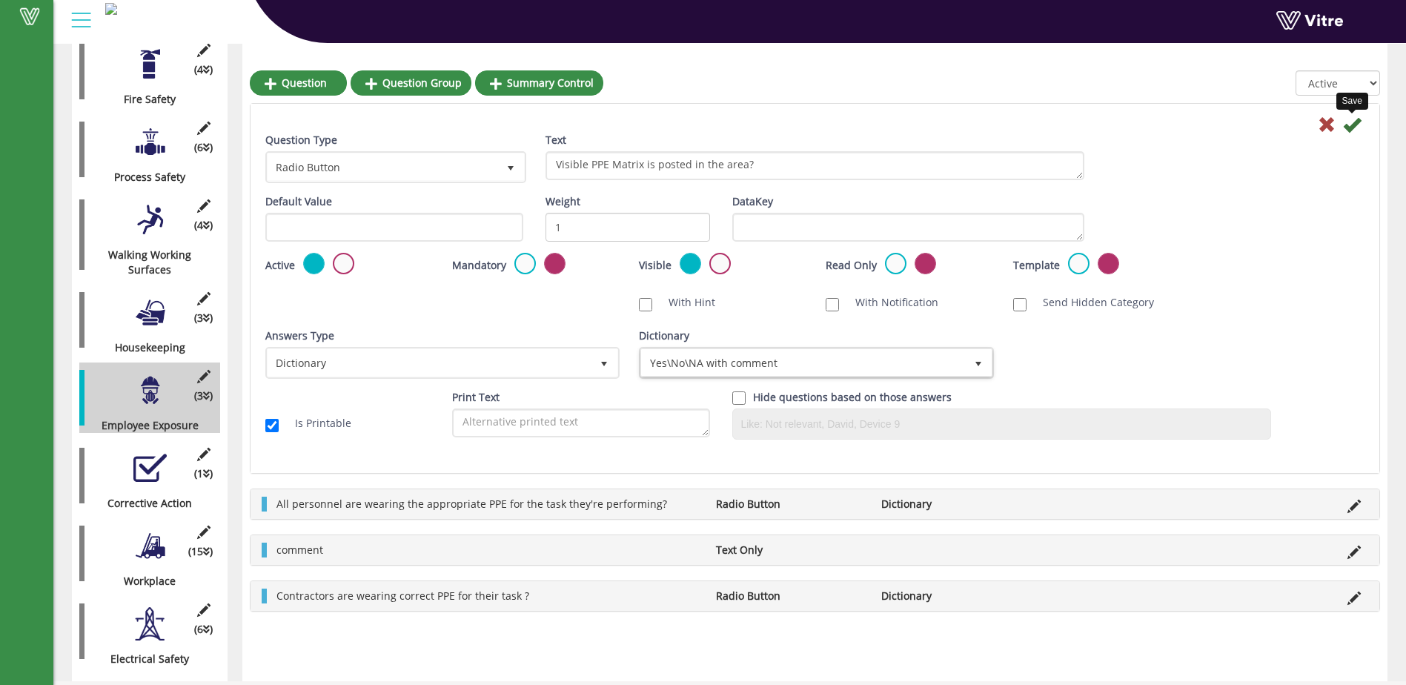
click at [1353, 127] on icon at bounding box center [1352, 125] width 18 height 18
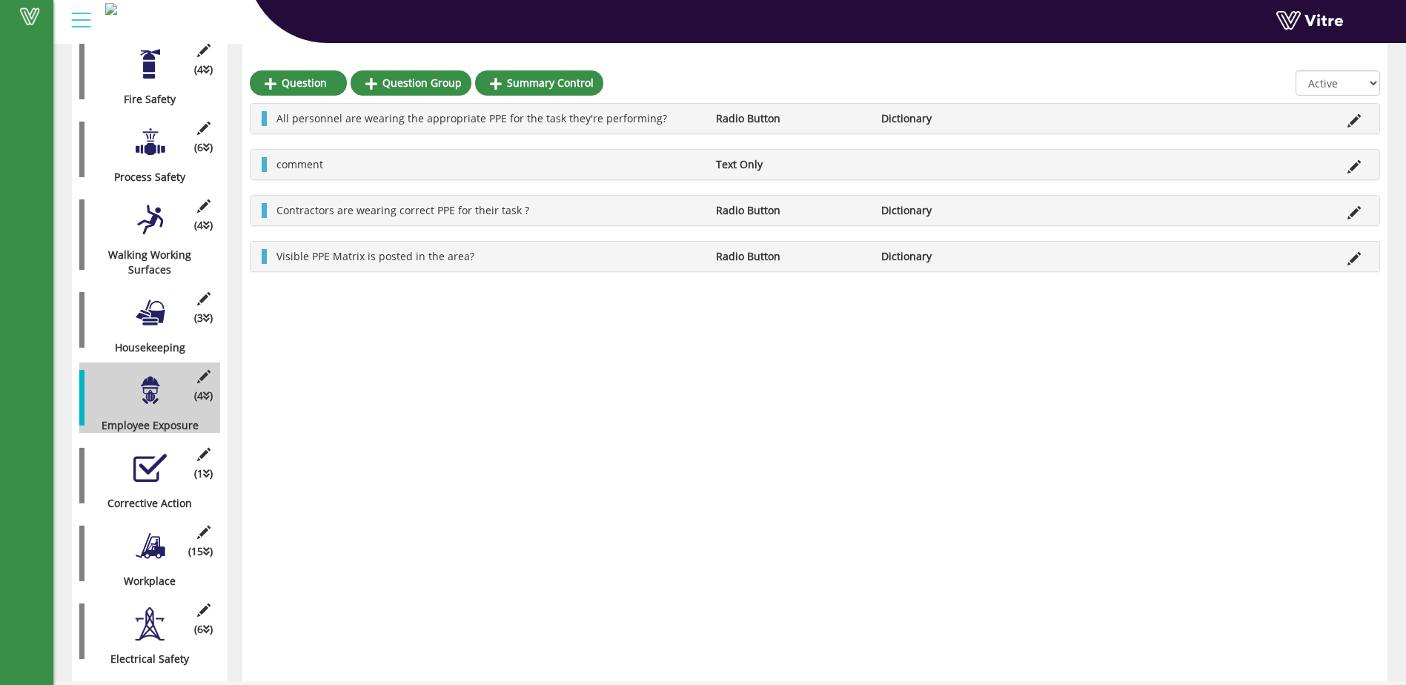
click at [148, 538] on div at bounding box center [149, 545] width 33 height 33
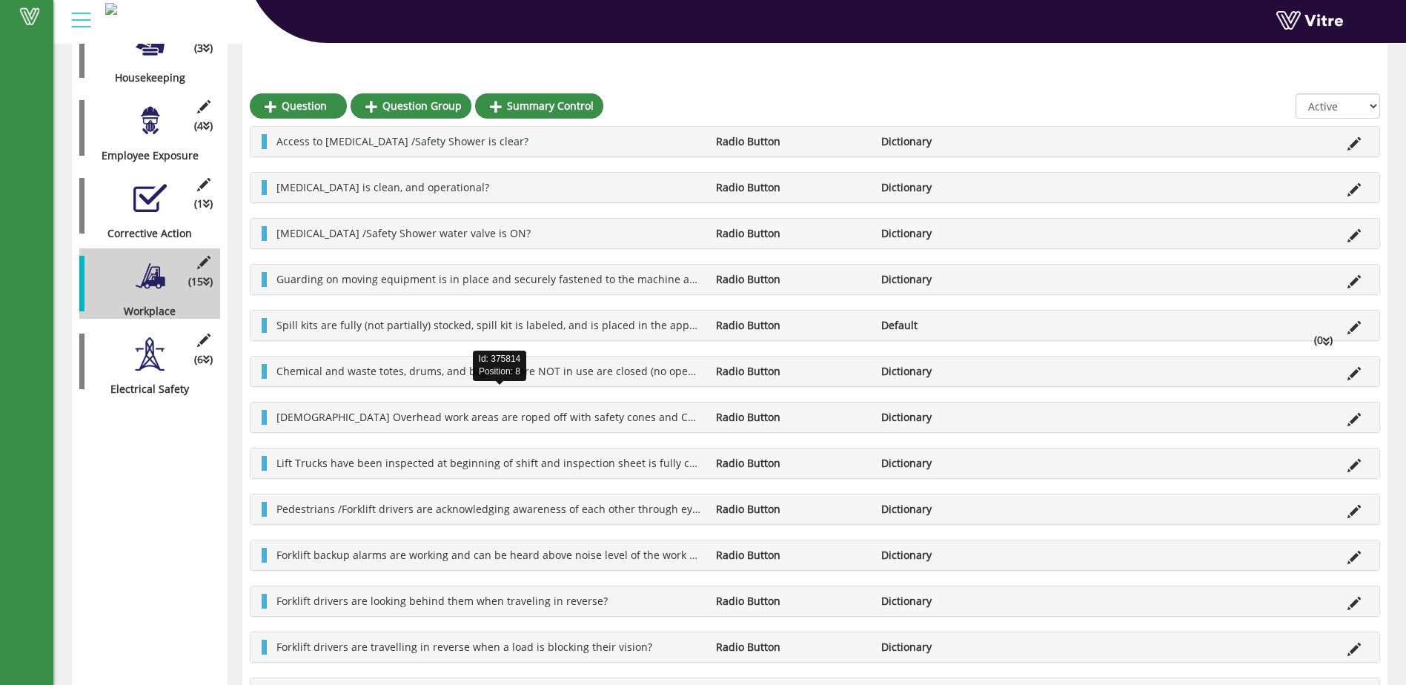
scroll to position [696, 0]
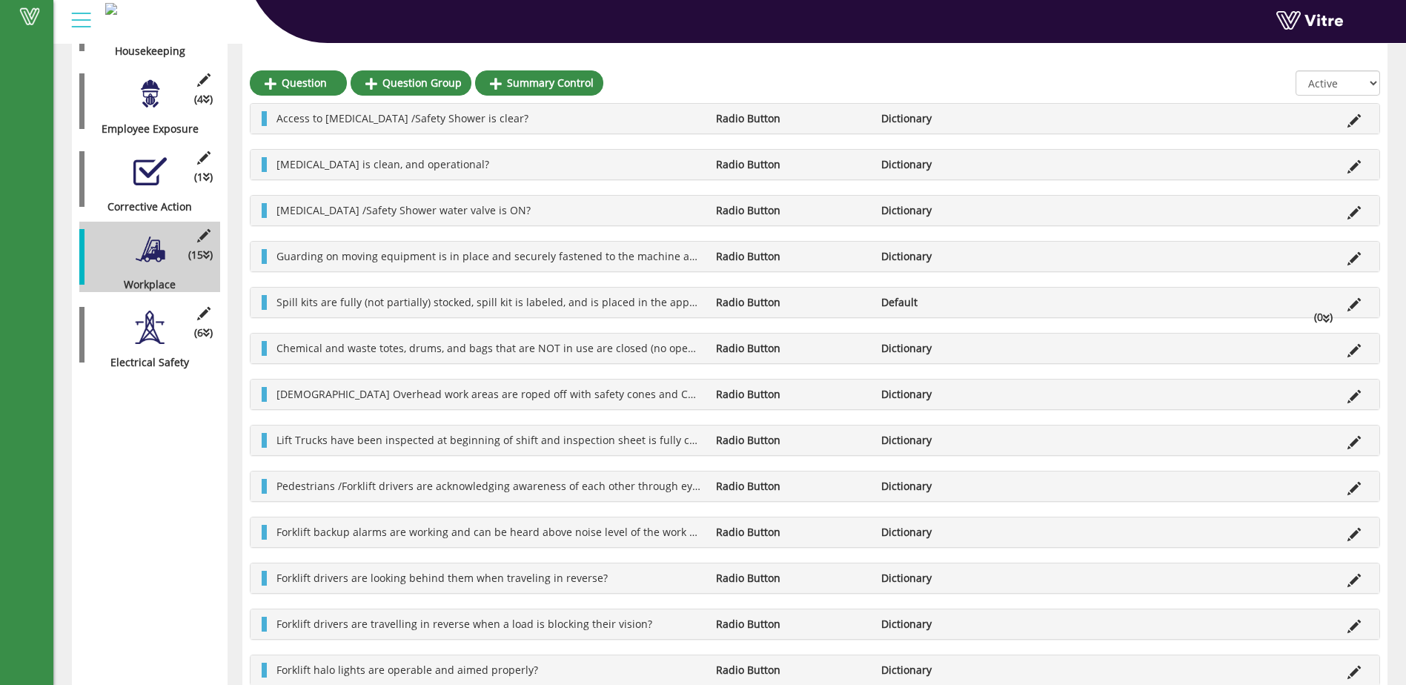
click at [1344, 439] on li "Edit Question" at bounding box center [1354, 440] width 28 height 15
click at [1350, 439] on icon at bounding box center [1353, 442] width 13 height 13
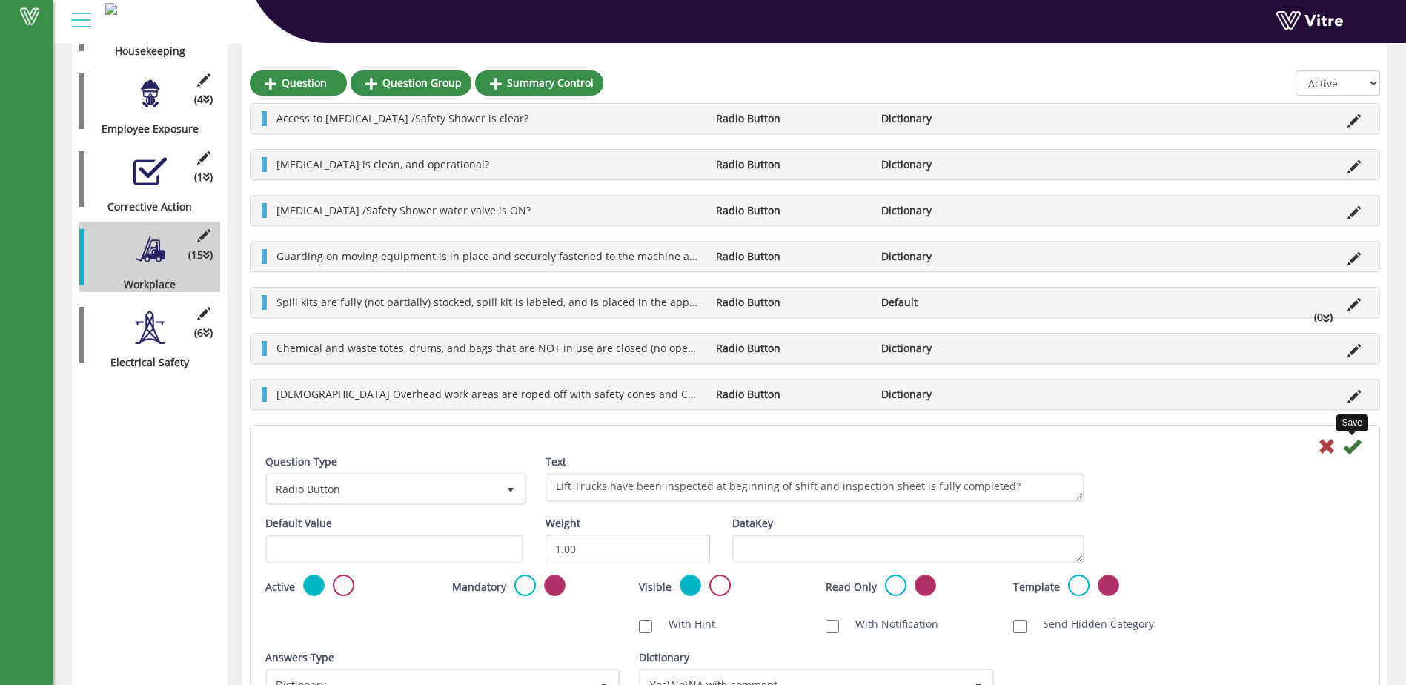
click at [1353, 441] on icon at bounding box center [1352, 446] width 18 height 18
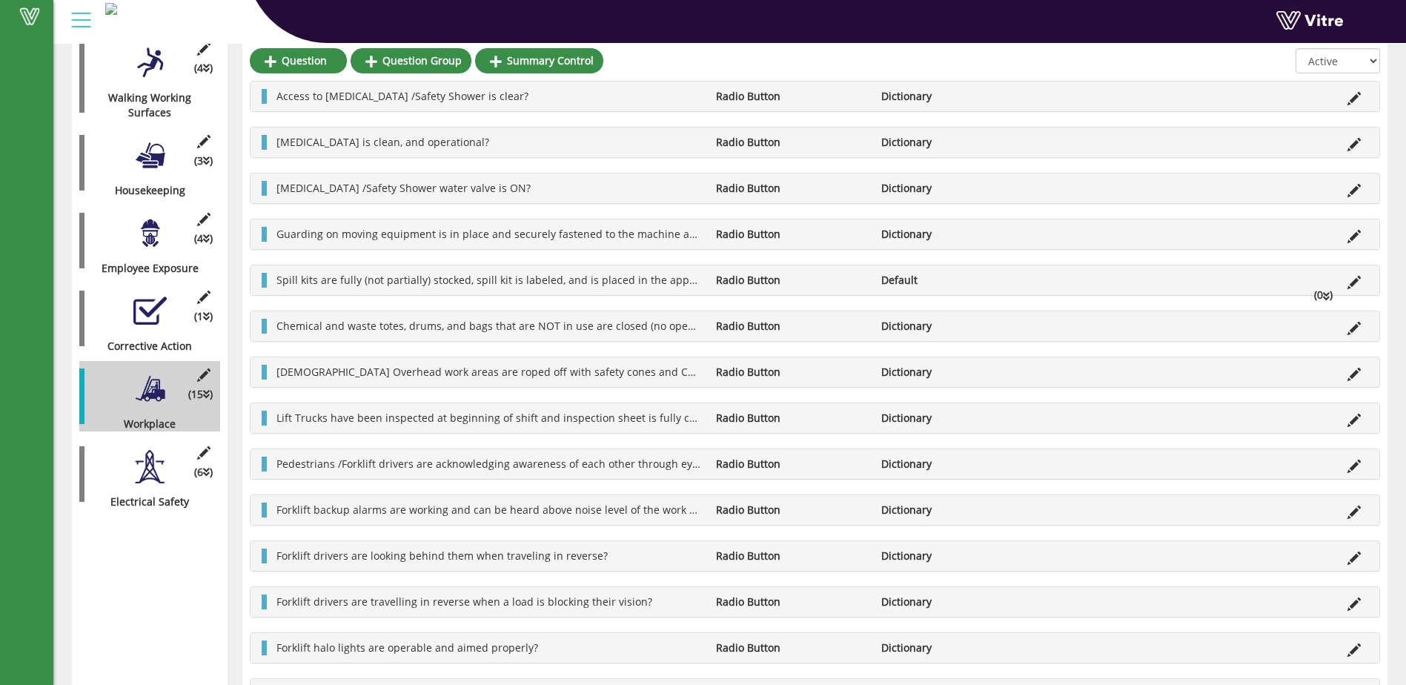
scroll to position [531, 0]
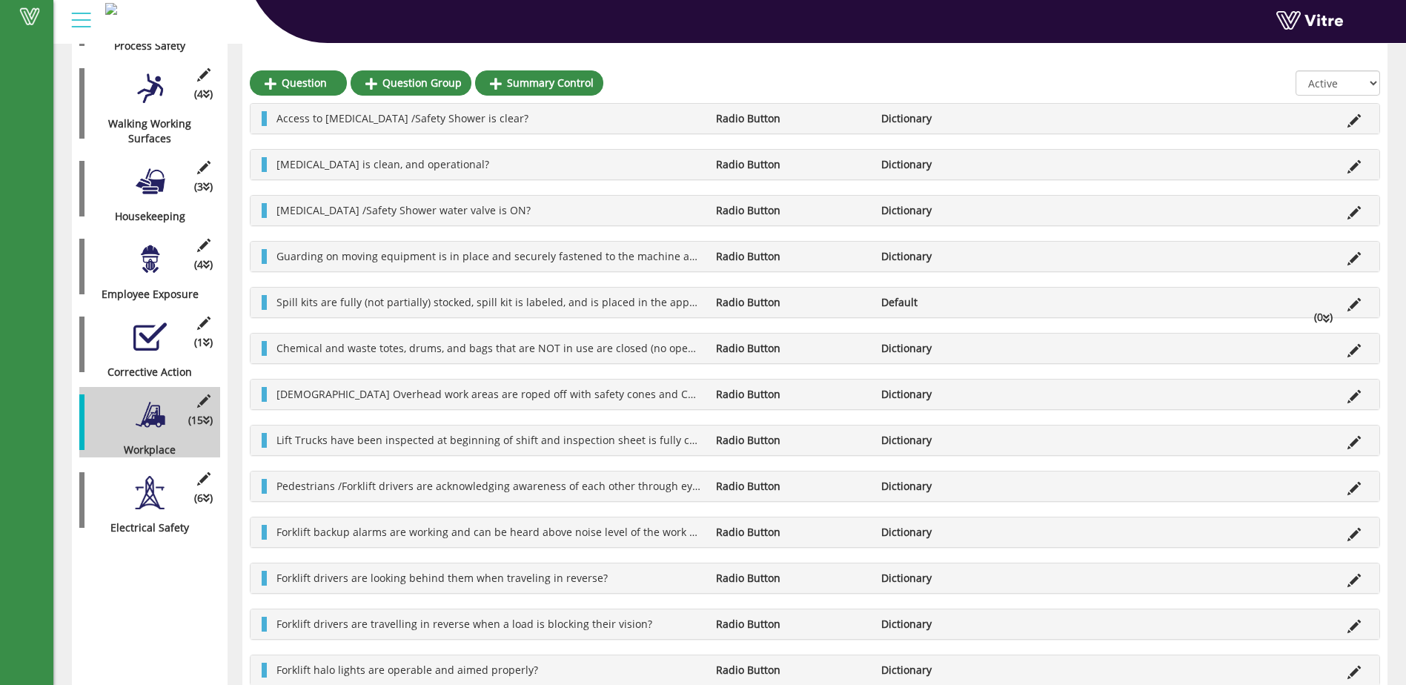
click at [146, 249] on div at bounding box center [149, 258] width 33 height 33
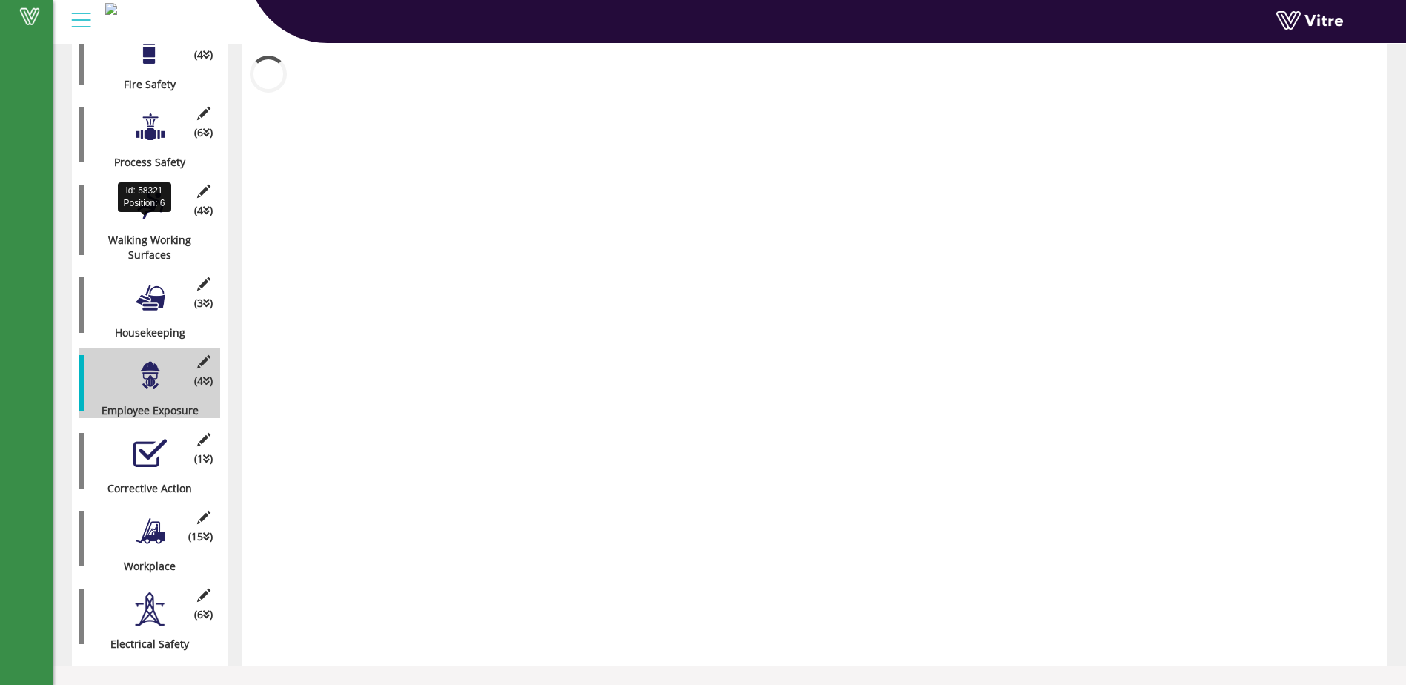
scroll to position [399, 0]
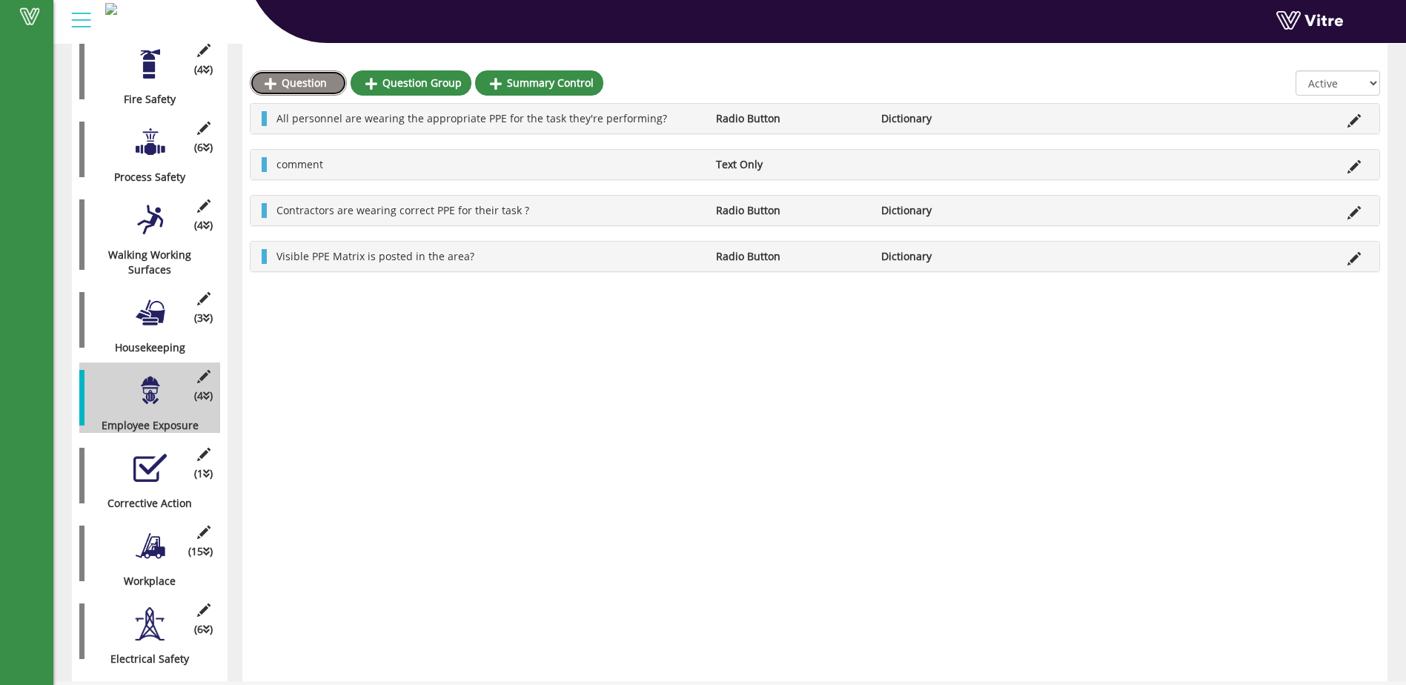
click at [318, 84] on link "Question" at bounding box center [298, 82] width 97 height 25
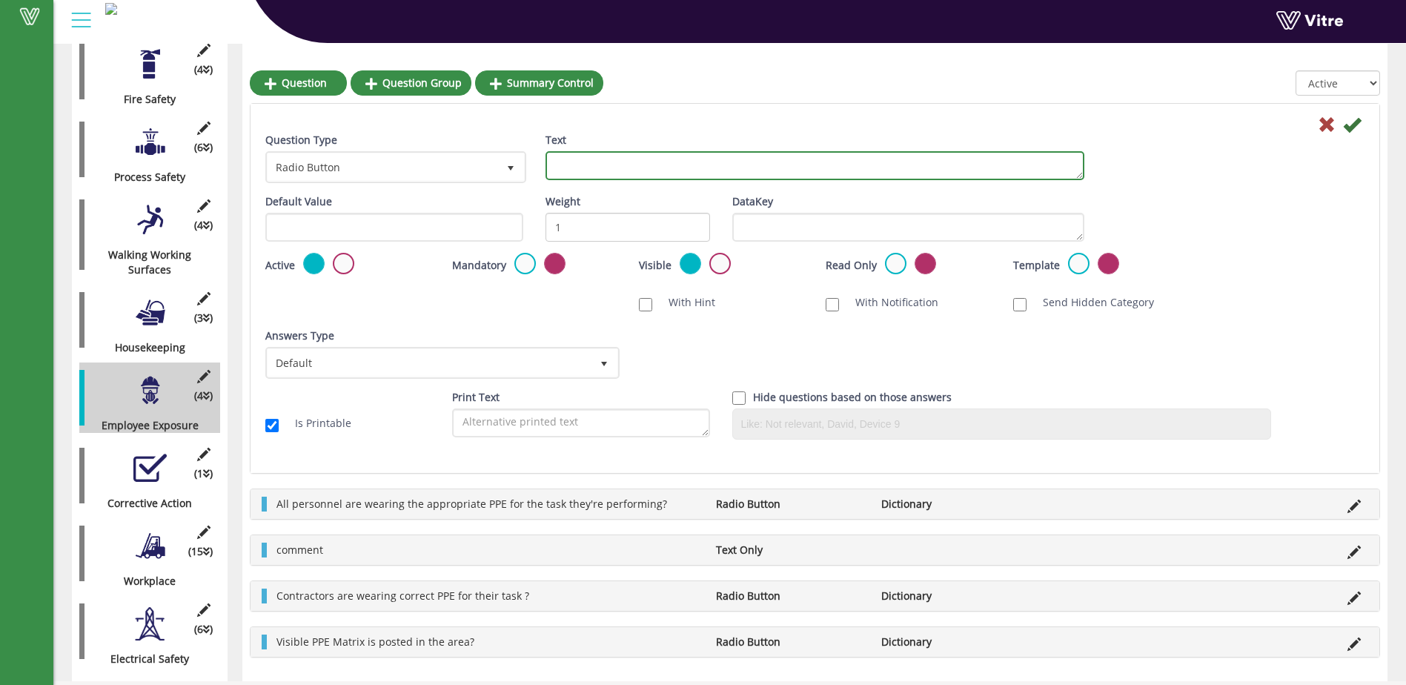
click at [571, 166] on textarea "Text" at bounding box center [814, 165] width 539 height 29
type textarea "Employees are wearing ear plus in designated high-noise areas?"
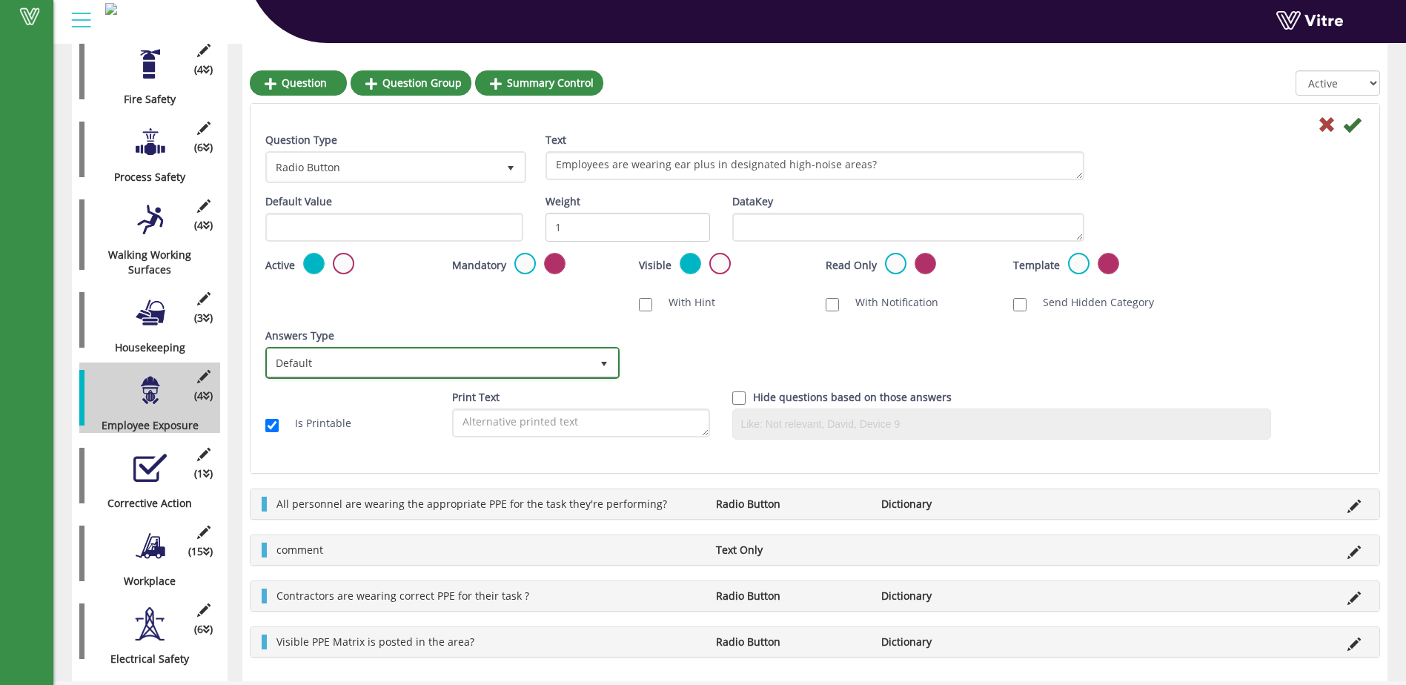
click at [605, 360] on span "select" at bounding box center [604, 364] width 12 height 12
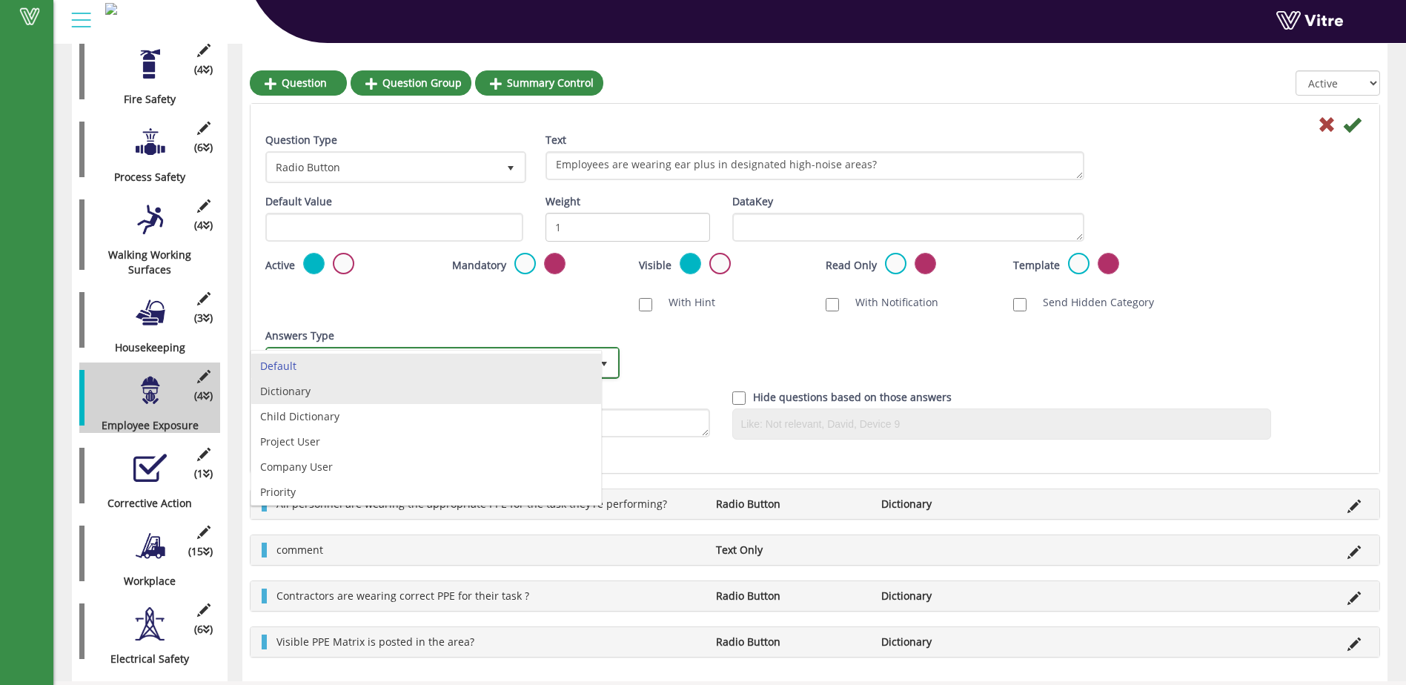
click at [510, 391] on li "Dictionary" at bounding box center [426, 391] width 350 height 25
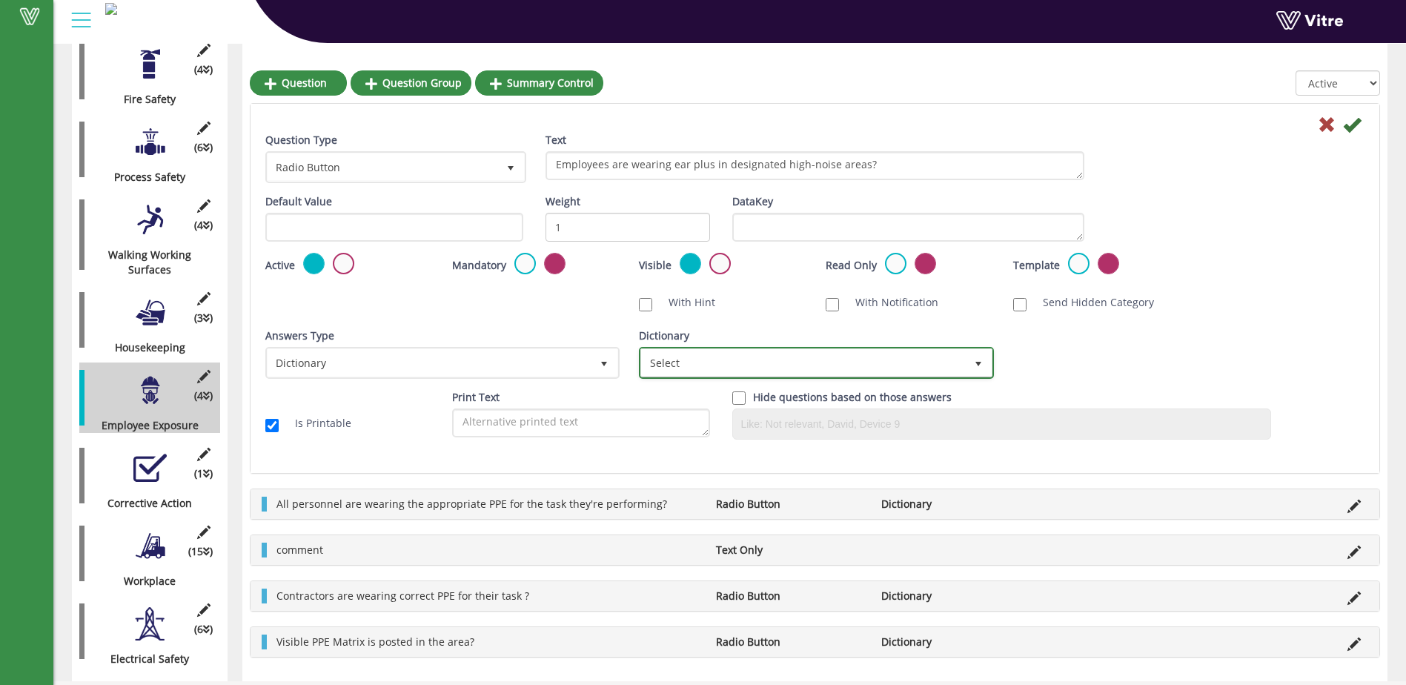
click at [976, 362] on span "select" at bounding box center [978, 364] width 12 height 12
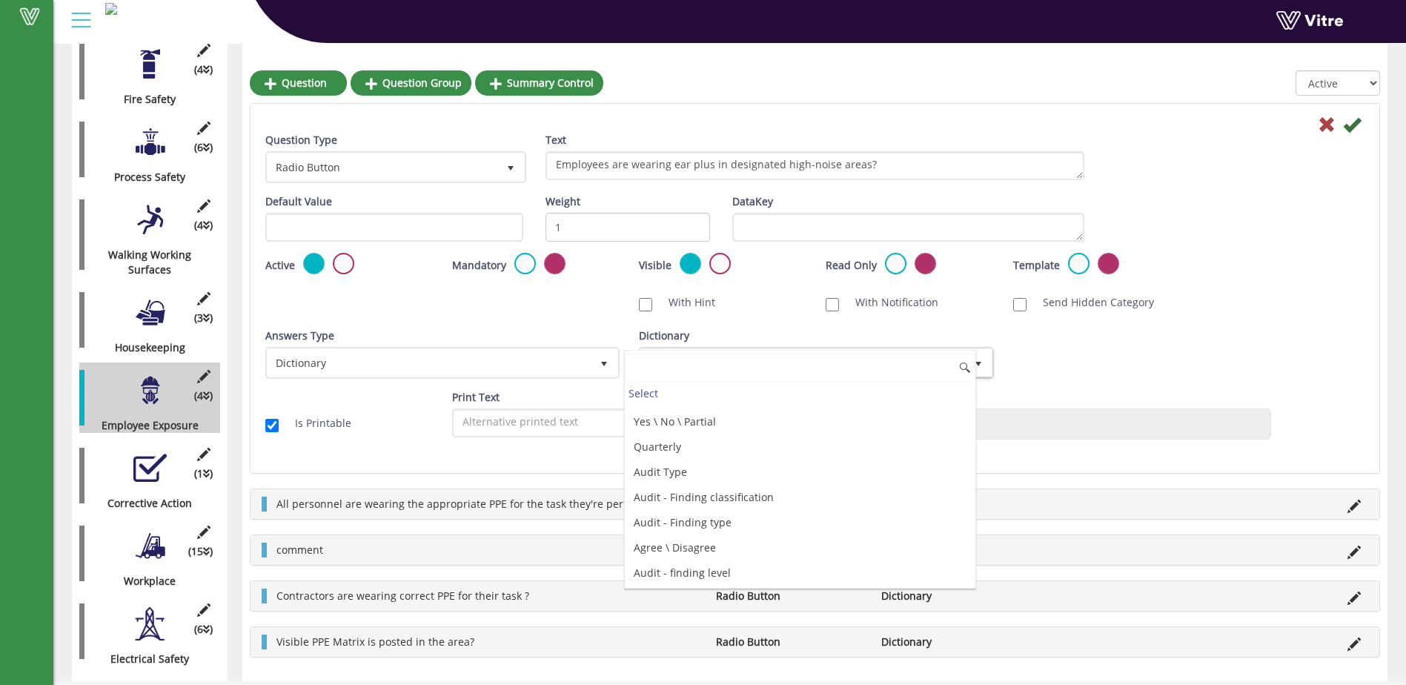
scroll to position [4001, 0]
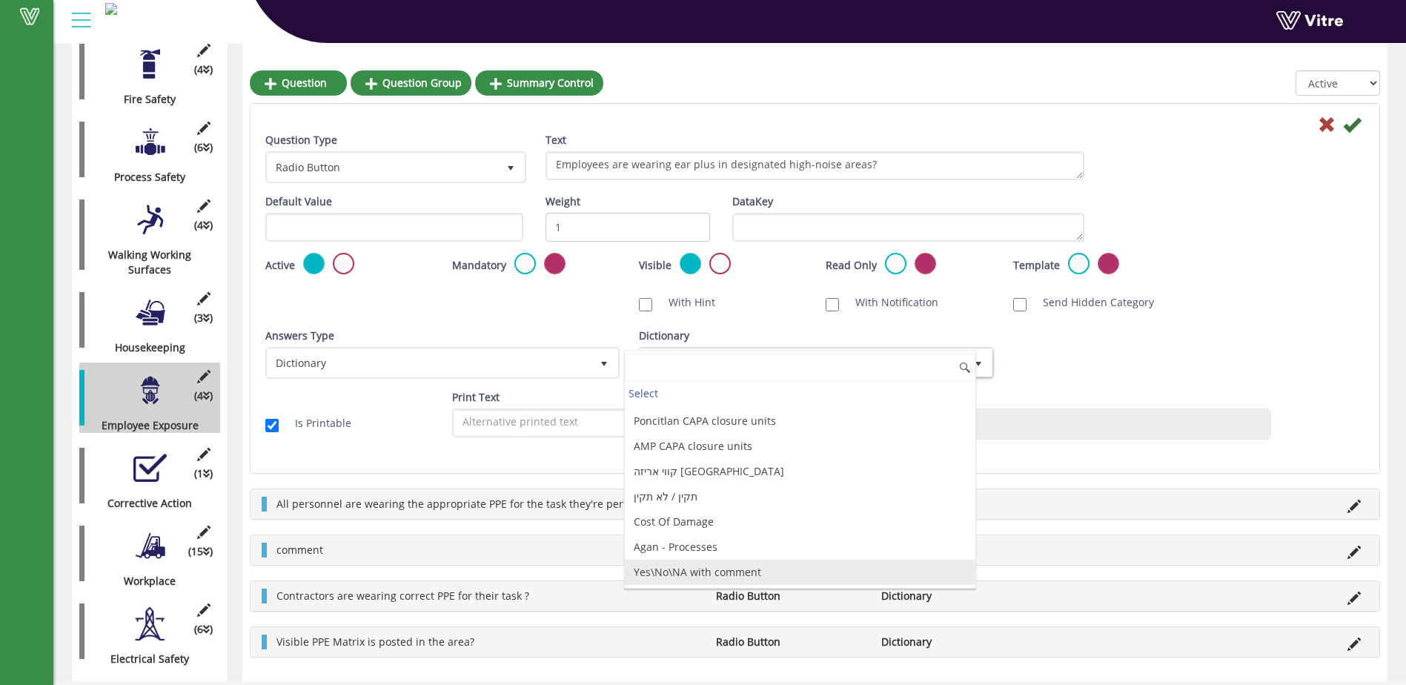
click at [831, 569] on li "Yes\No\NA with comment" at bounding box center [800, 572] width 350 height 25
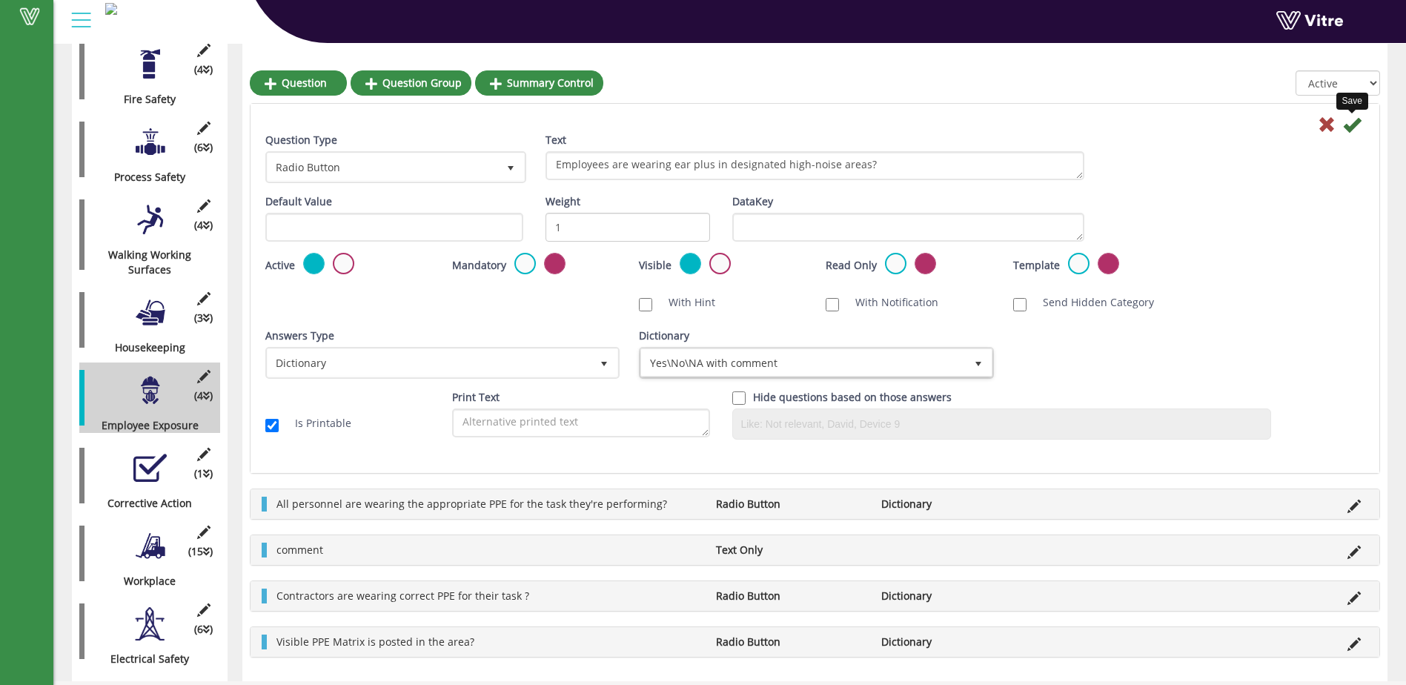
click at [1343, 127] on icon at bounding box center [1352, 125] width 18 height 18
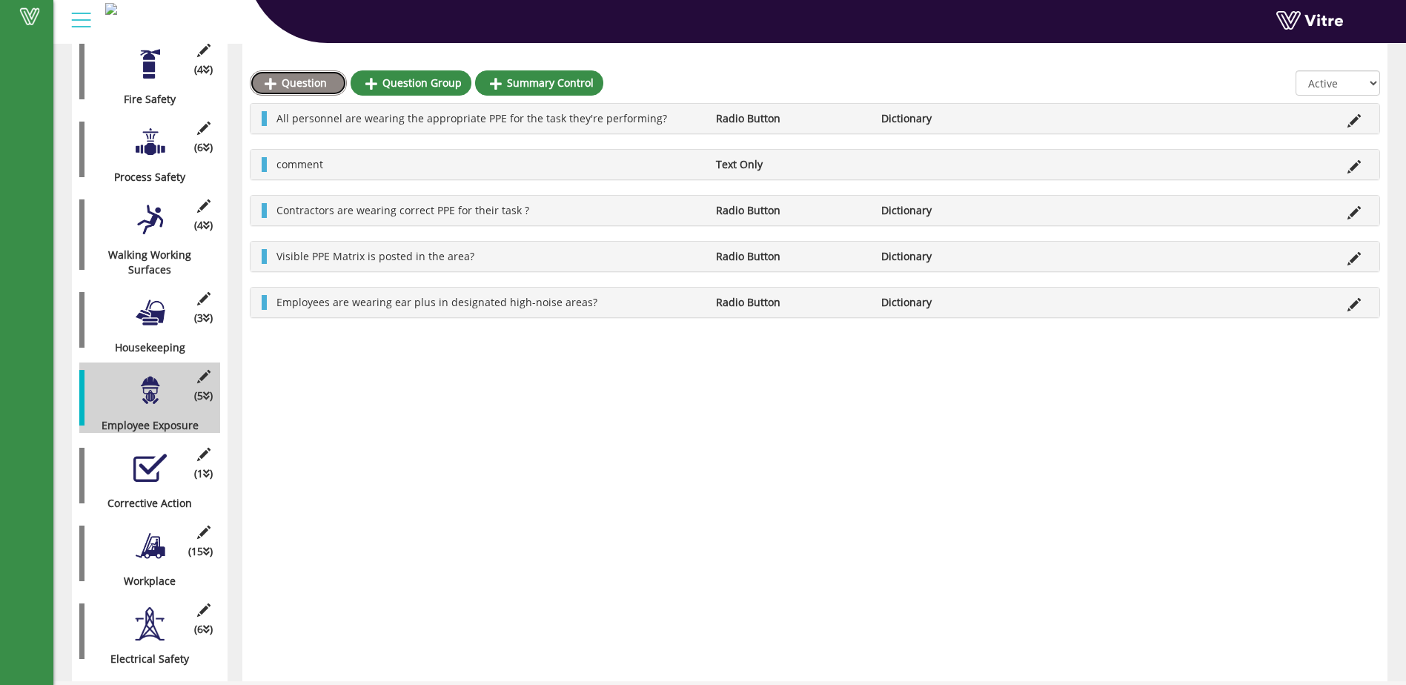
click at [294, 88] on link "Question" at bounding box center [298, 82] width 97 height 25
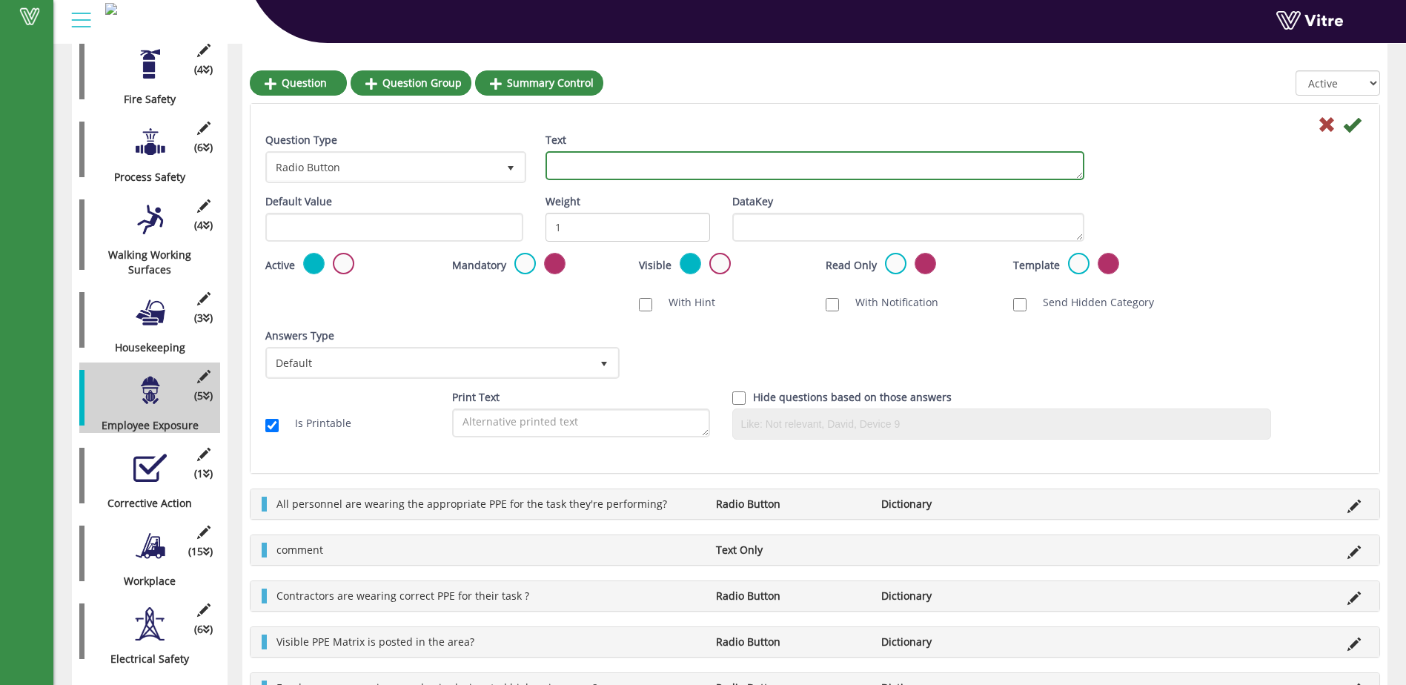
click at [571, 173] on textarea "Text" at bounding box center [814, 165] width 539 height 29
type textarea "T"
drag, startPoint x: 766, startPoint y: 166, endPoint x: 962, endPoint y: 165, distance: 195.7
click at [962, 165] on textarea "No unusual loud noise sources are present in an area not designated as high-noi…" at bounding box center [814, 165] width 539 height 29
type textarea "No unusual loud noise sources are present?"
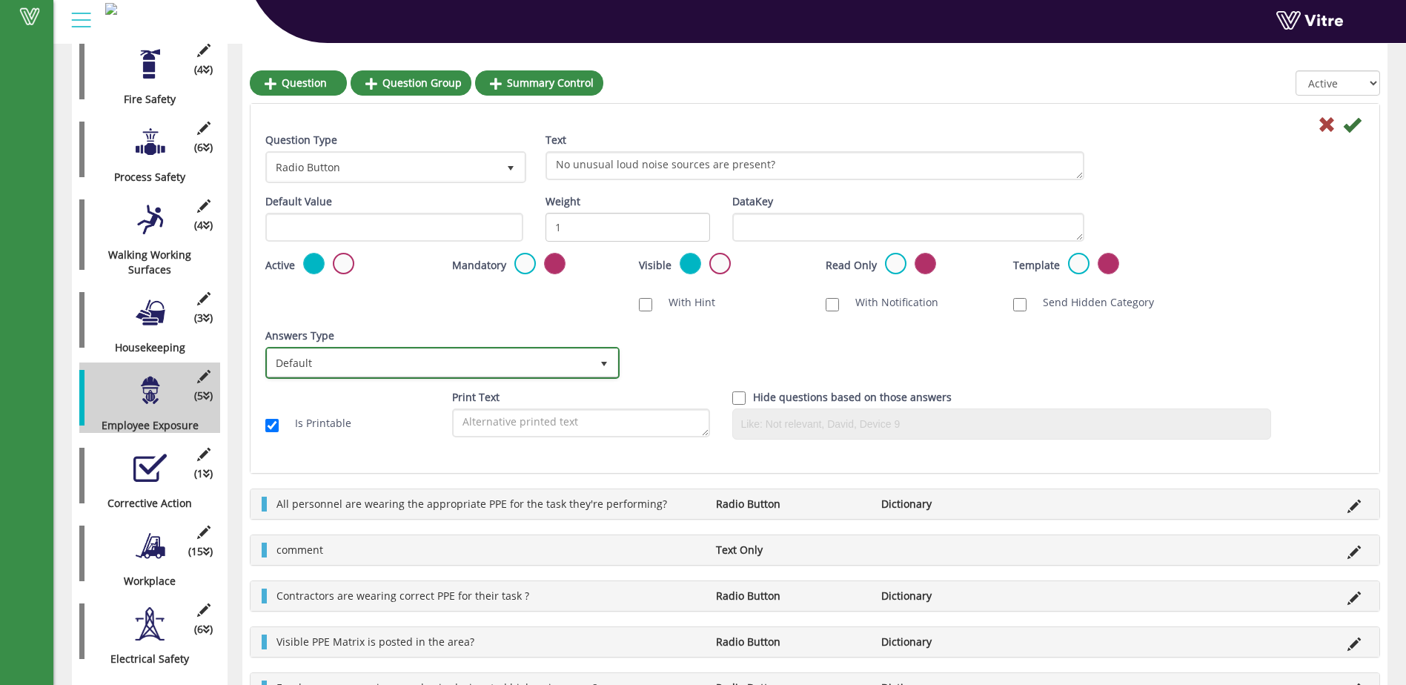
click at [600, 359] on span "select" at bounding box center [604, 364] width 12 height 12
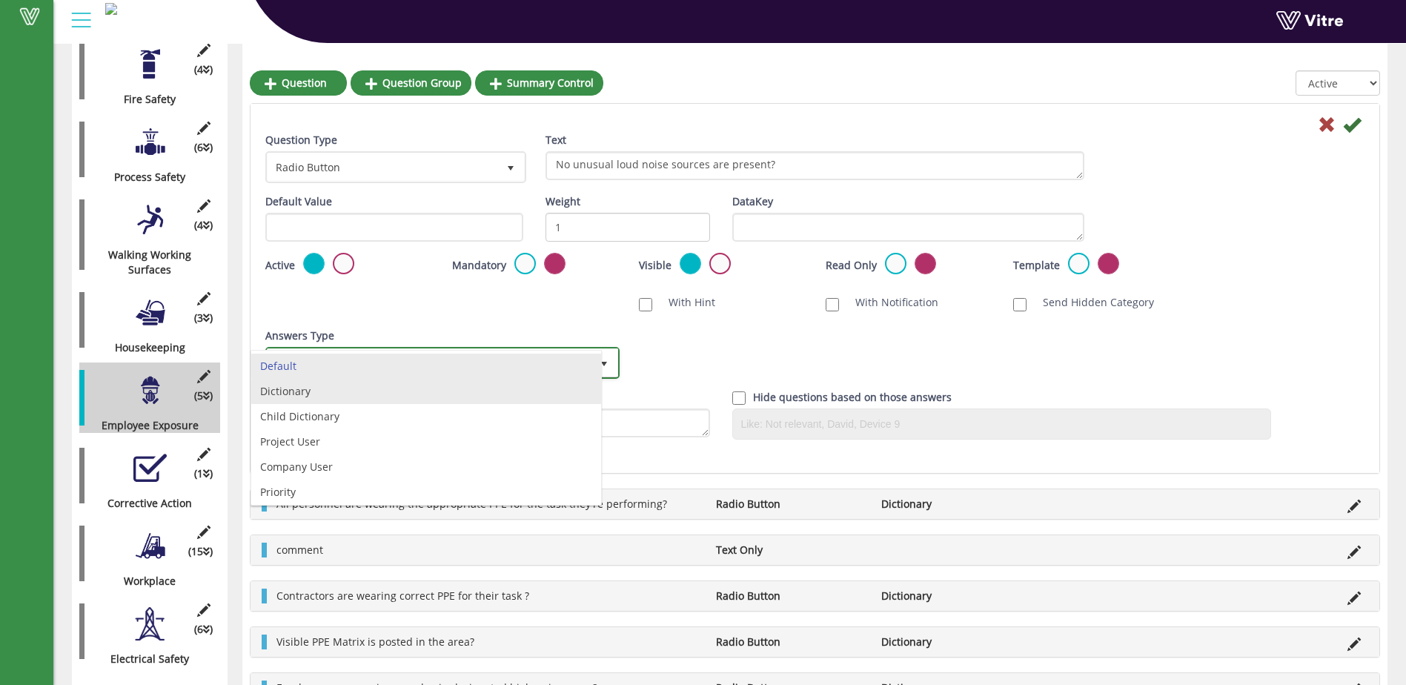
click at [548, 391] on li "Dictionary" at bounding box center [426, 391] width 350 height 25
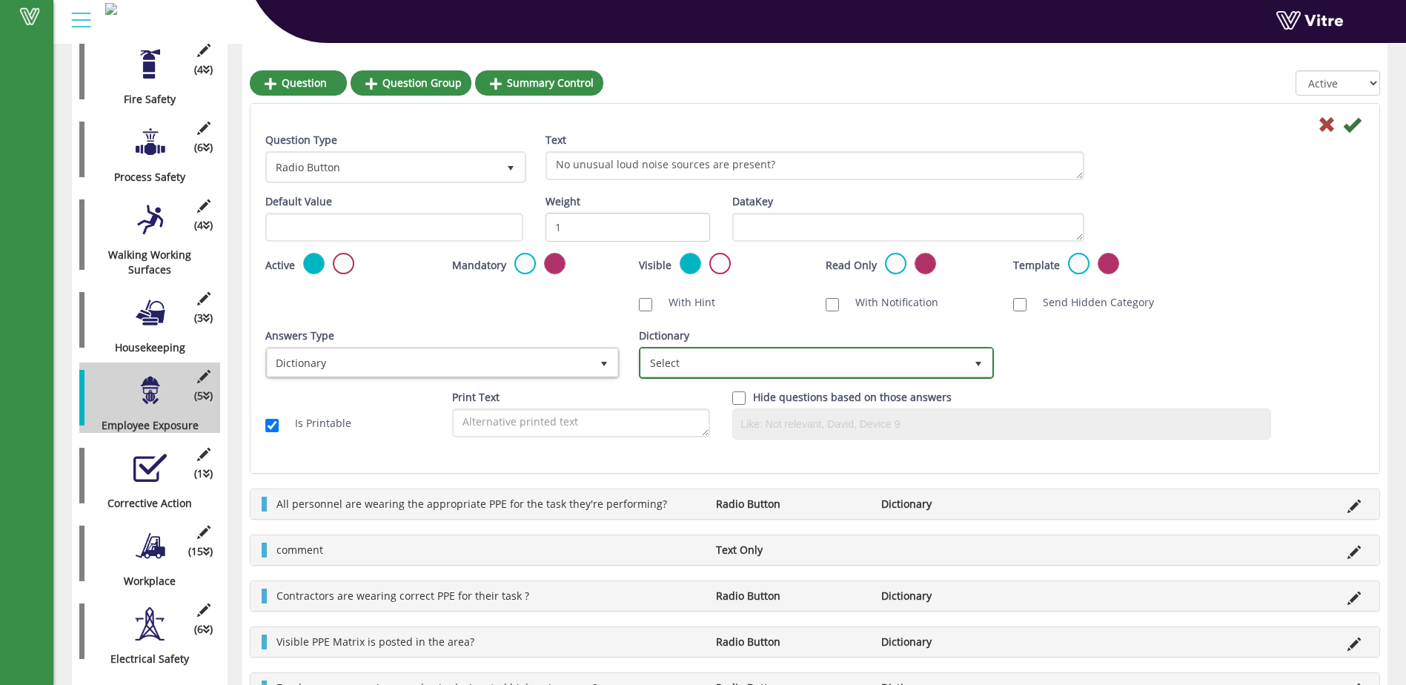
click at [982, 362] on span "select" at bounding box center [978, 364] width 12 height 12
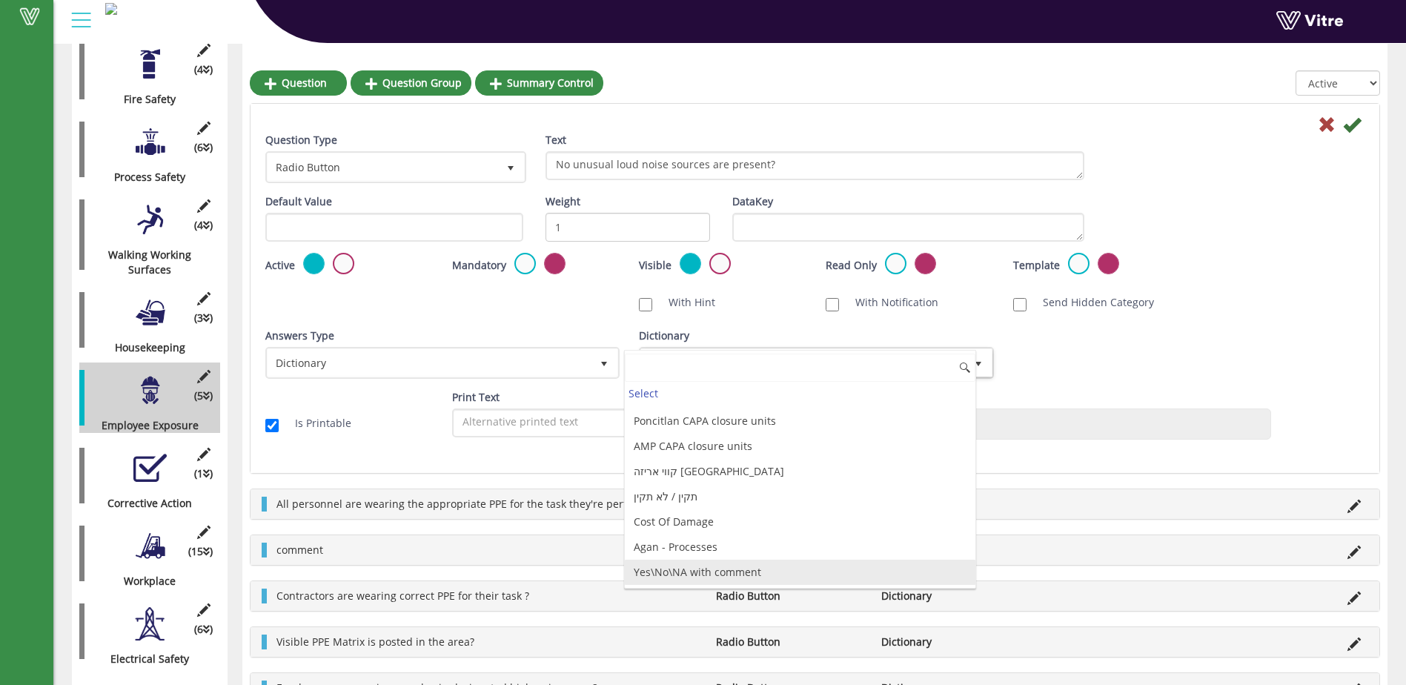
click at [757, 567] on li "Yes\No\NA with comment" at bounding box center [800, 572] width 350 height 25
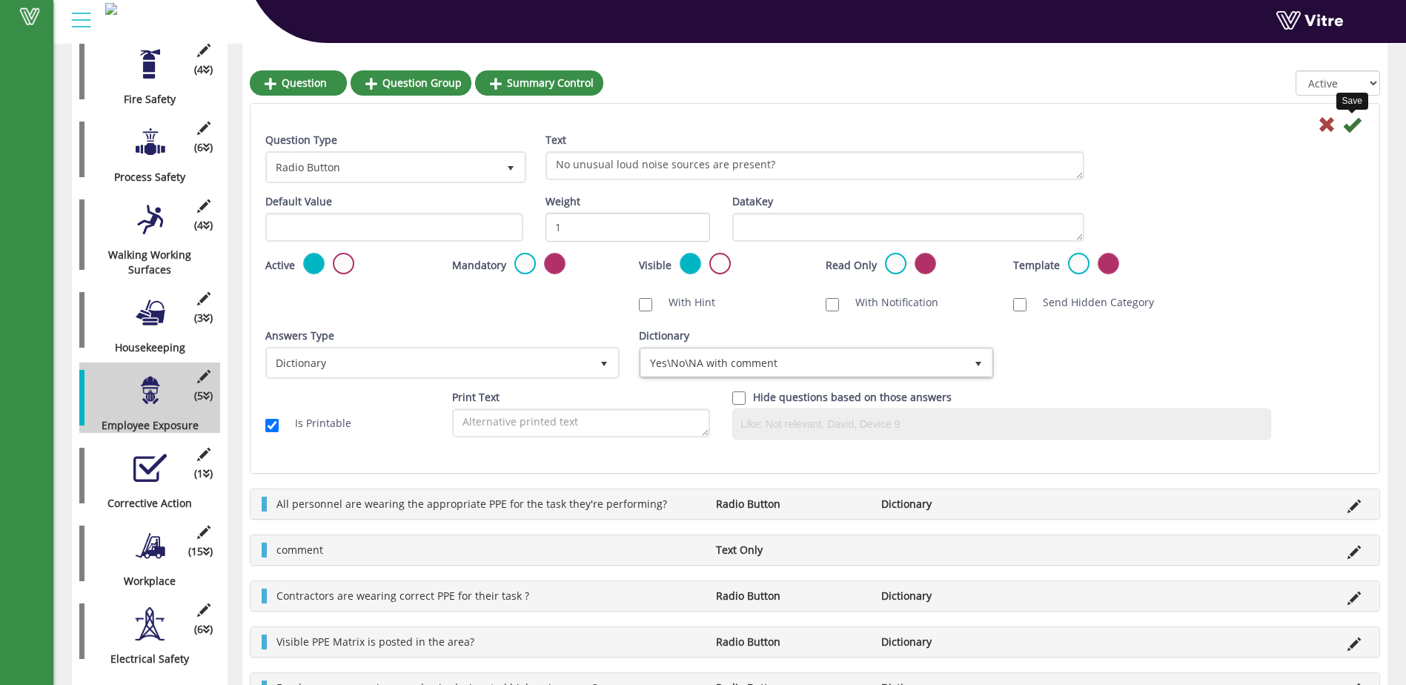
click at [1349, 122] on icon at bounding box center [1352, 125] width 18 height 18
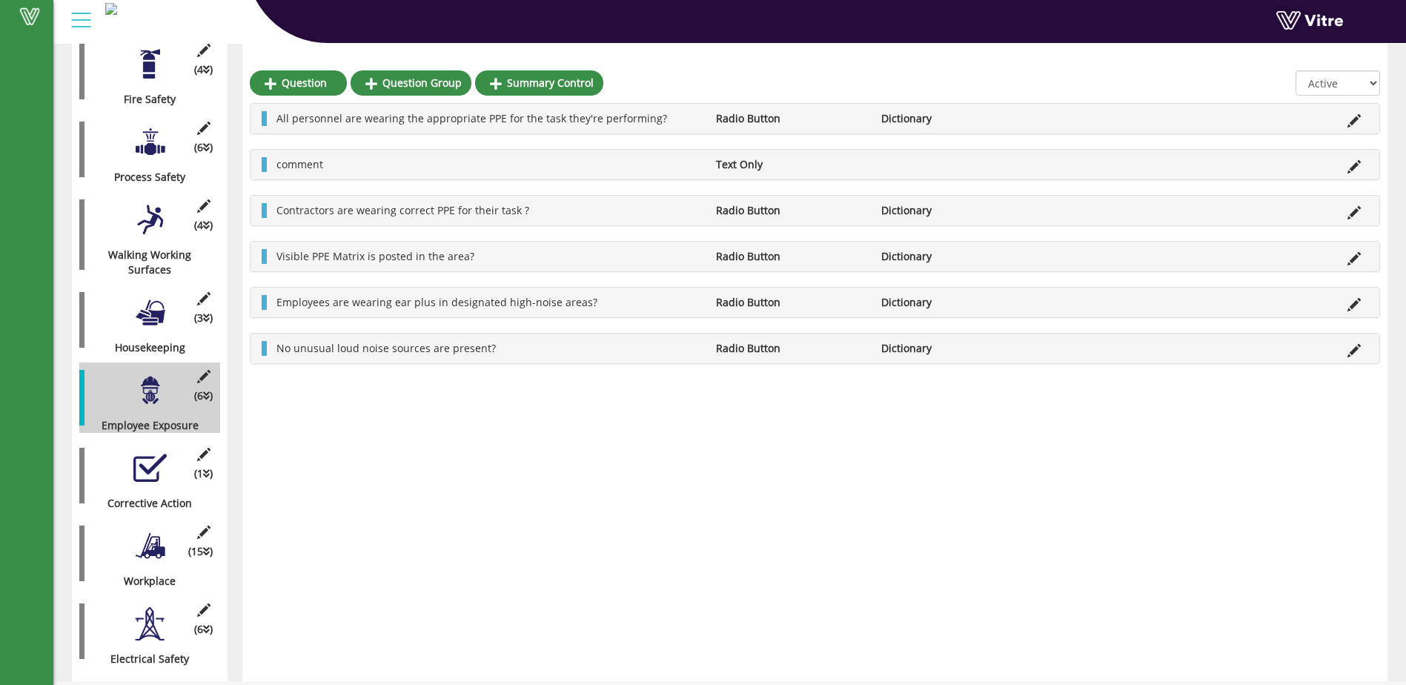
click at [153, 144] on div "(6 ) Process Safety" at bounding box center [149, 149] width 141 height 70
click at [153, 136] on div at bounding box center [149, 141] width 33 height 33
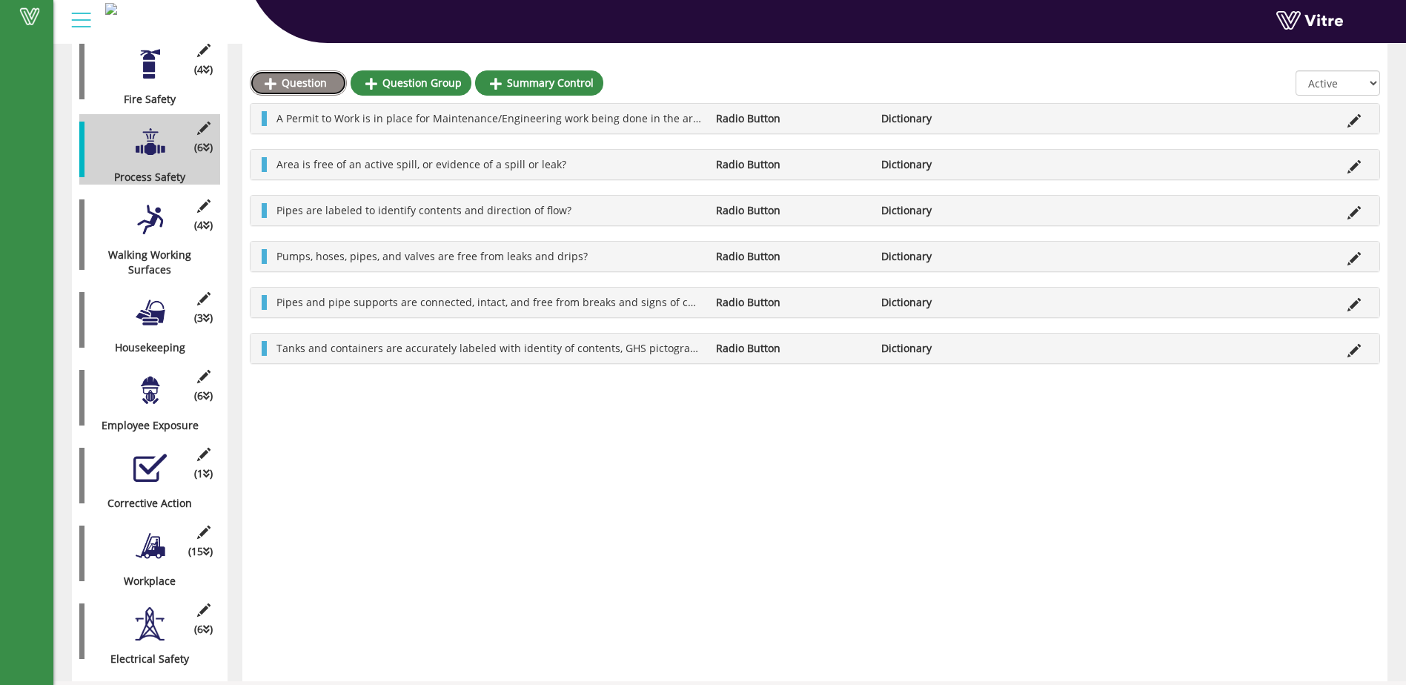
click at [297, 79] on link "Question" at bounding box center [298, 82] width 97 height 25
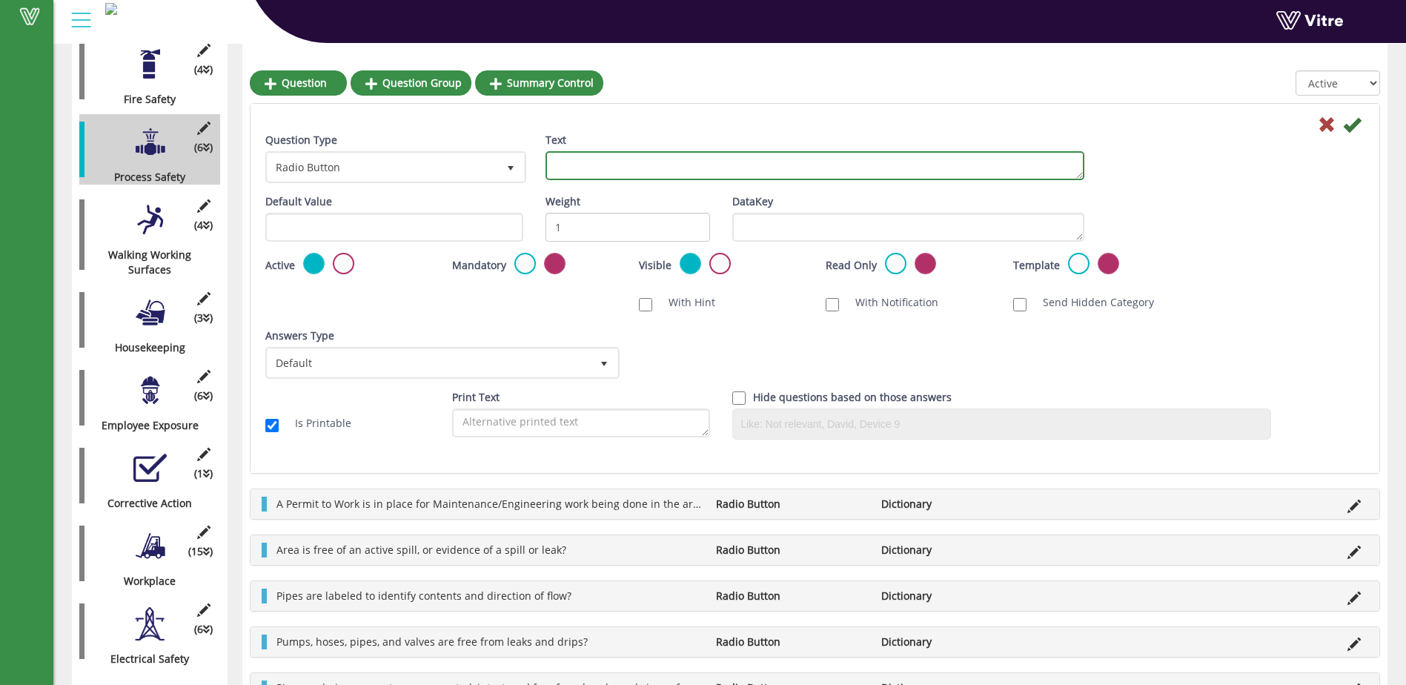
click at [572, 167] on textarea "Text" at bounding box center [814, 165] width 539 height 29
type textarea "Process hoses are stored out of lift truck traffic areas?"
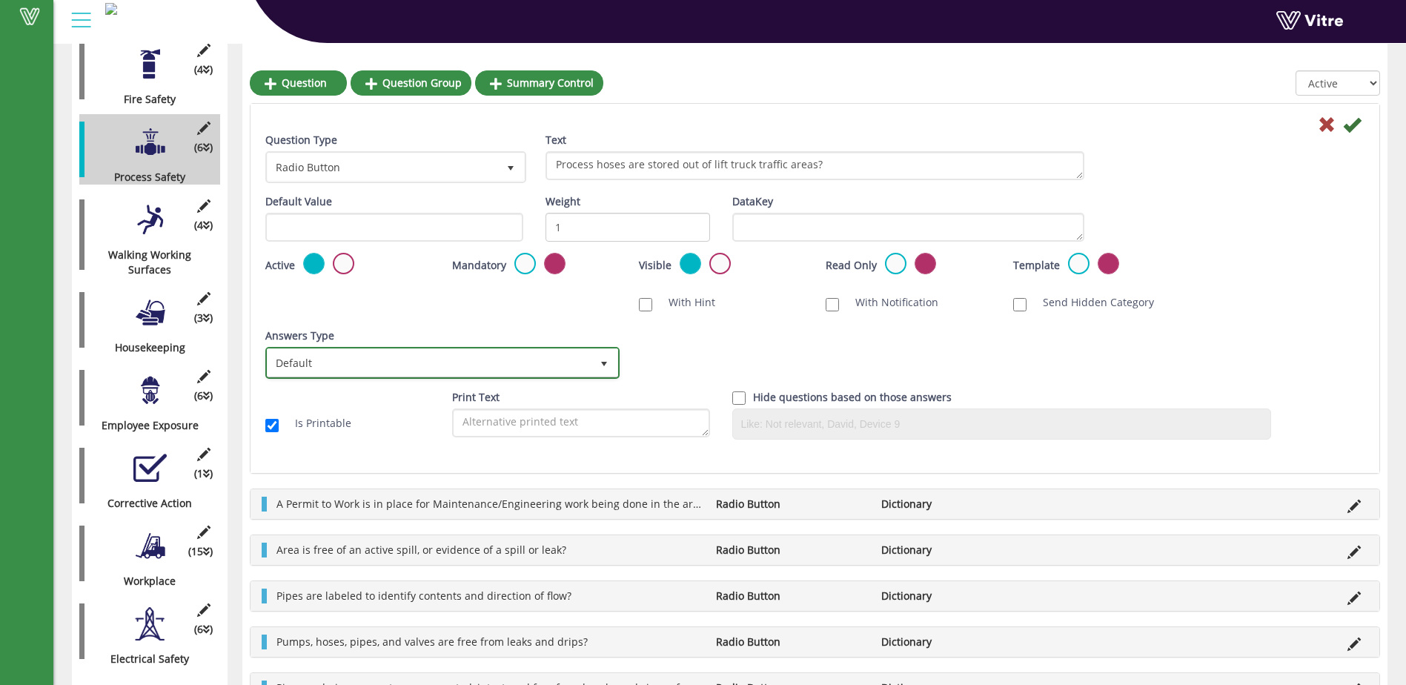
click at [602, 361] on span "select" at bounding box center [604, 364] width 12 height 12
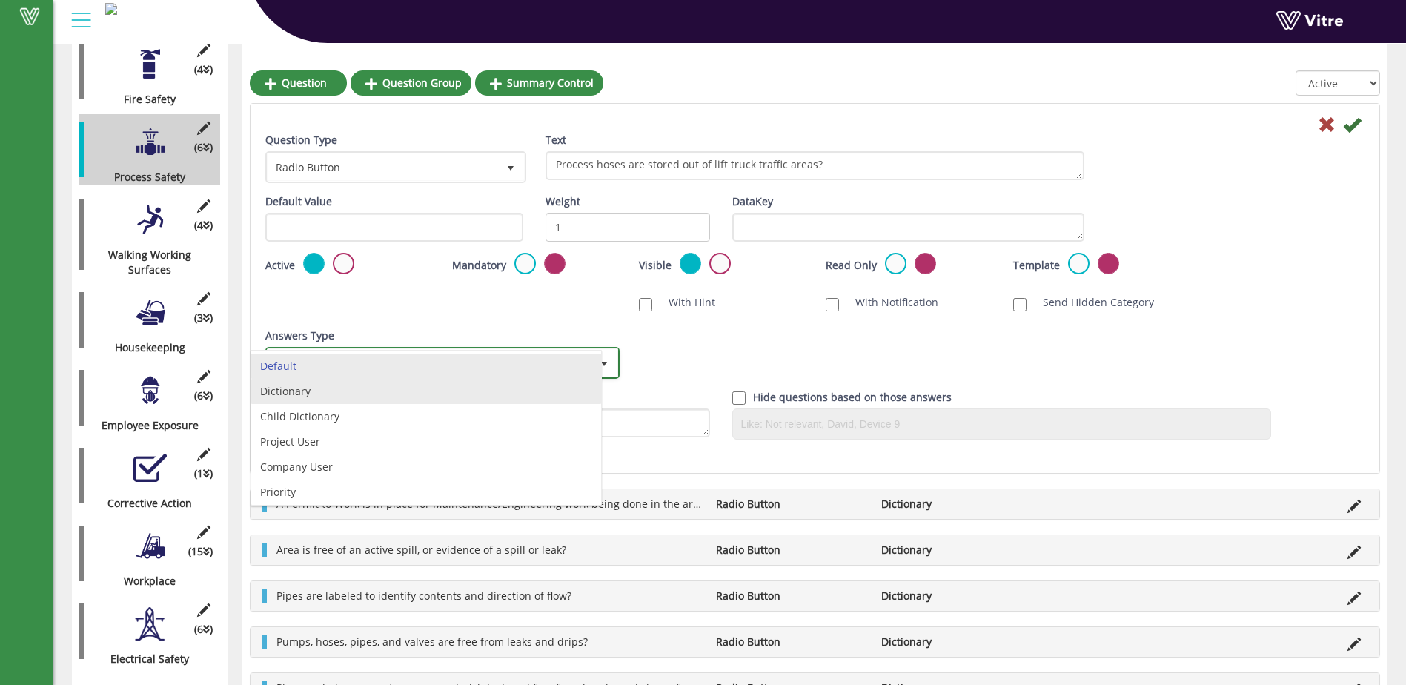
click at [535, 392] on li "Dictionary" at bounding box center [426, 391] width 350 height 25
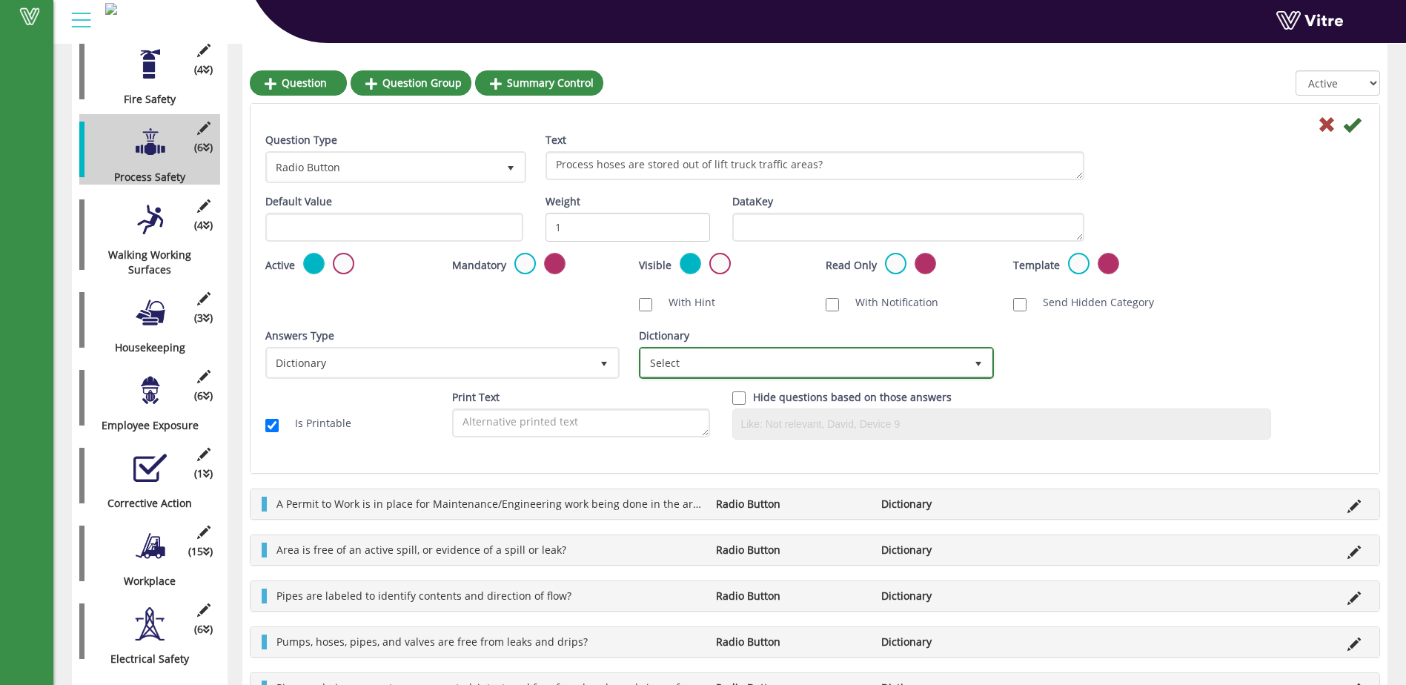
click at [983, 359] on span "select" at bounding box center [978, 364] width 12 height 12
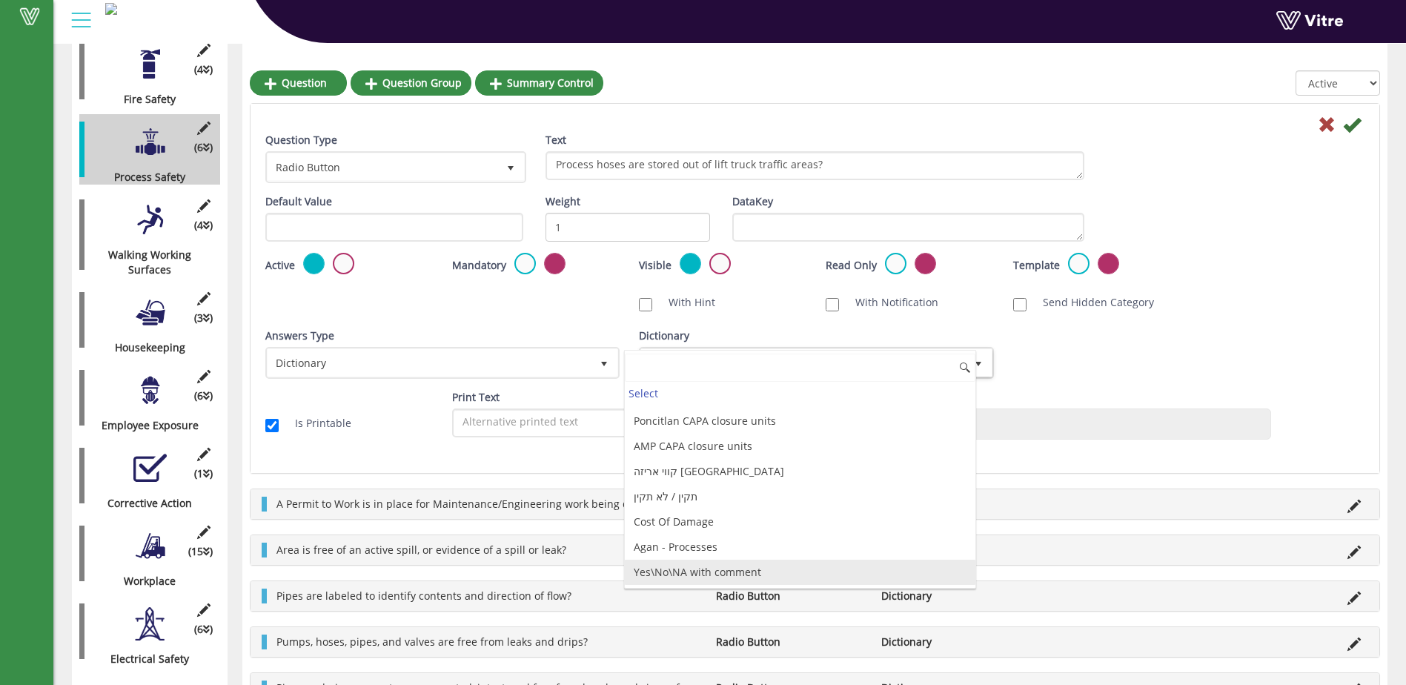
click at [854, 566] on li "Yes\No\NA with comment" at bounding box center [800, 572] width 350 height 25
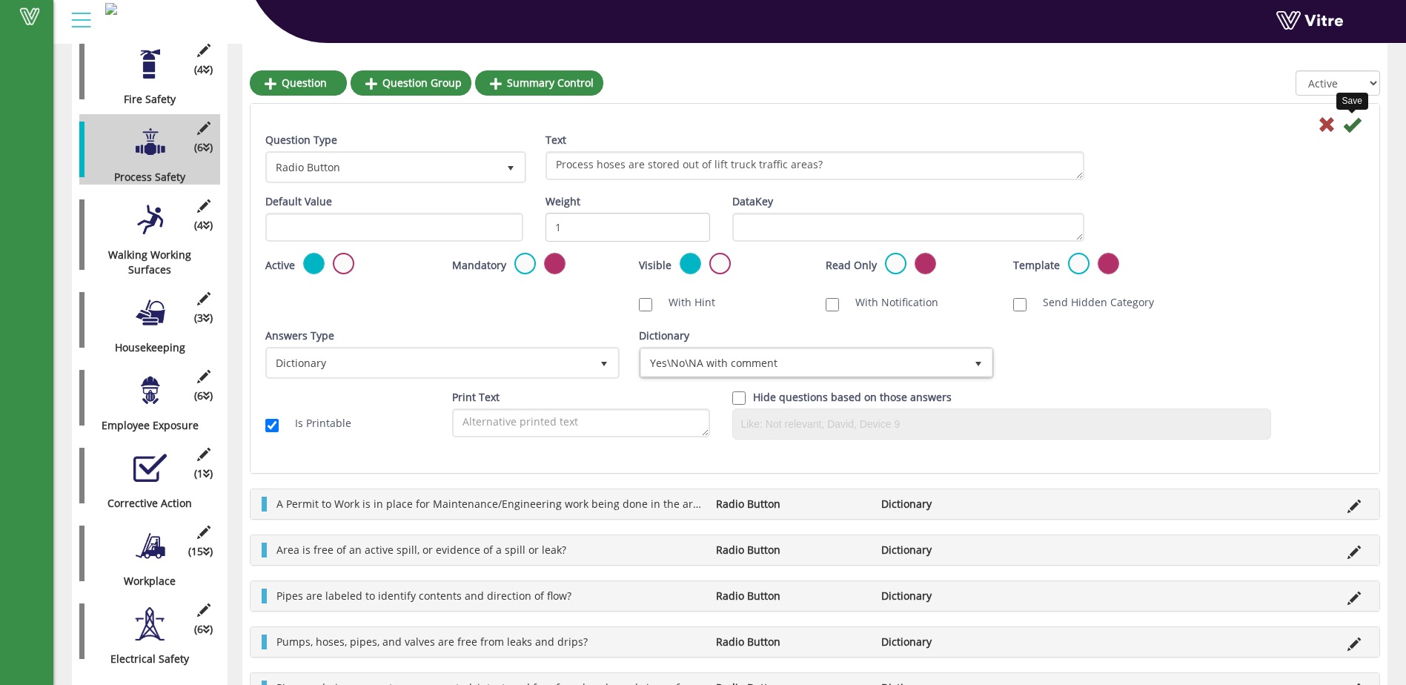
click at [1350, 126] on icon at bounding box center [1352, 125] width 18 height 18
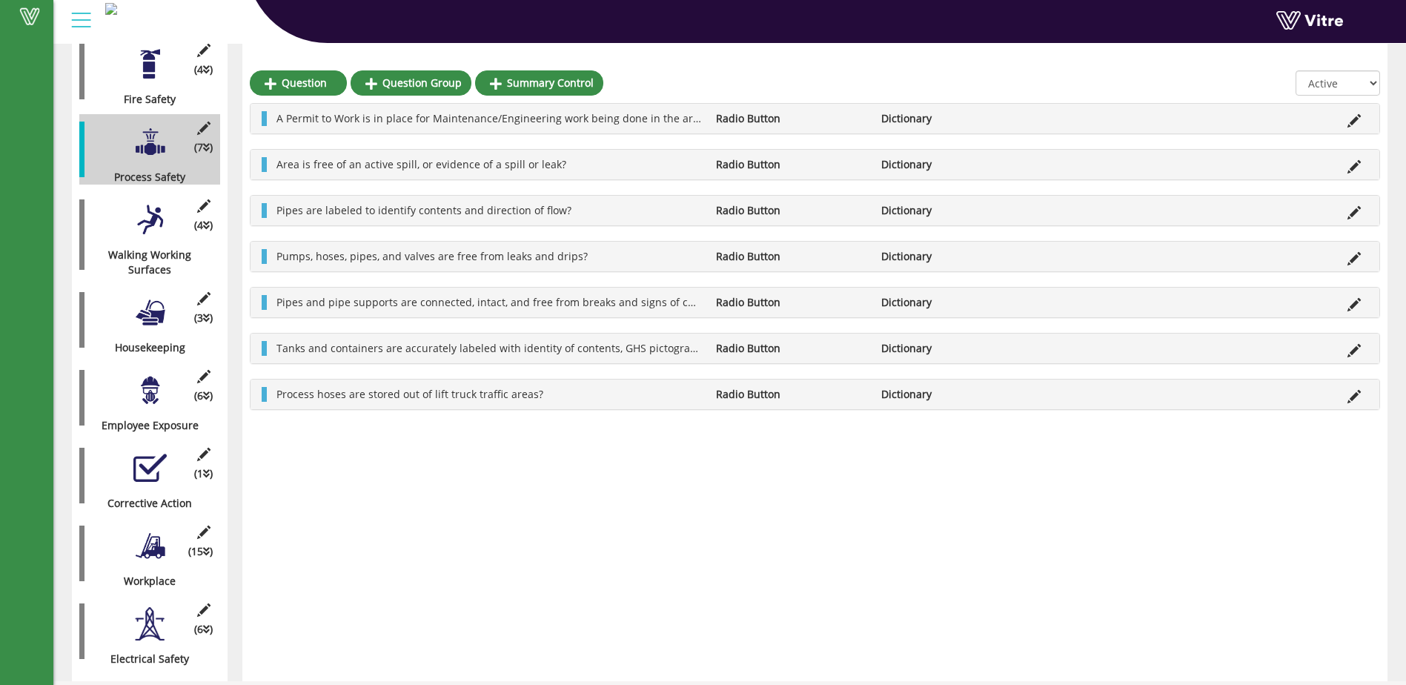
click at [151, 137] on div at bounding box center [149, 141] width 33 height 33
click at [286, 79] on link "Question" at bounding box center [298, 82] width 97 height 25
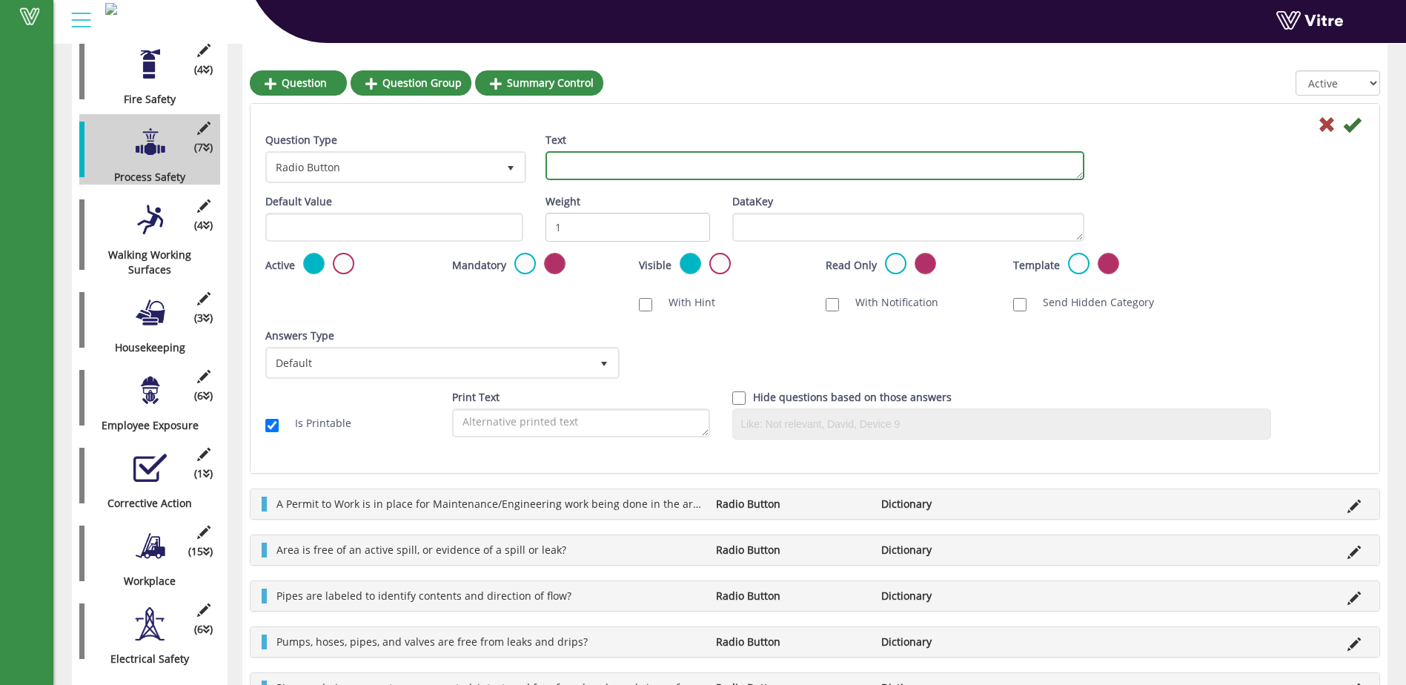
click at [566, 169] on textarea "Text" at bounding box center [814, 165] width 539 height 29
type textarea "Wastewater containment areas are free of chemical wastewater?"
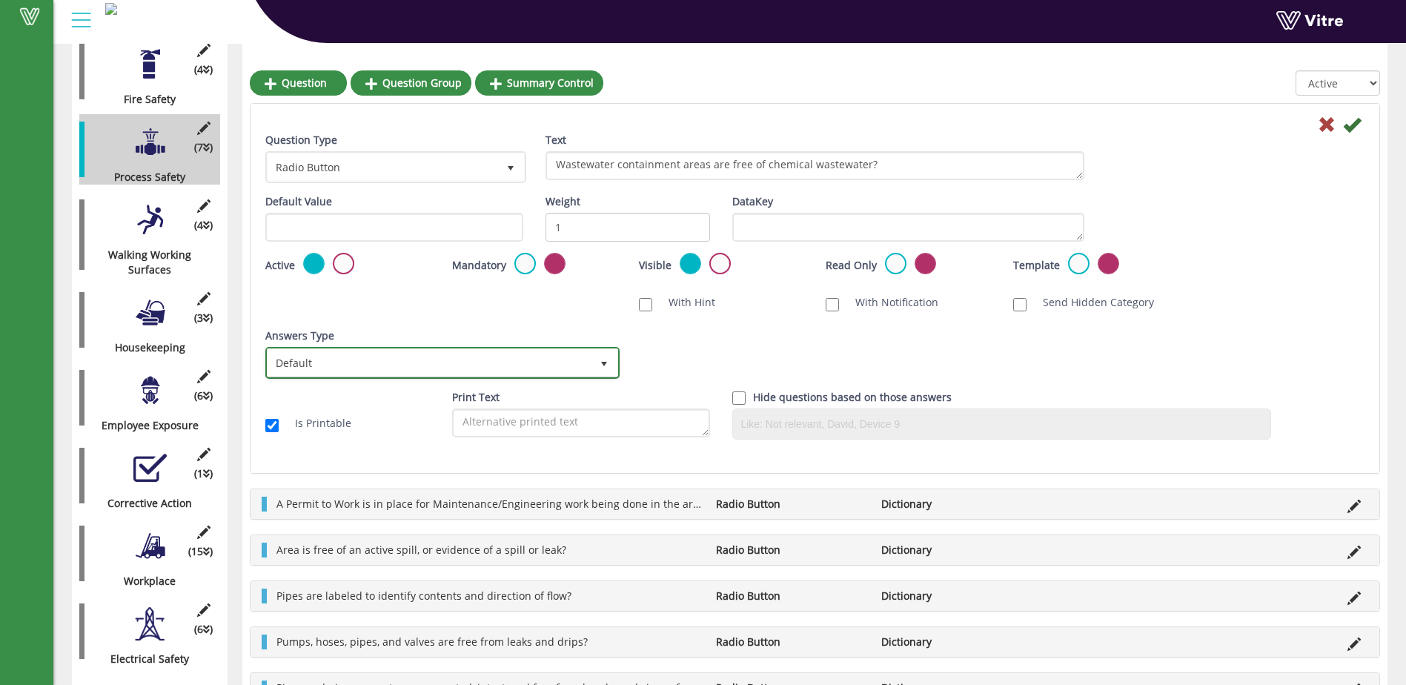
click at [608, 361] on span "select" at bounding box center [604, 364] width 12 height 12
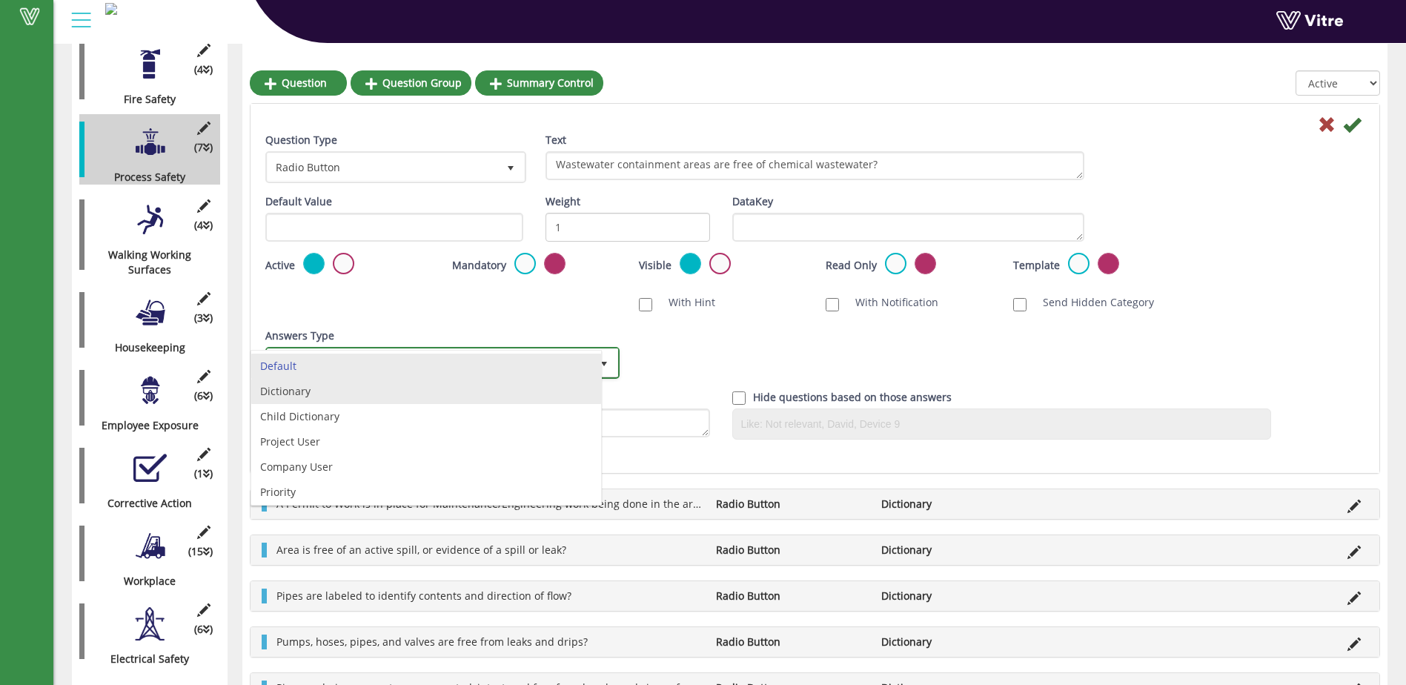
click at [552, 398] on li "Dictionary" at bounding box center [426, 391] width 350 height 25
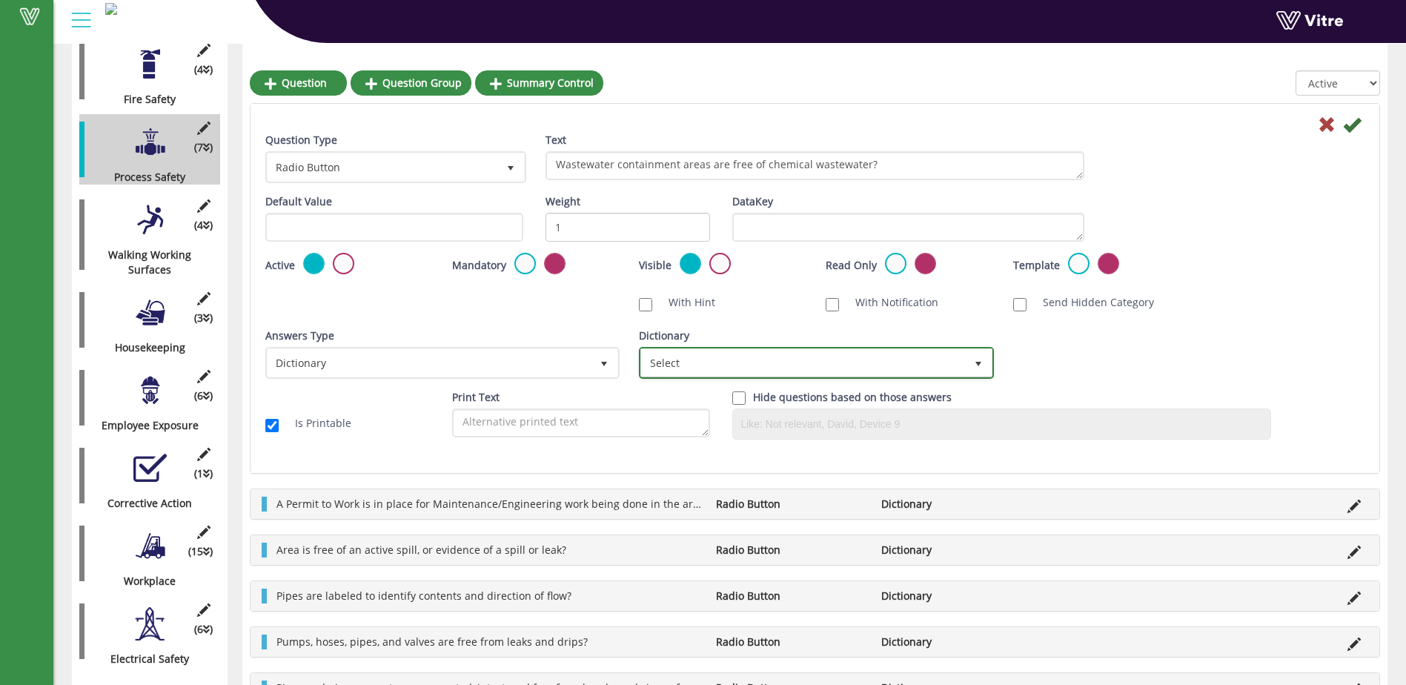
click at [977, 361] on span "select" at bounding box center [978, 364] width 12 height 12
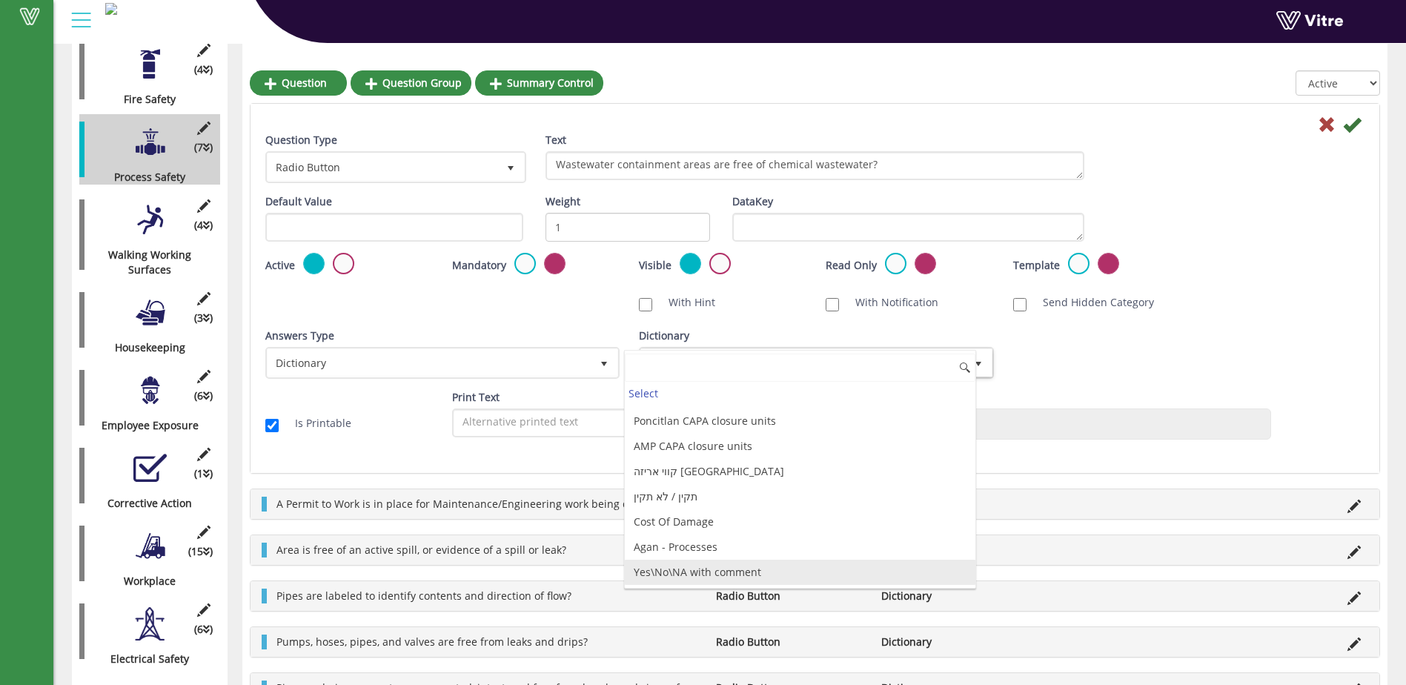
click at [825, 574] on li "Yes\No\NA with comment" at bounding box center [800, 572] width 350 height 25
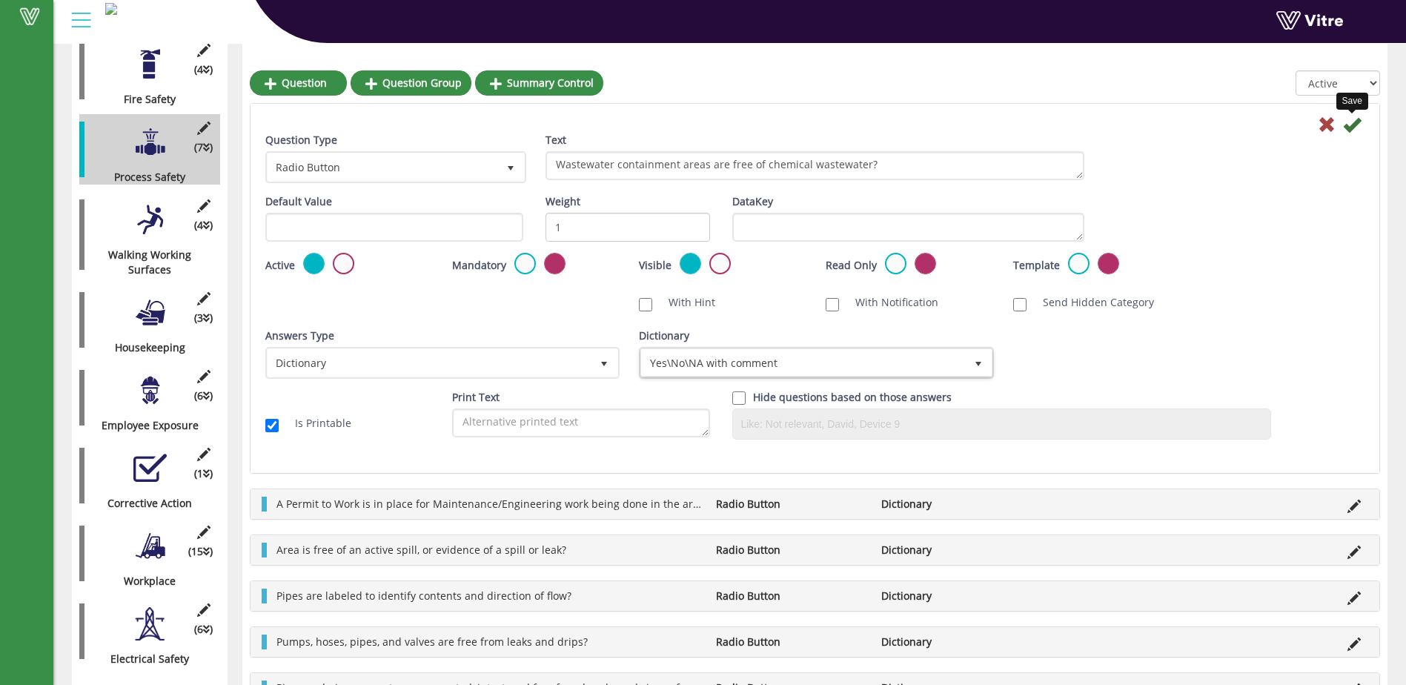
click at [1353, 122] on icon at bounding box center [1352, 125] width 18 height 18
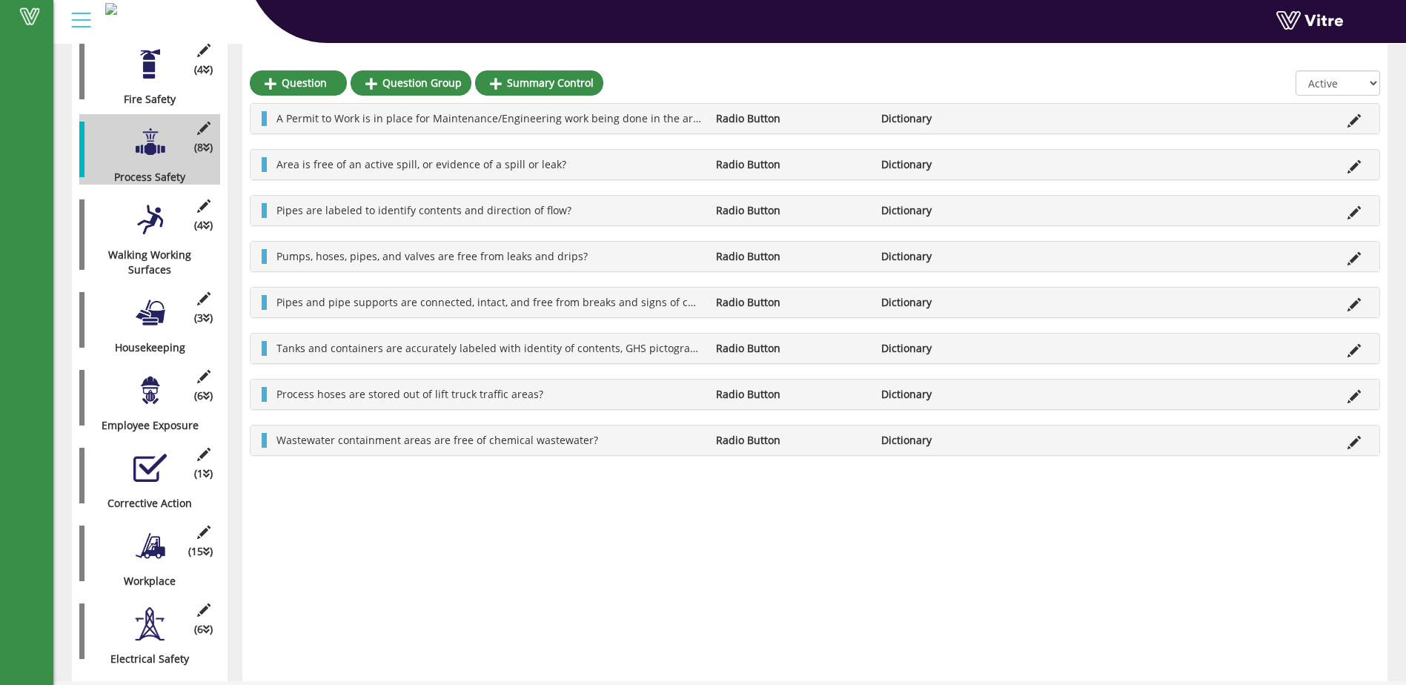
click at [162, 531] on div at bounding box center [149, 545] width 33 height 33
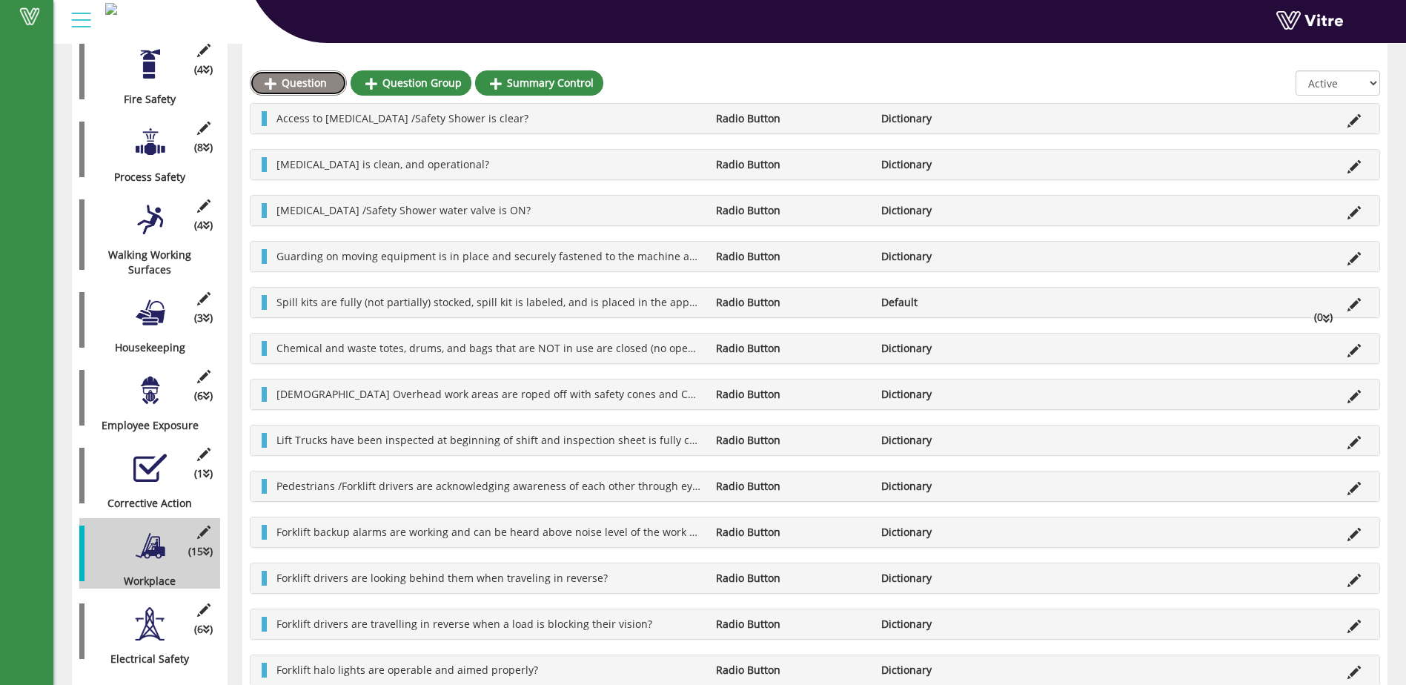
click at [303, 77] on link "Question" at bounding box center [298, 82] width 97 height 25
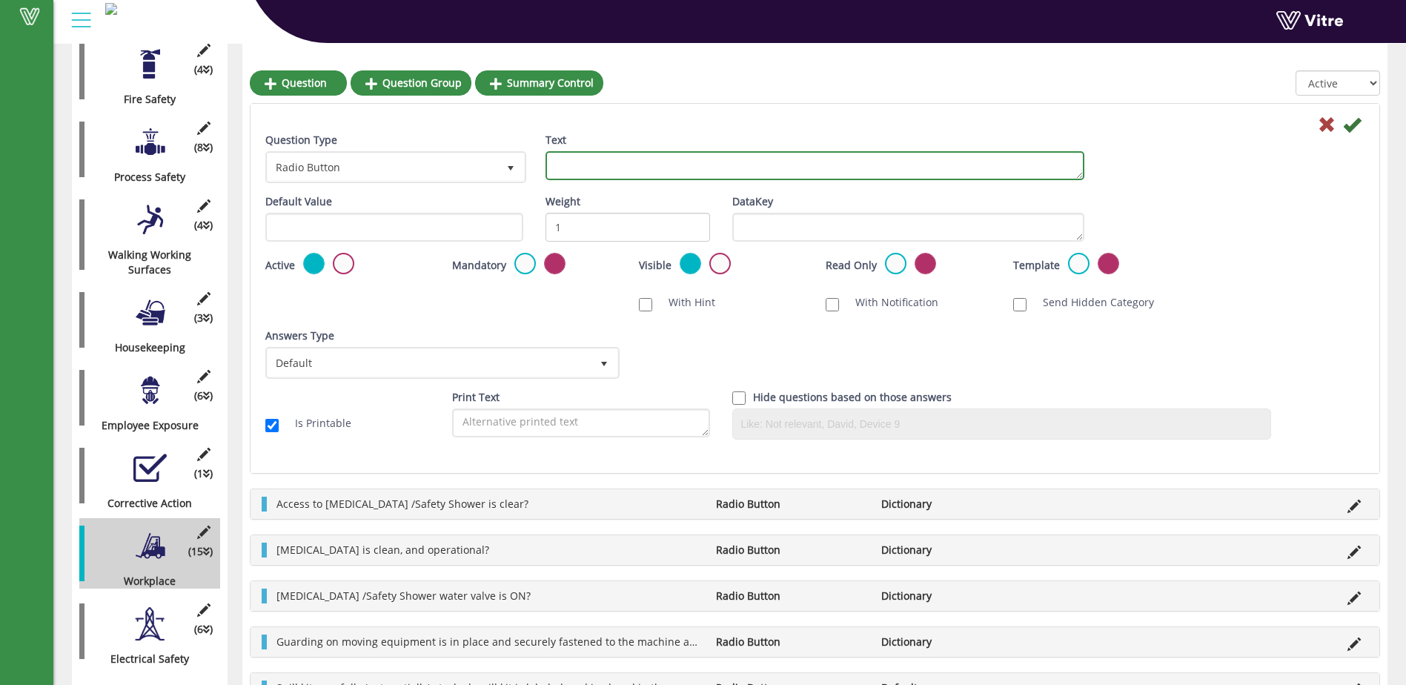
click at [566, 162] on textarea "Text" at bounding box center [814, 165] width 539 height 29
click at [640, 169] on textarea "Propane areas" at bounding box center [814, 165] width 539 height 29
type textarea "Propane areas are free from evidence of smoking?"
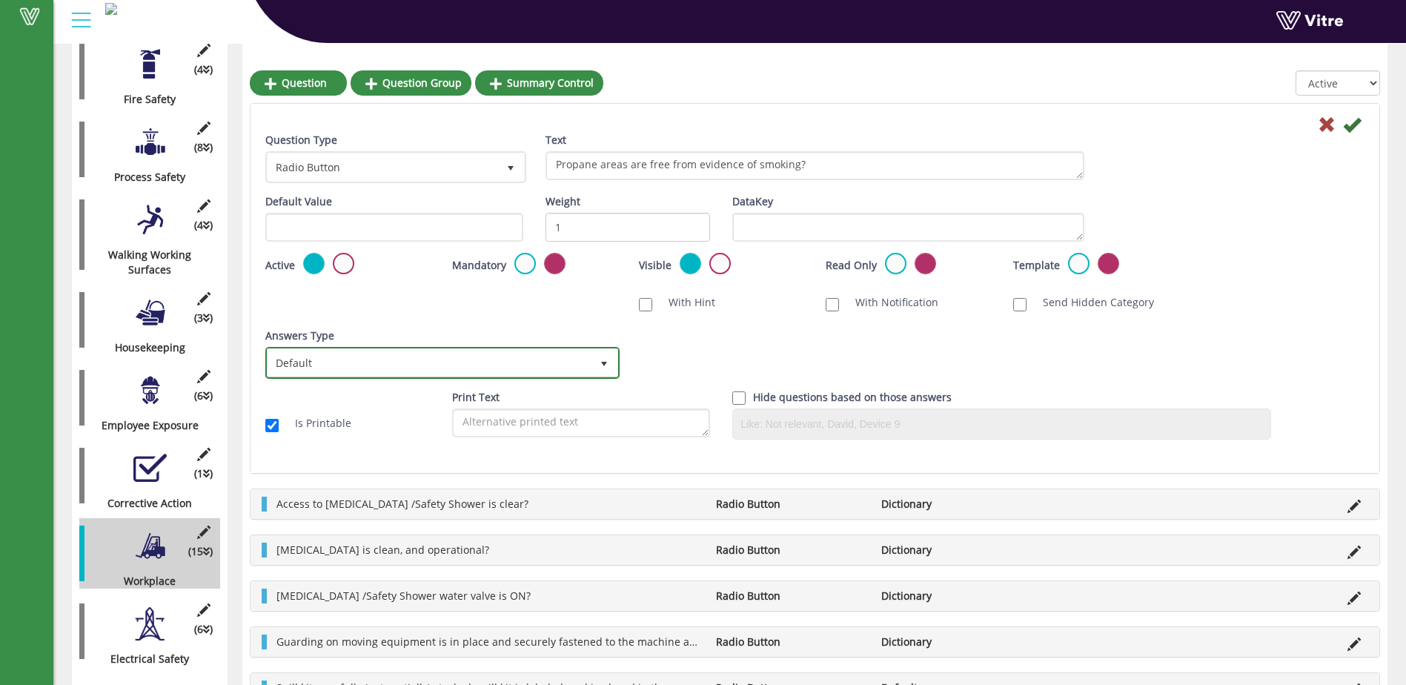
click at [603, 360] on span "select" at bounding box center [604, 364] width 12 height 12
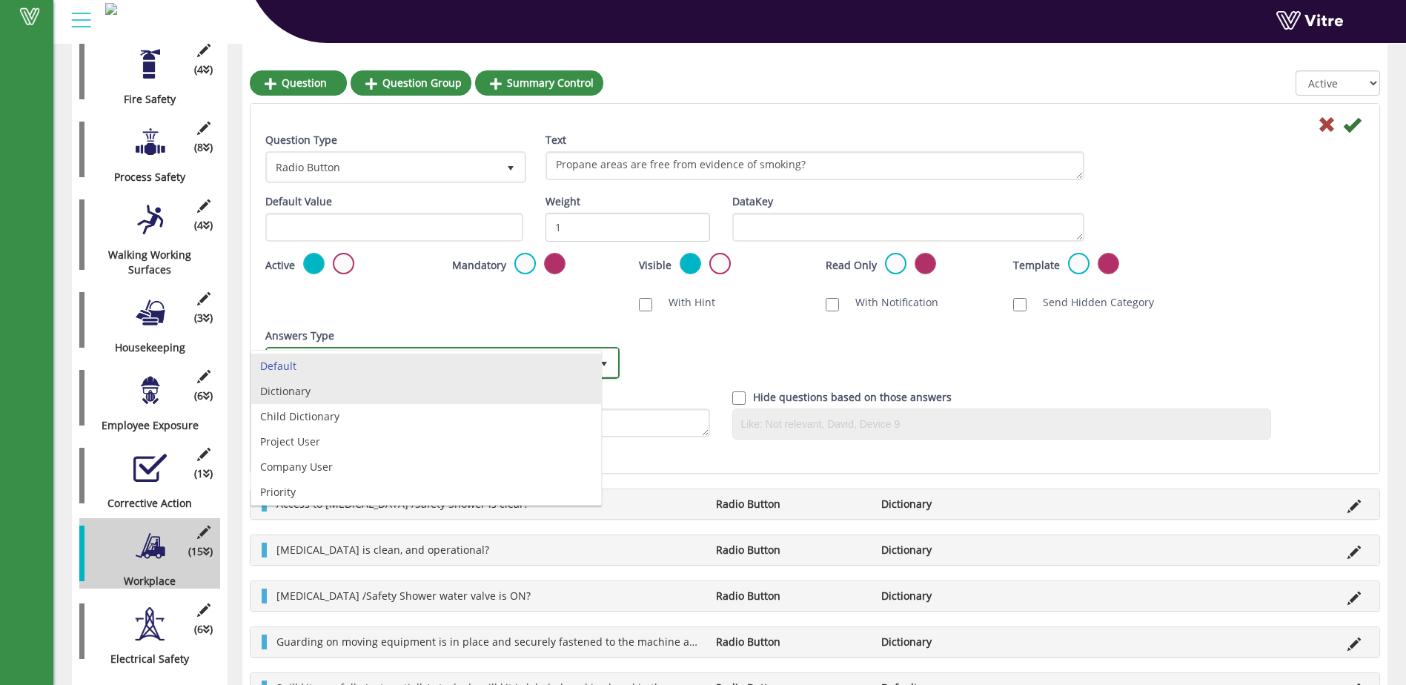
click at [565, 391] on li "Dictionary" at bounding box center [426, 391] width 350 height 25
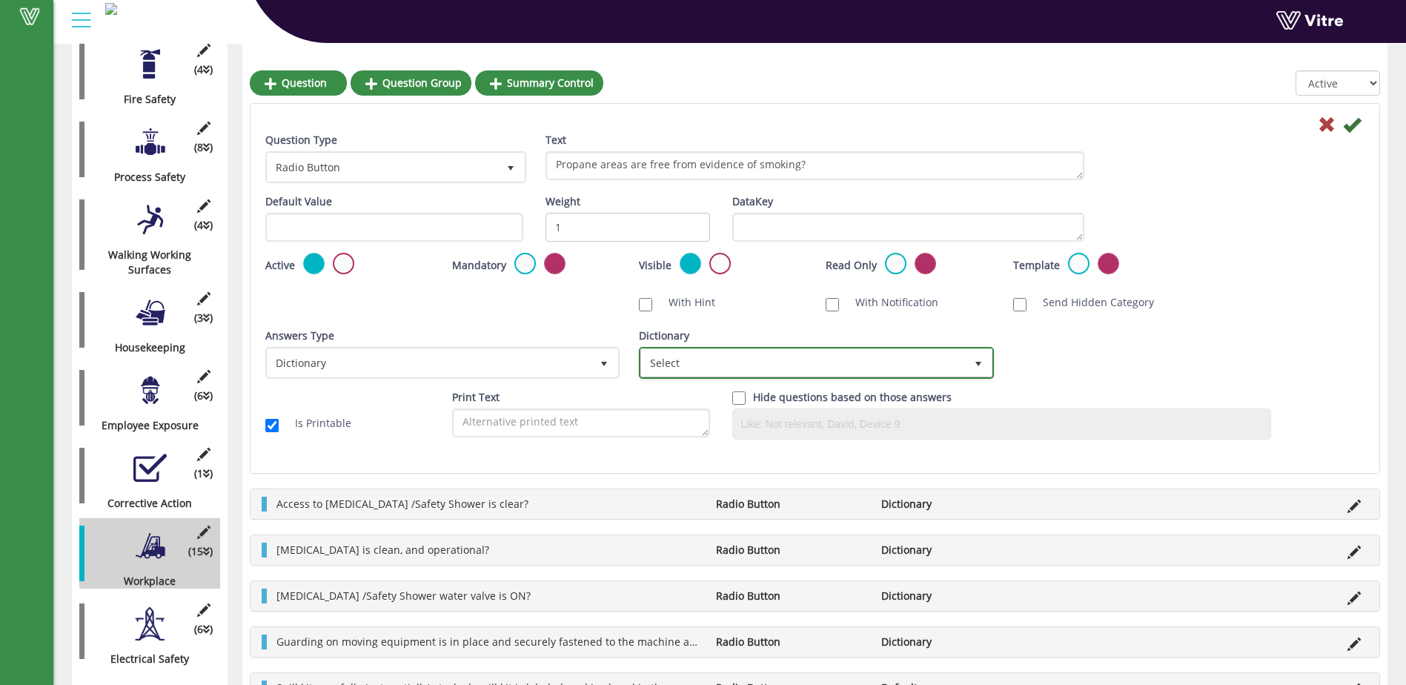
click at [978, 363] on span "select" at bounding box center [978, 364] width 12 height 12
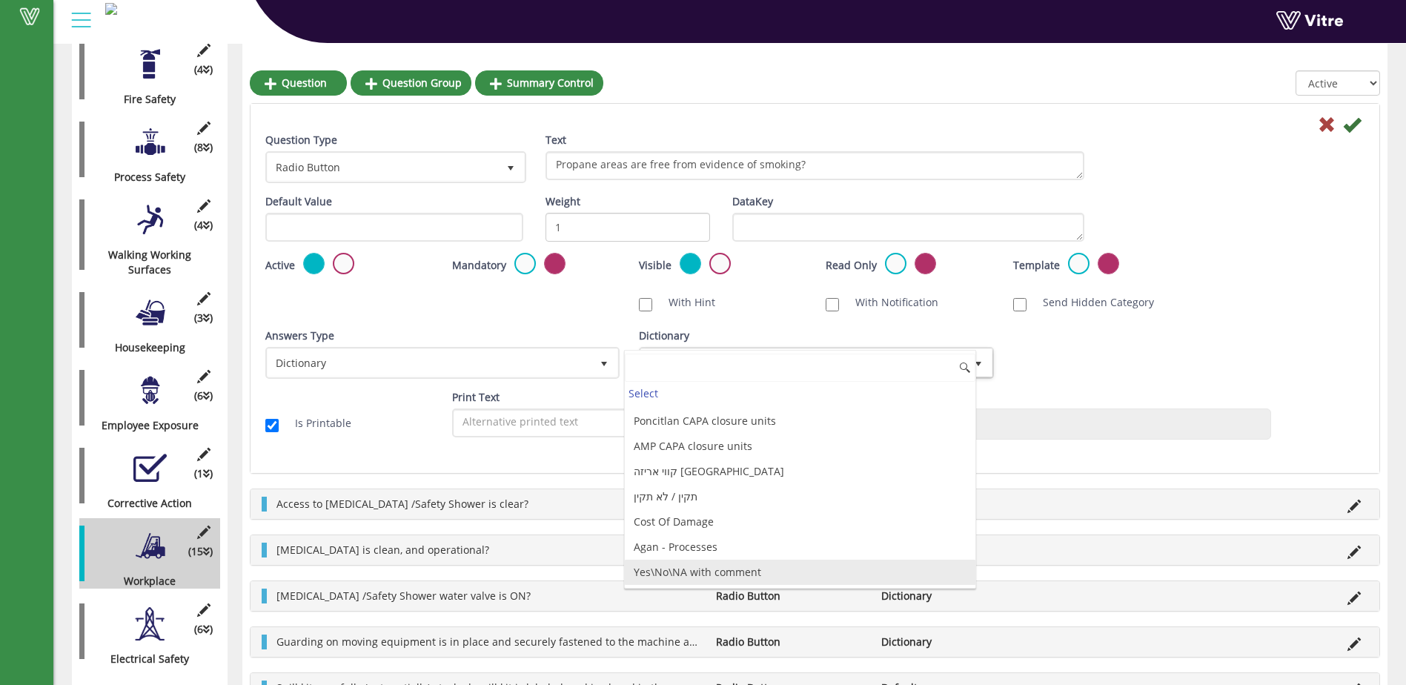
click at [791, 573] on li "Yes\No\NA with comment" at bounding box center [800, 572] width 350 height 25
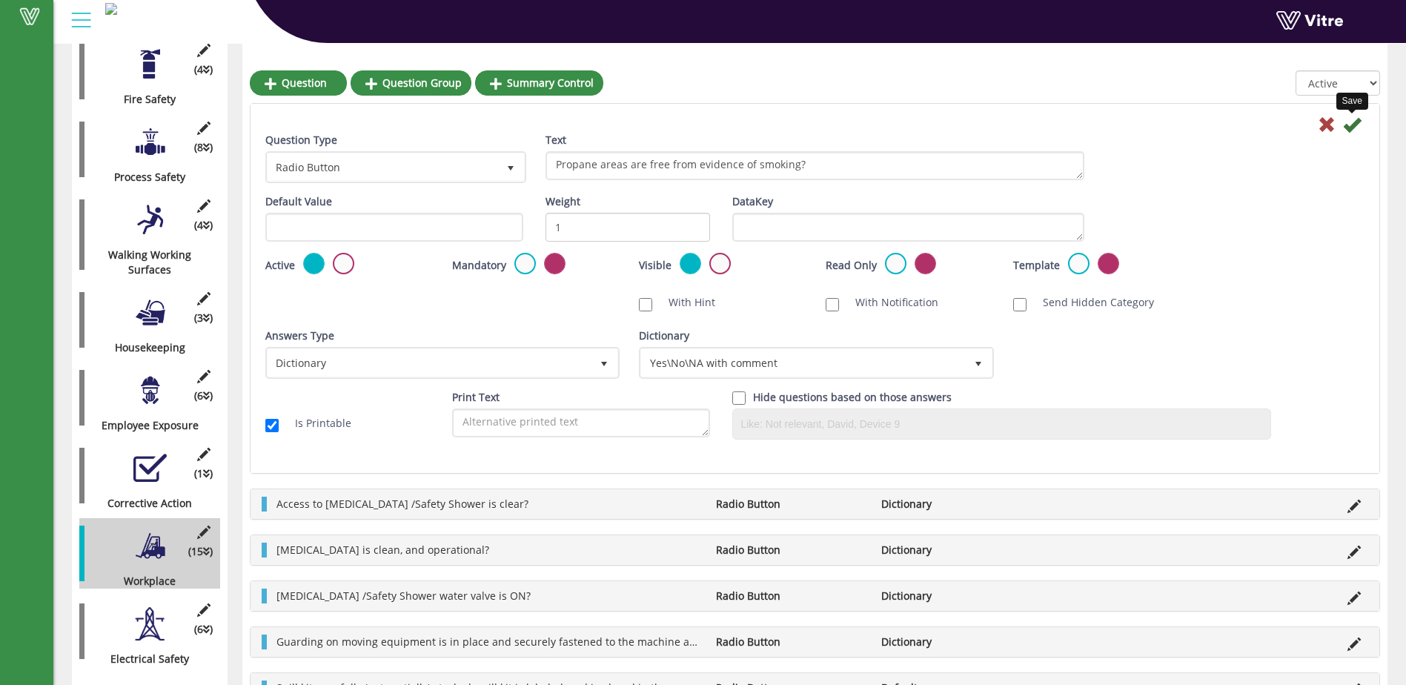
click at [1354, 122] on icon at bounding box center [1352, 125] width 18 height 18
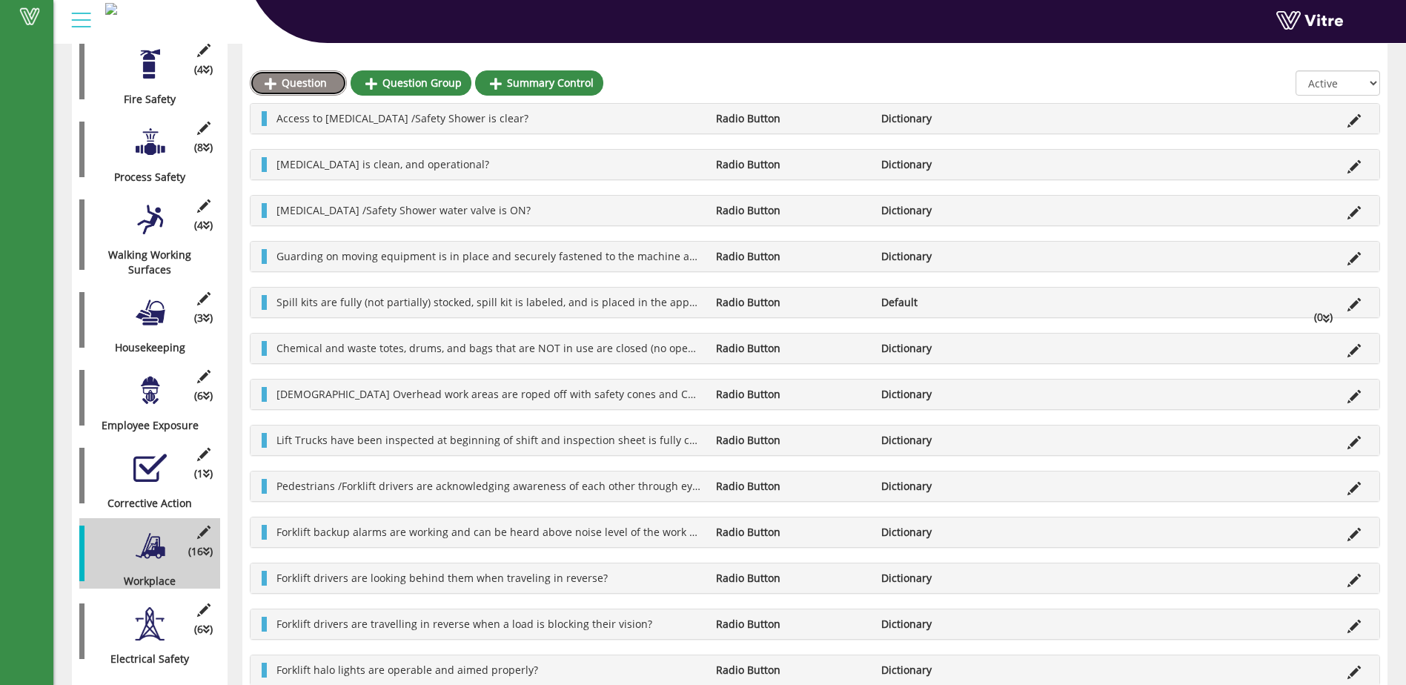
click at [307, 82] on link "Question" at bounding box center [298, 82] width 97 height 25
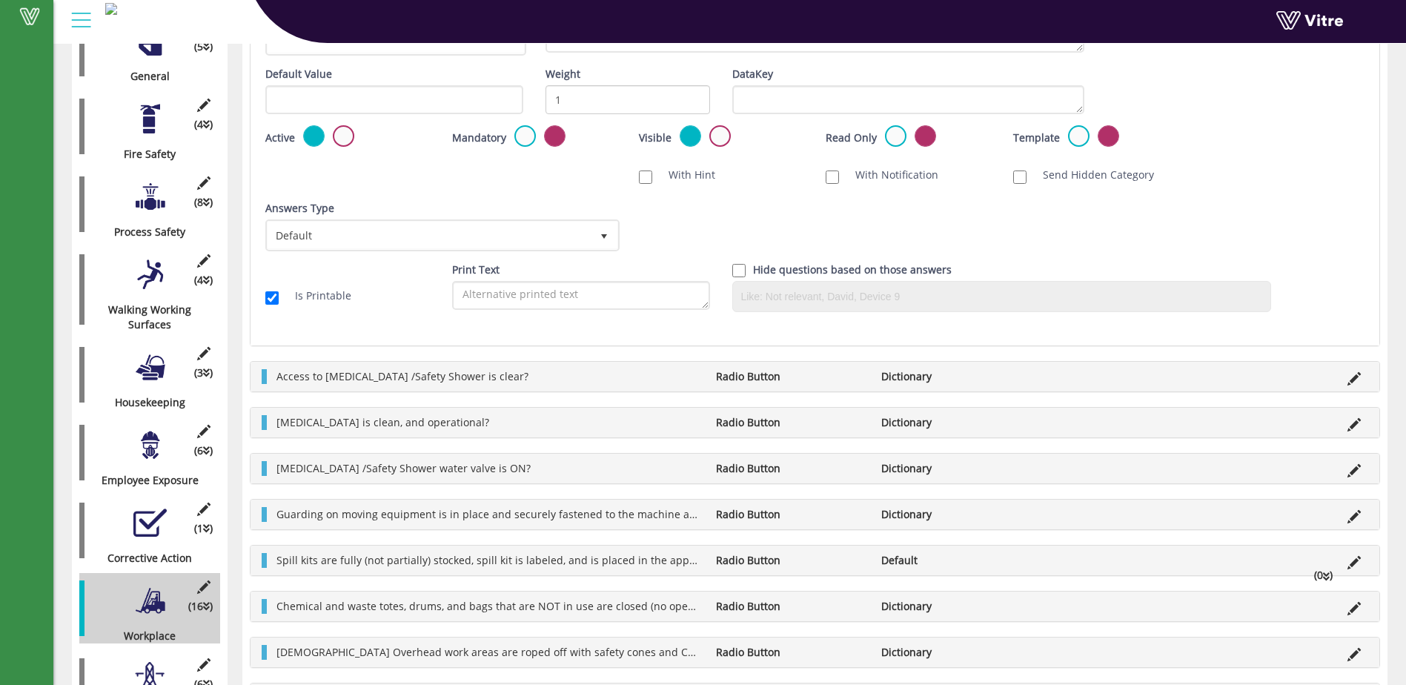
scroll to position [177, 0]
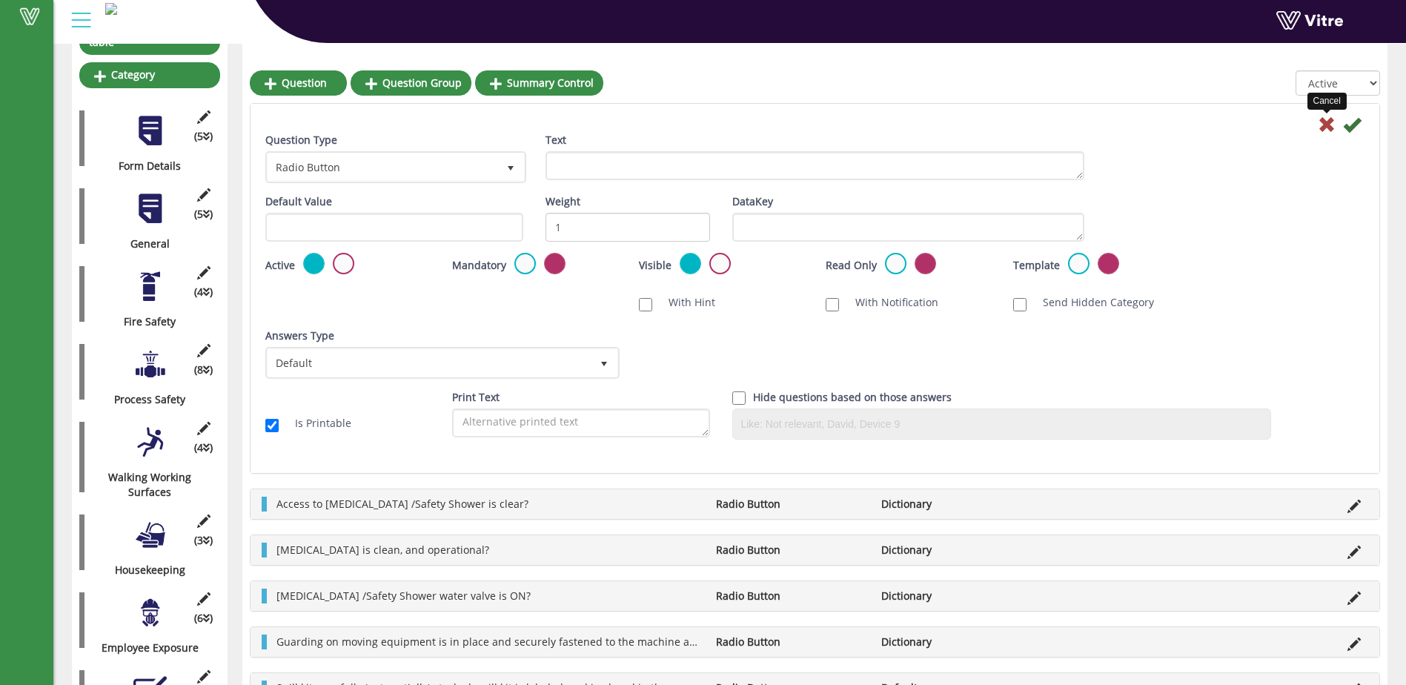
click at [1321, 118] on icon at bounding box center [1327, 125] width 18 height 18
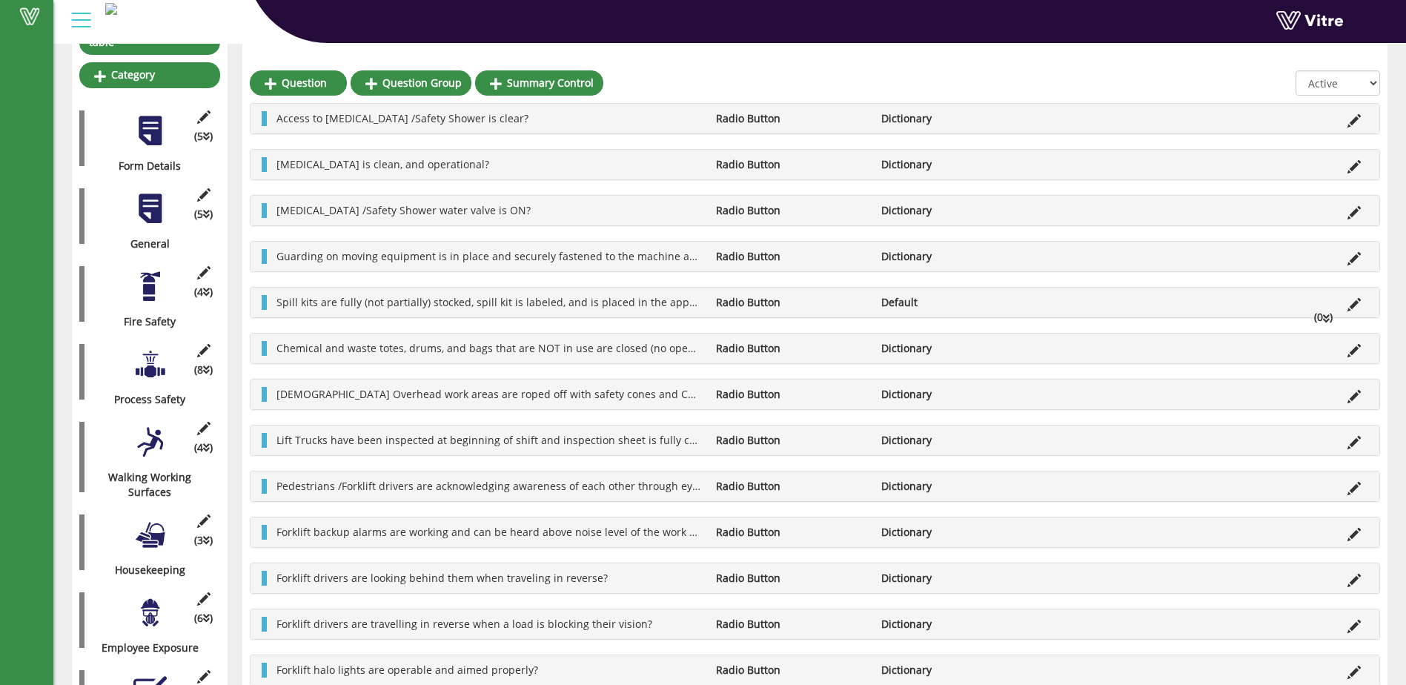
click at [151, 354] on div at bounding box center [149, 364] width 33 height 33
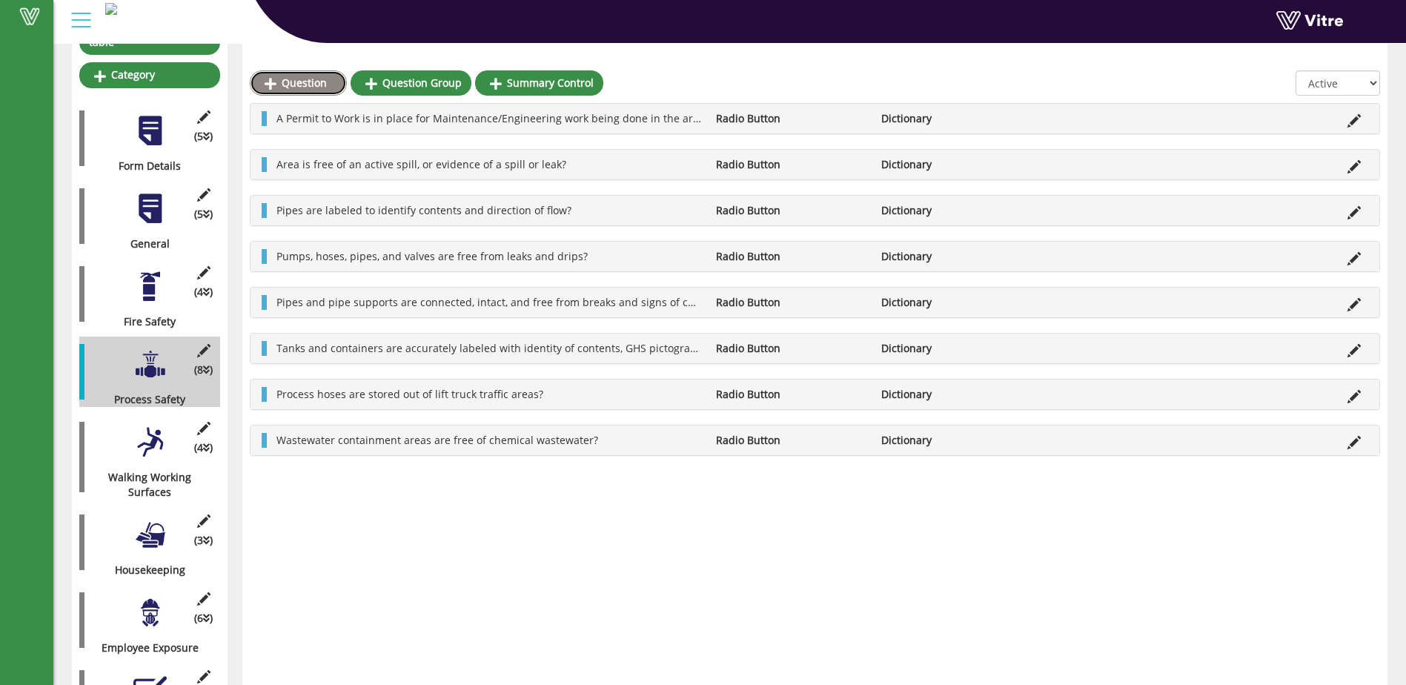
click at [316, 84] on link "Question" at bounding box center [298, 82] width 97 height 25
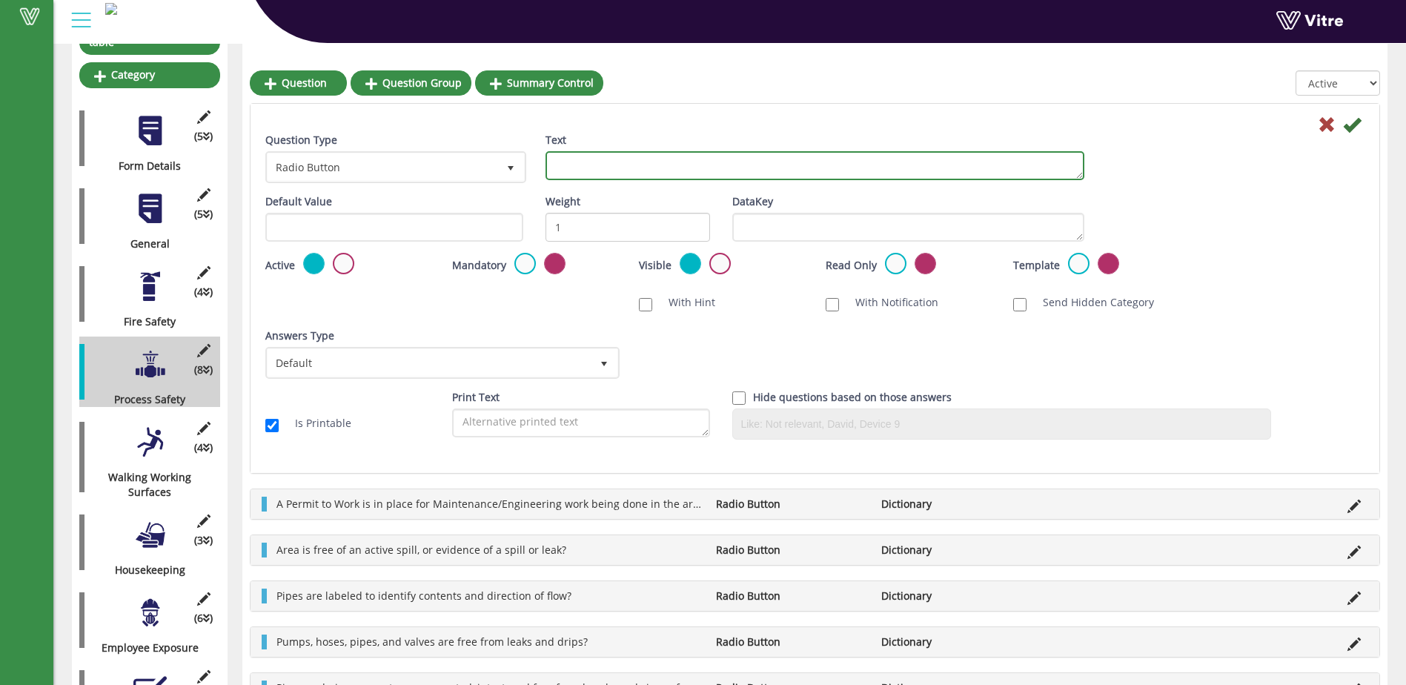
click at [586, 167] on textarea "Text" at bounding box center [814, 165] width 539 height 29
type textarea "O"
type textarea "A"
type textarea "O"
type textarea "W"
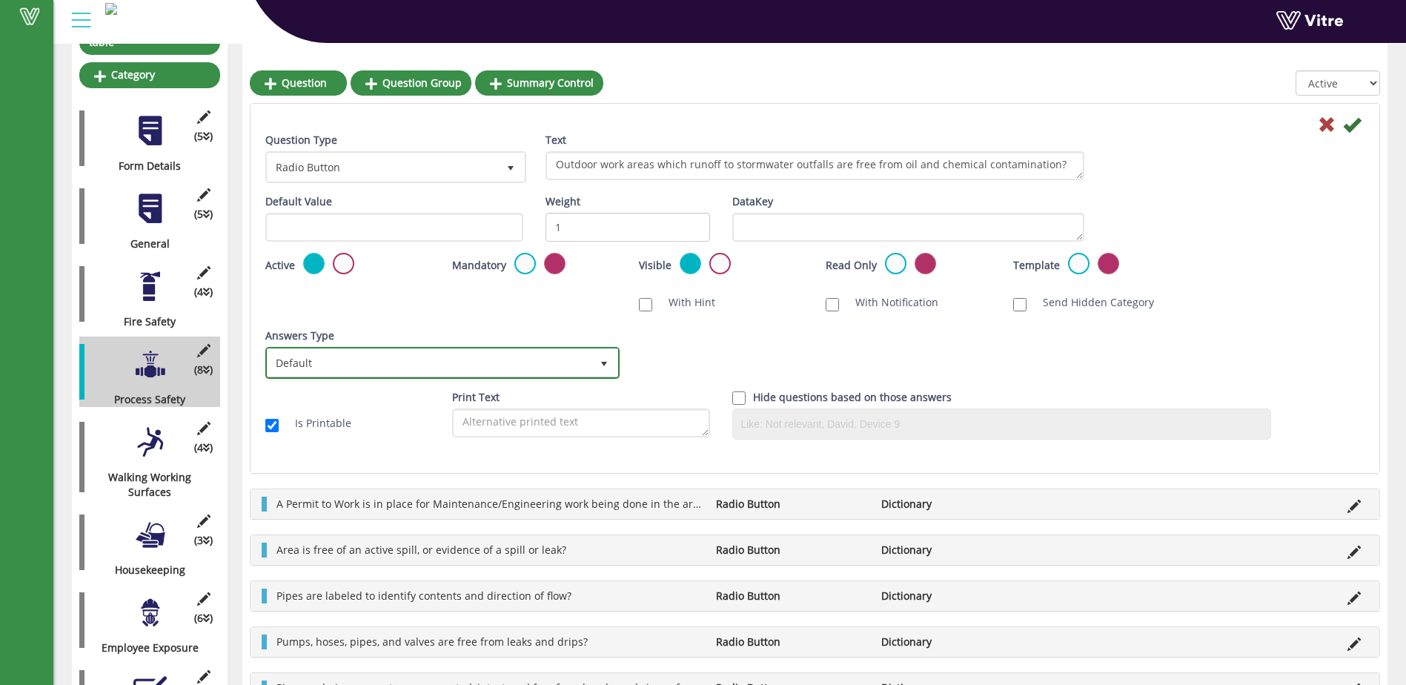
click at [602, 360] on span "select" at bounding box center [604, 364] width 12 height 12
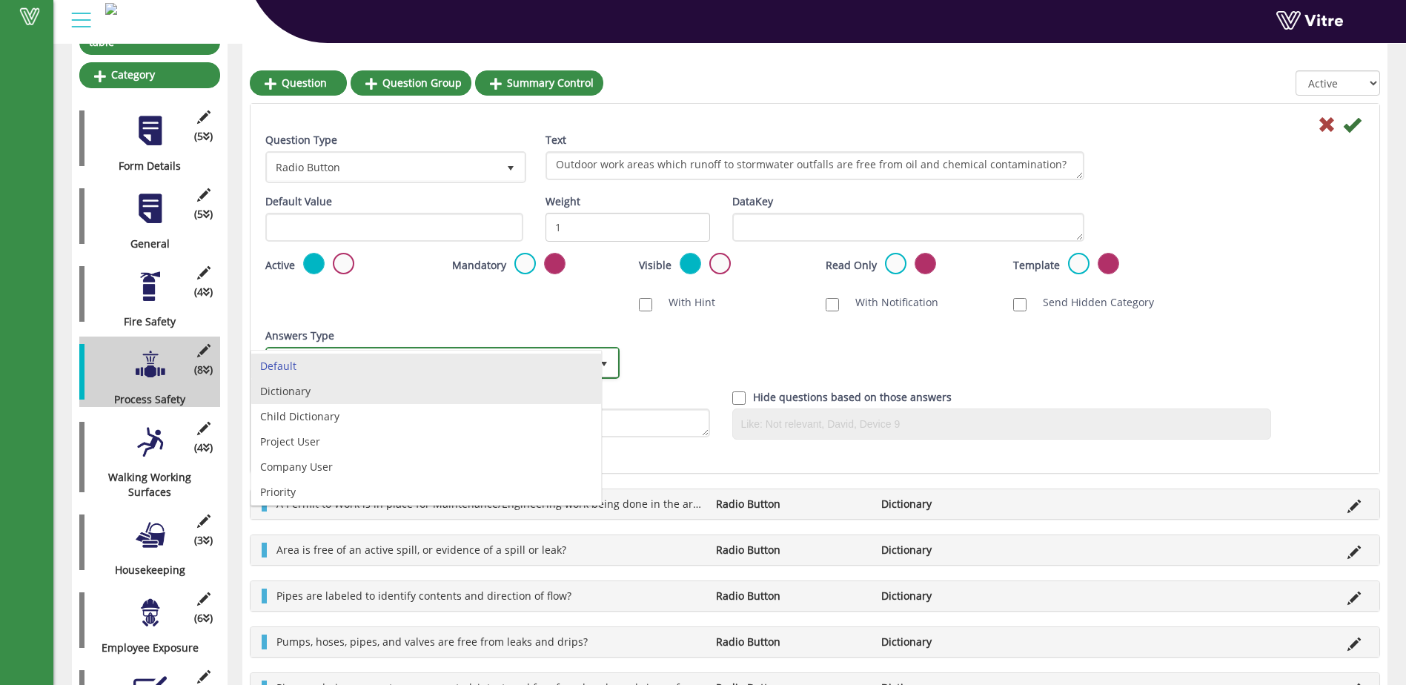
click at [530, 391] on li "Dictionary" at bounding box center [426, 391] width 350 height 25
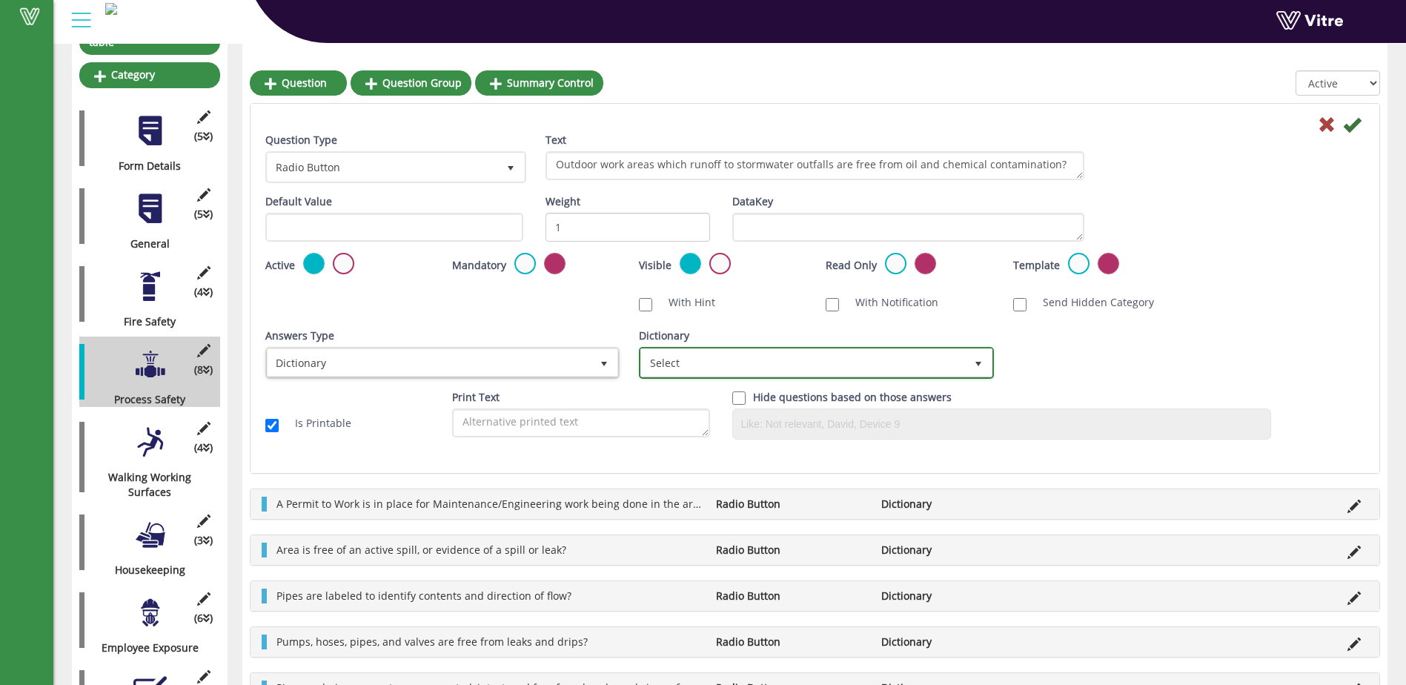
click at [976, 360] on span "select" at bounding box center [978, 364] width 12 height 12
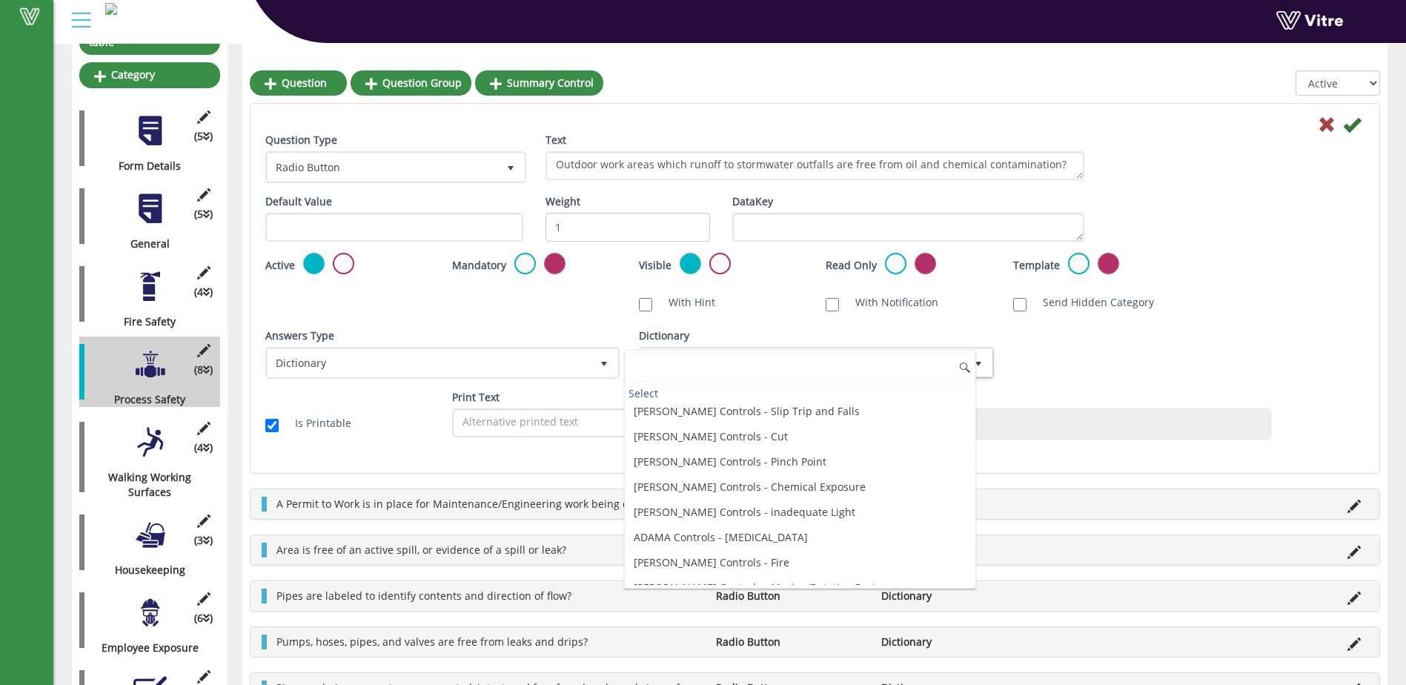
scroll to position [4001, 0]
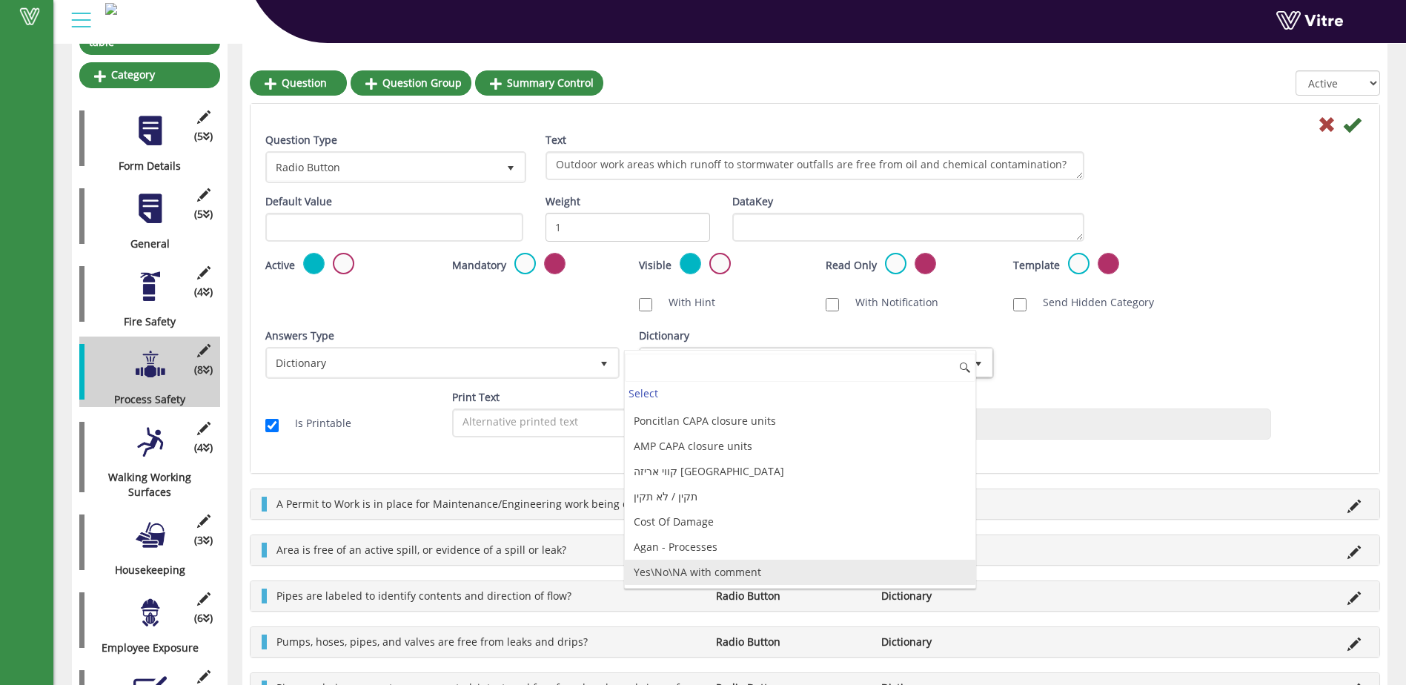
click at [769, 573] on li "Yes\No\NA with comment" at bounding box center [800, 572] width 350 height 25
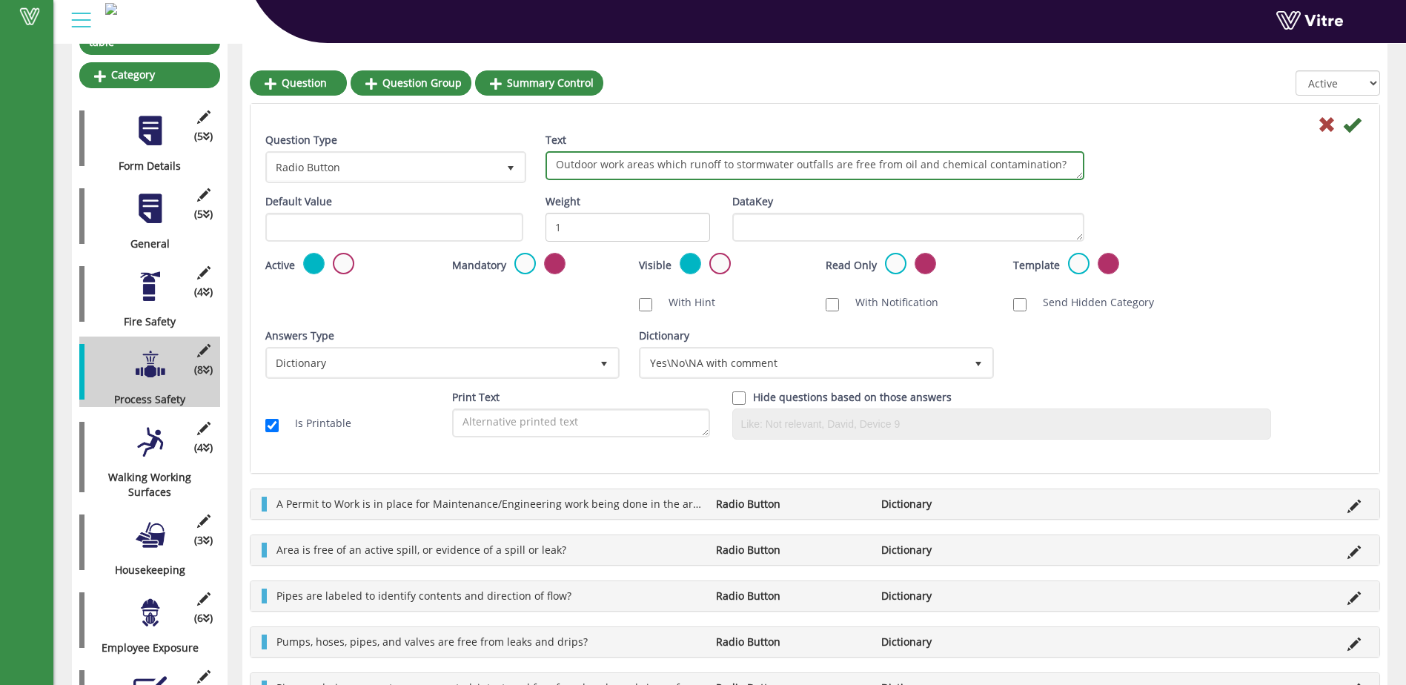
drag, startPoint x: 680, startPoint y: 166, endPoint x: 657, endPoint y: 166, distance: 22.2
click at [657, 166] on textarea "Outdoor work areas which runoff to stormwater outfalls are free from oil and ch…" at bounding box center [814, 165] width 539 height 29
type textarea "Outdoor work areas that runoff to stormwater outfalls are free from oil and che…"
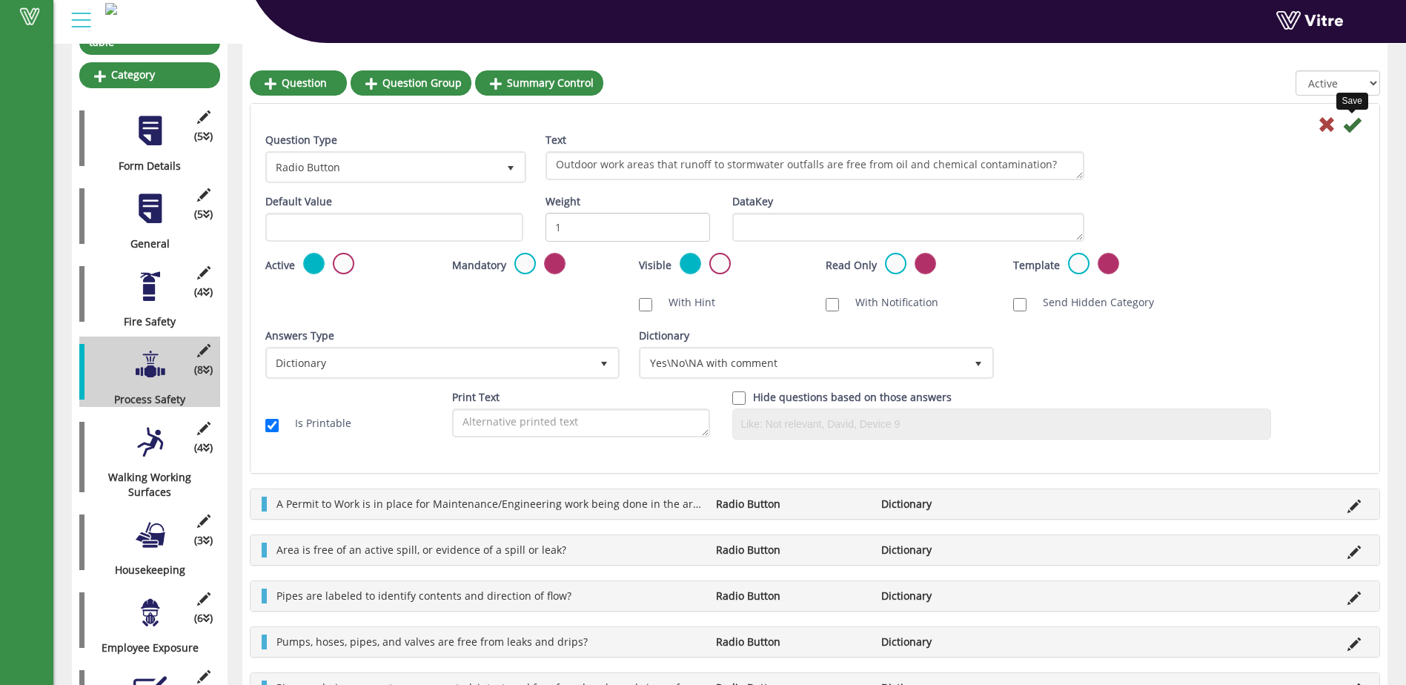
click at [1350, 128] on icon at bounding box center [1352, 125] width 18 height 18
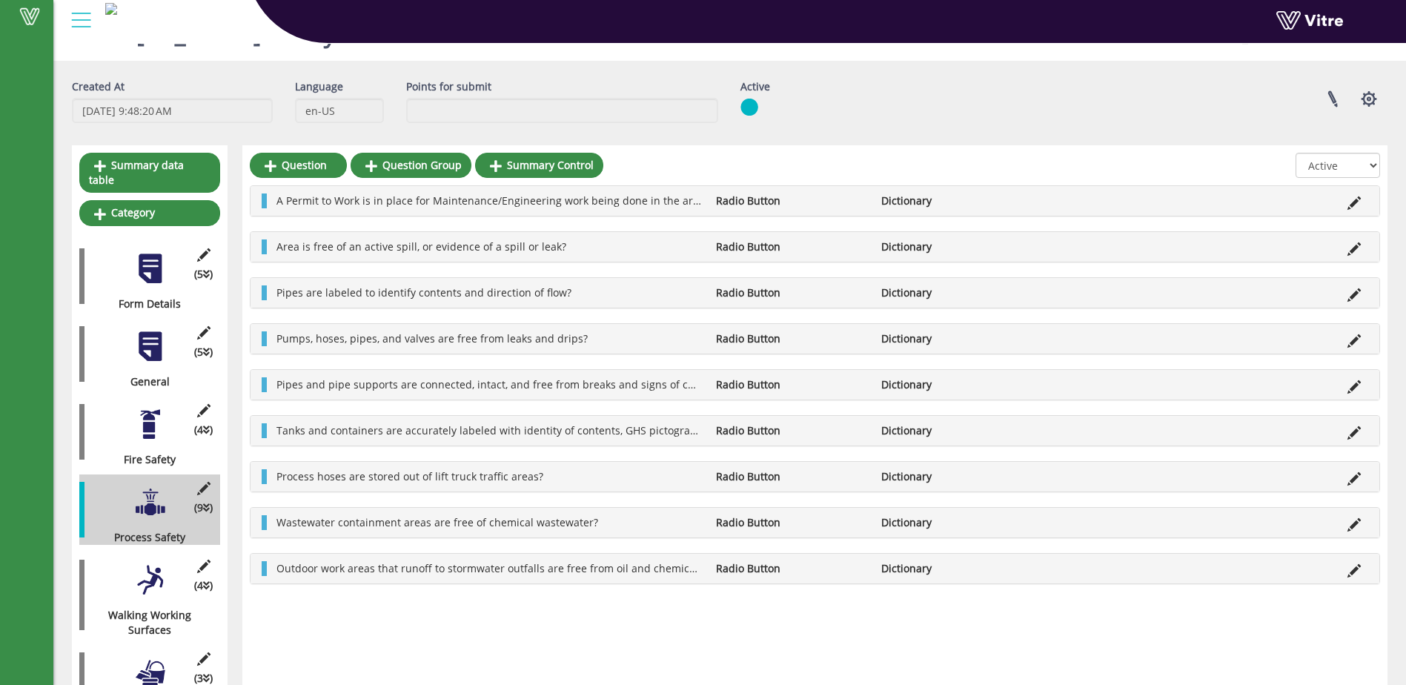
scroll to position [0, 0]
